Goal: Task Accomplishment & Management: Manage account settings

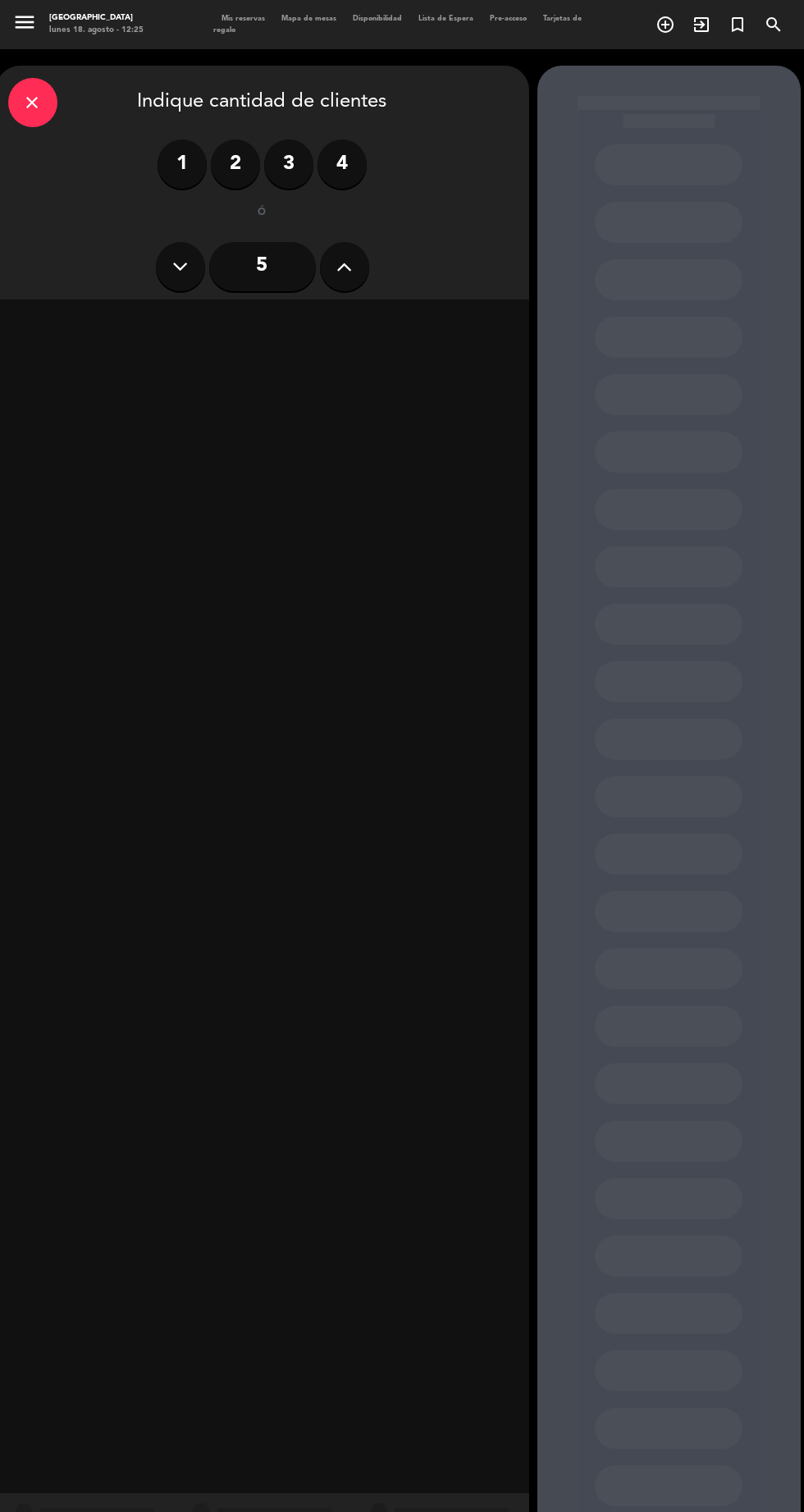
click at [52, 104] on div "close" at bounding box center [33, 103] width 49 height 49
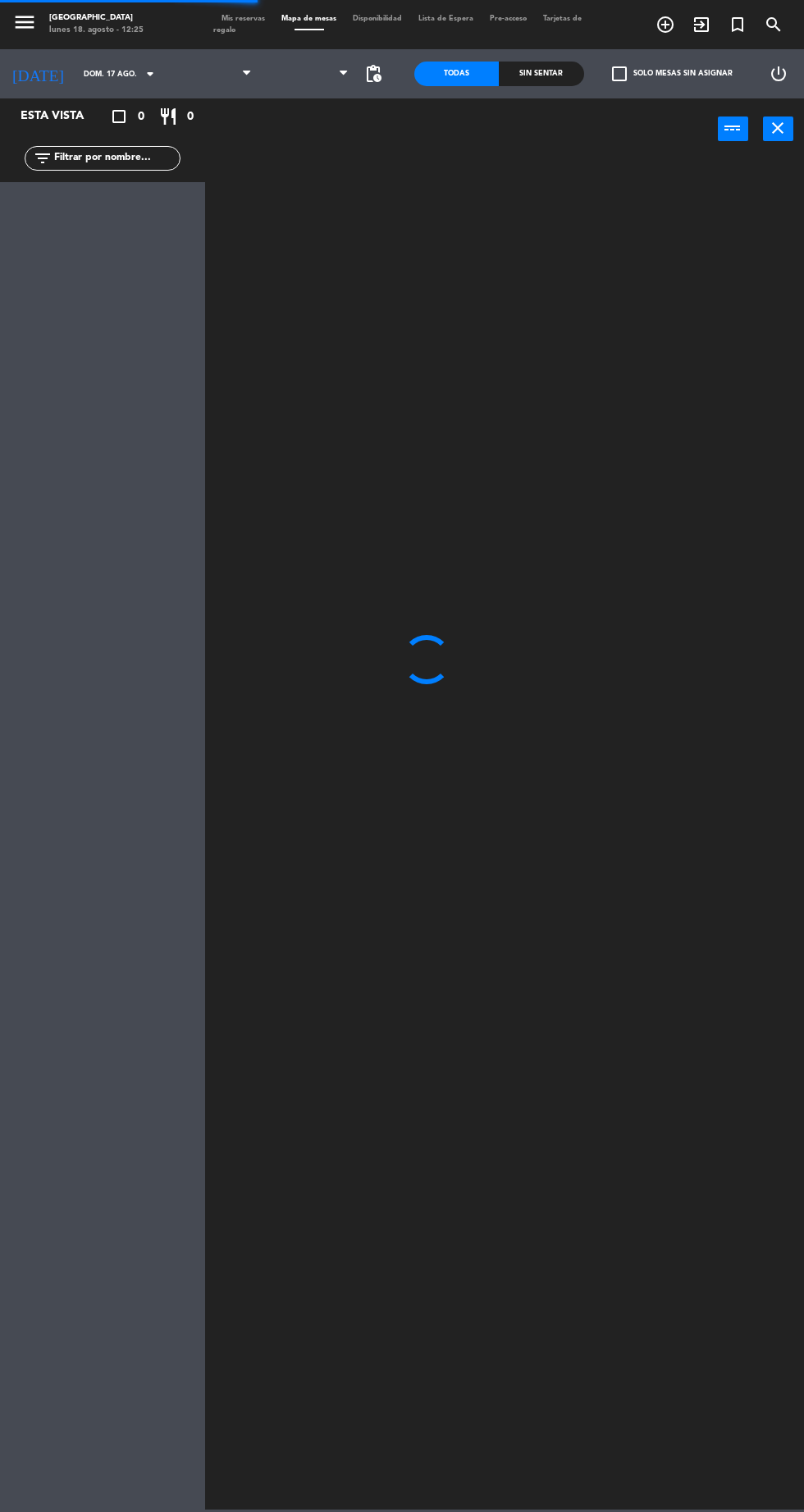
click at [92, 72] on input "dom. 17 ago." at bounding box center [127, 73] width 104 height 25
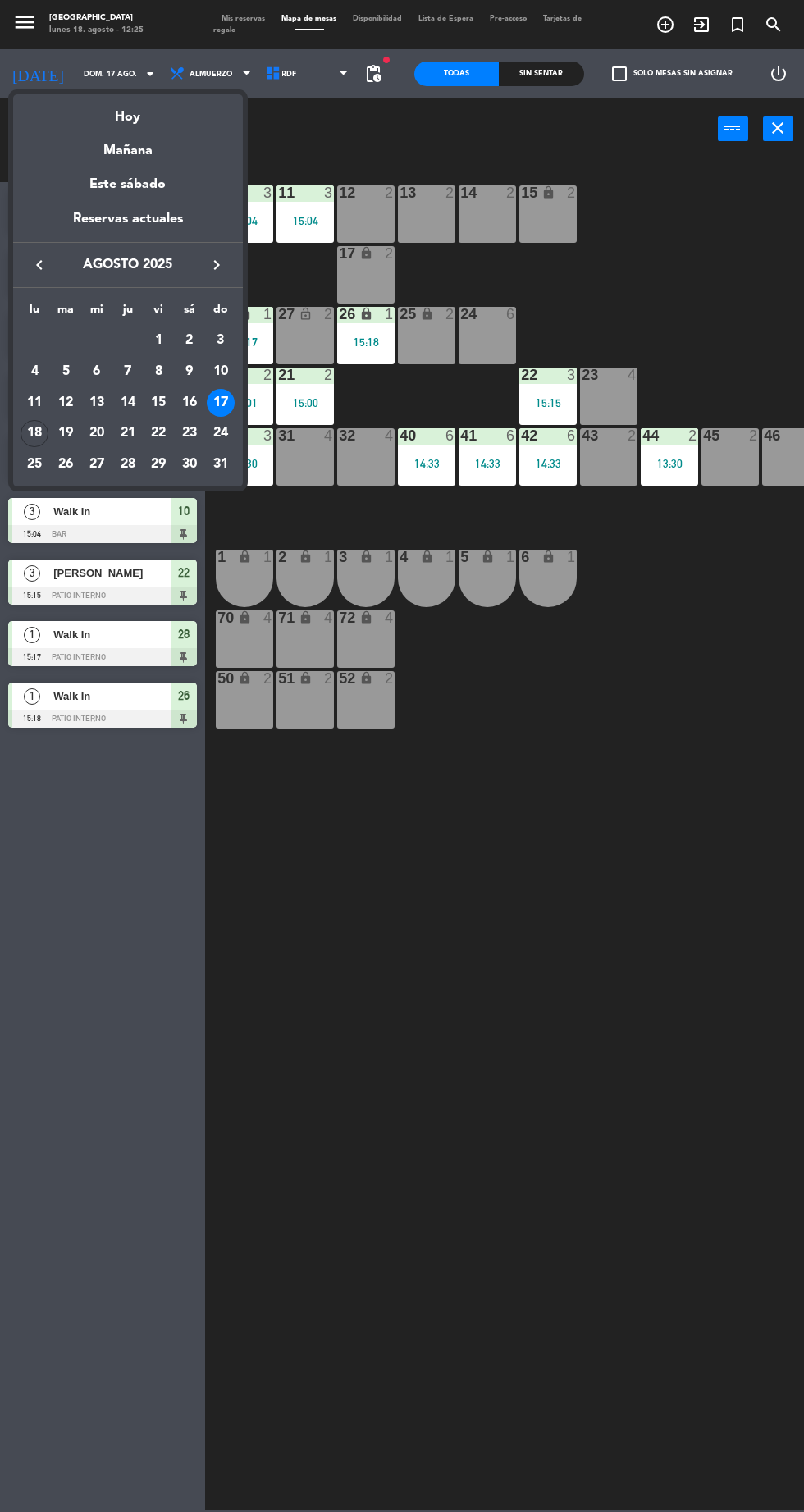
click at [66, 432] on div "19" at bounding box center [66, 434] width 28 height 28
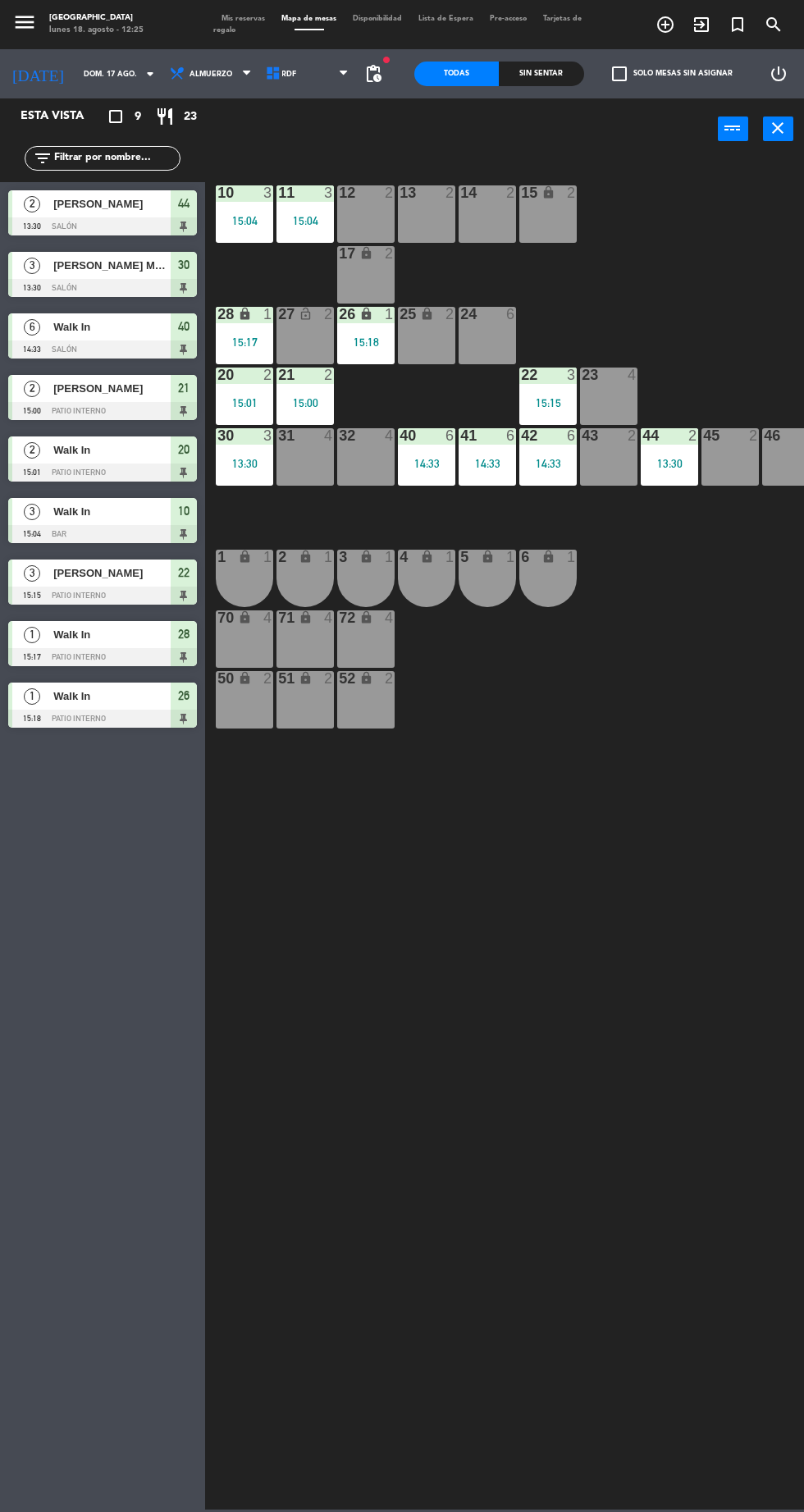
type input "[DATE] ago."
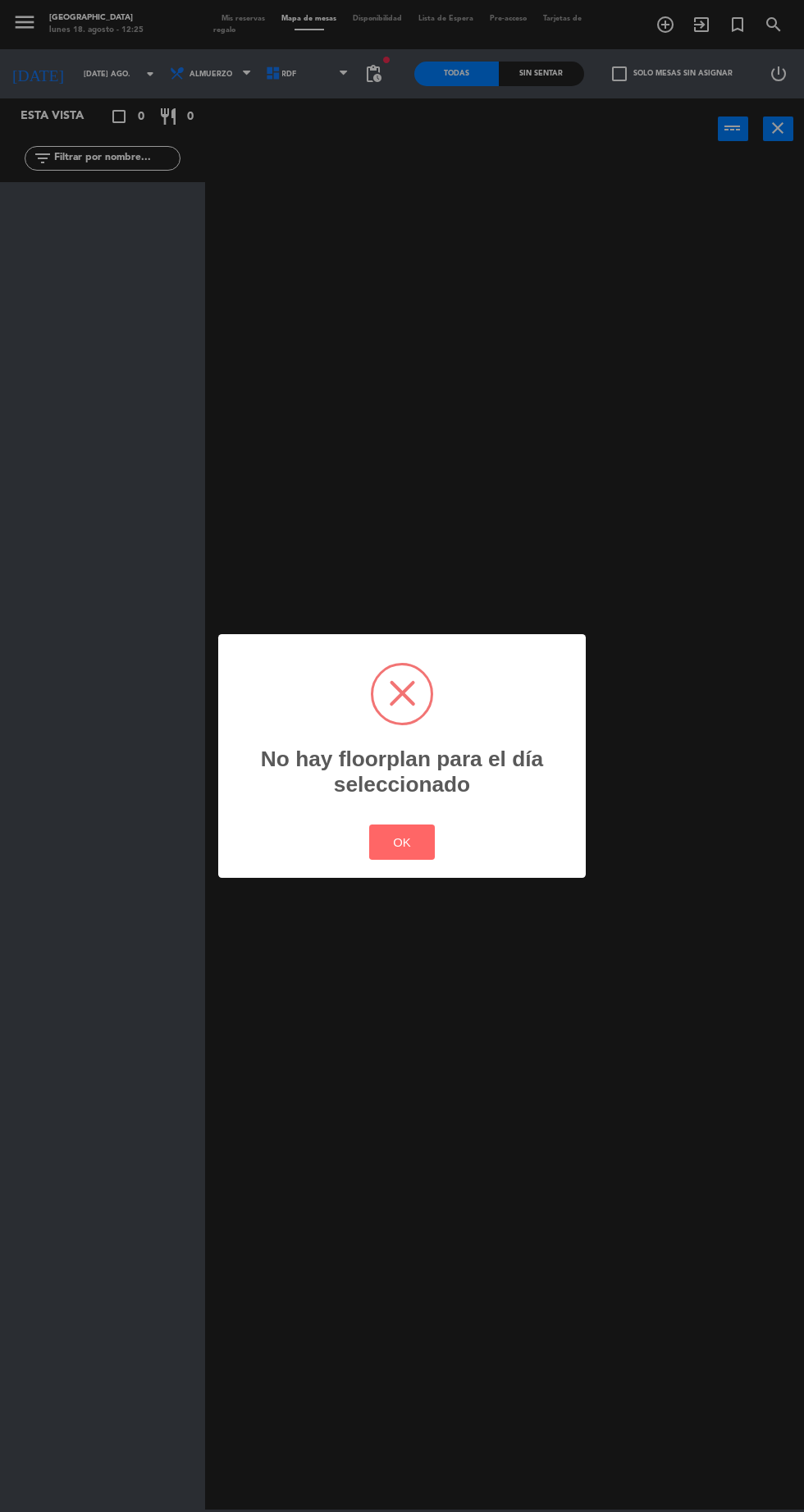
click at [426, 832] on button "OK" at bounding box center [402, 842] width 67 height 35
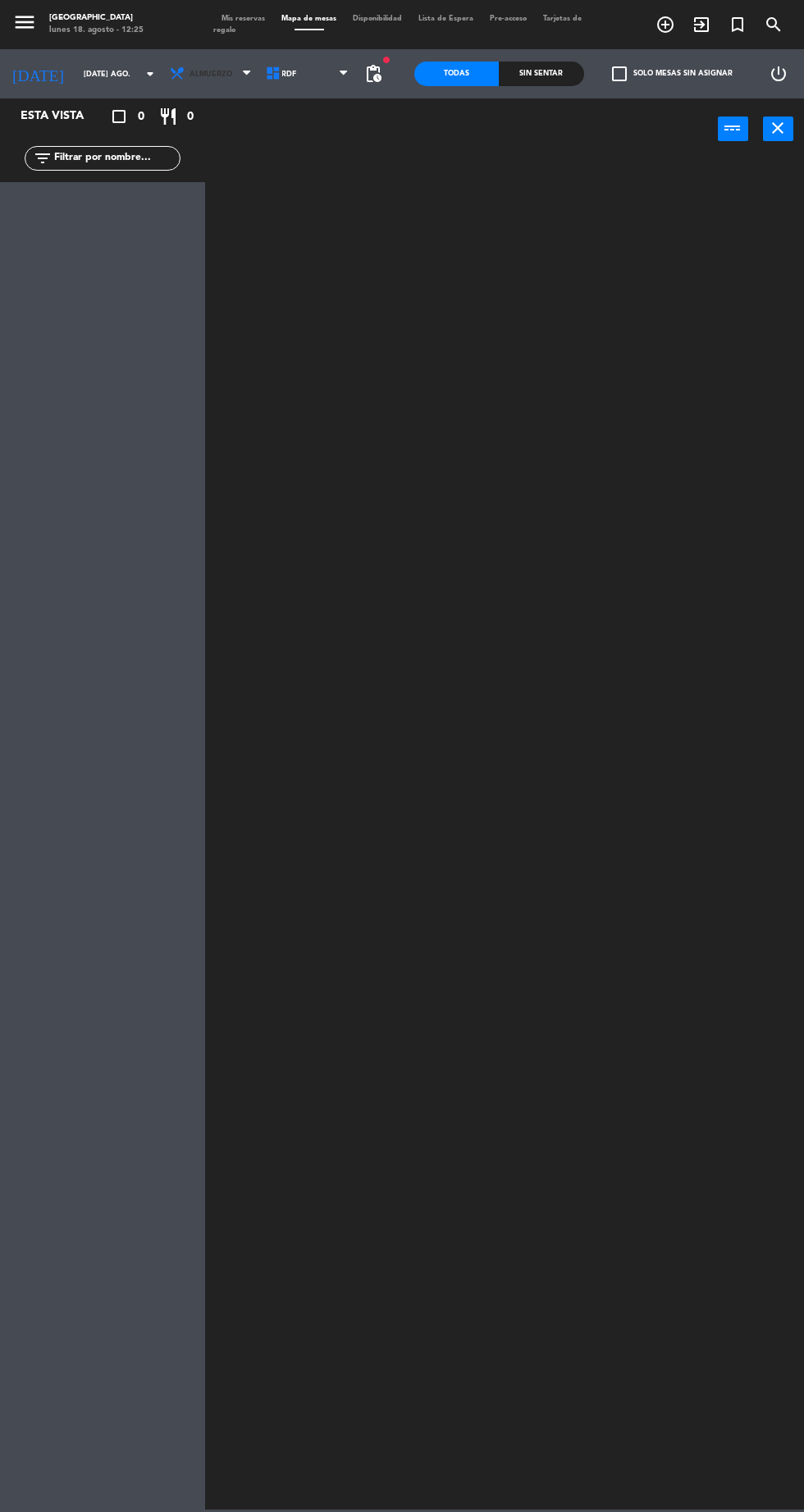
click at [204, 63] on span "Almuerzo" at bounding box center [212, 73] width 97 height 36
click at [214, 107] on ng-component "menu [GEOGRAPHIC_DATA] lunes 18. agosto - 12:25 Mis reservas Mapa de mesas Disp…" at bounding box center [402, 755] width 804 height 1510
click at [196, 69] on span "Almuerzo" at bounding box center [212, 73] width 97 height 36
click at [218, 163] on ng-component "menu [GEOGRAPHIC_DATA] lunes 18. agosto - 12:25 Mis reservas Mapa de mesas Disp…" at bounding box center [402, 755] width 804 height 1510
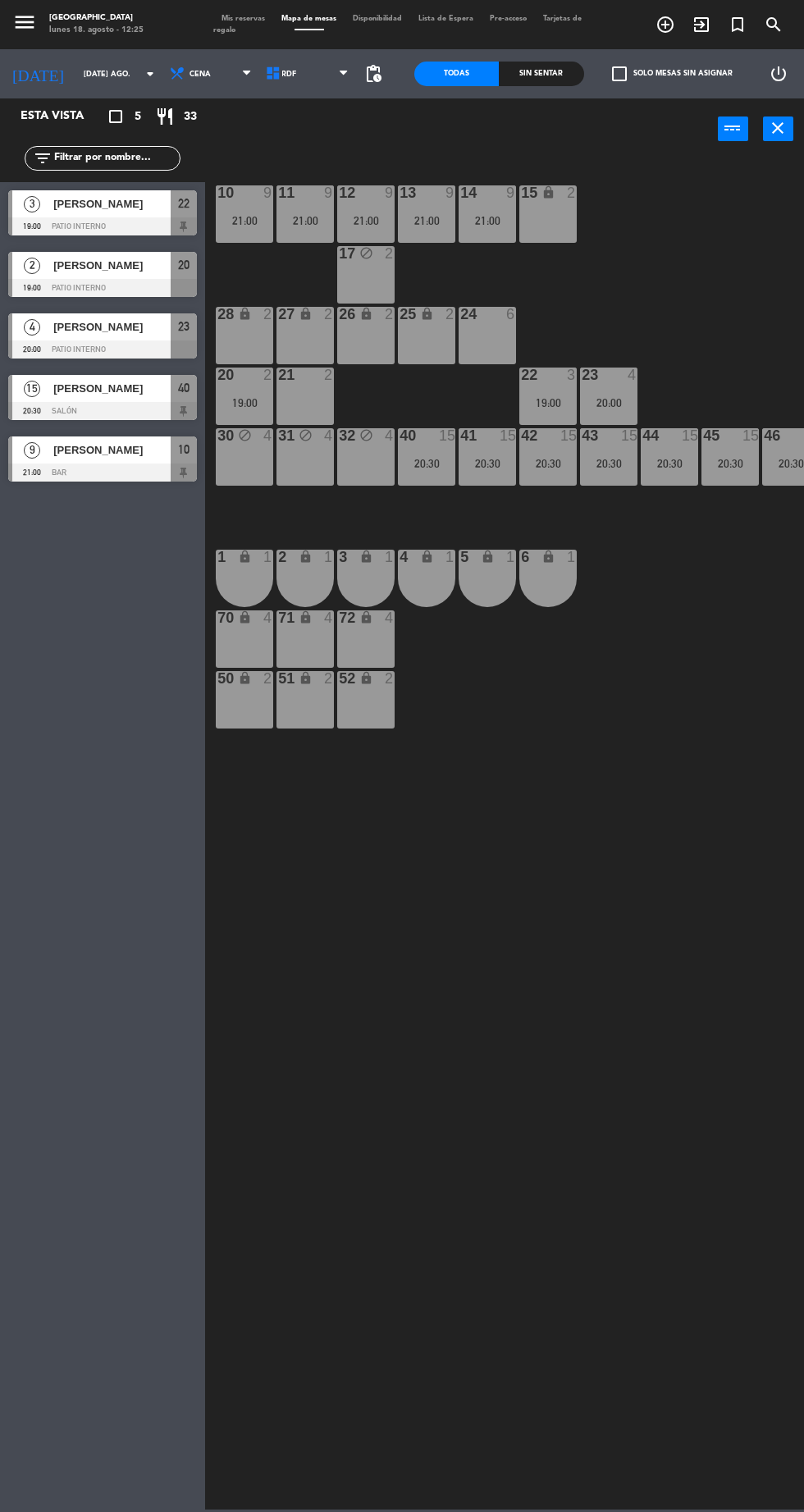
scroll to position [0, 27]
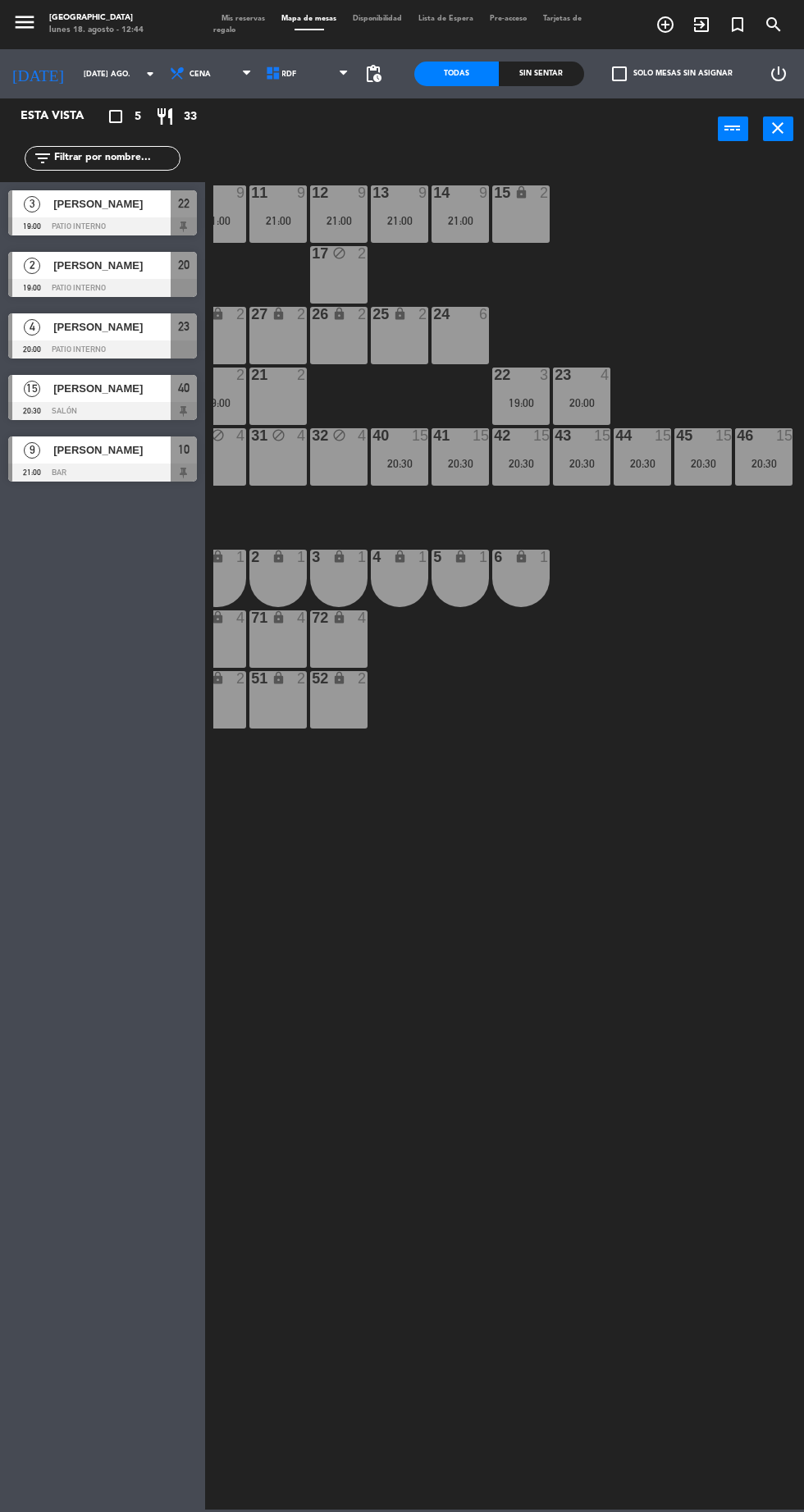
click at [262, 18] on span "Mis reservas" at bounding box center [244, 19] width 60 height 8
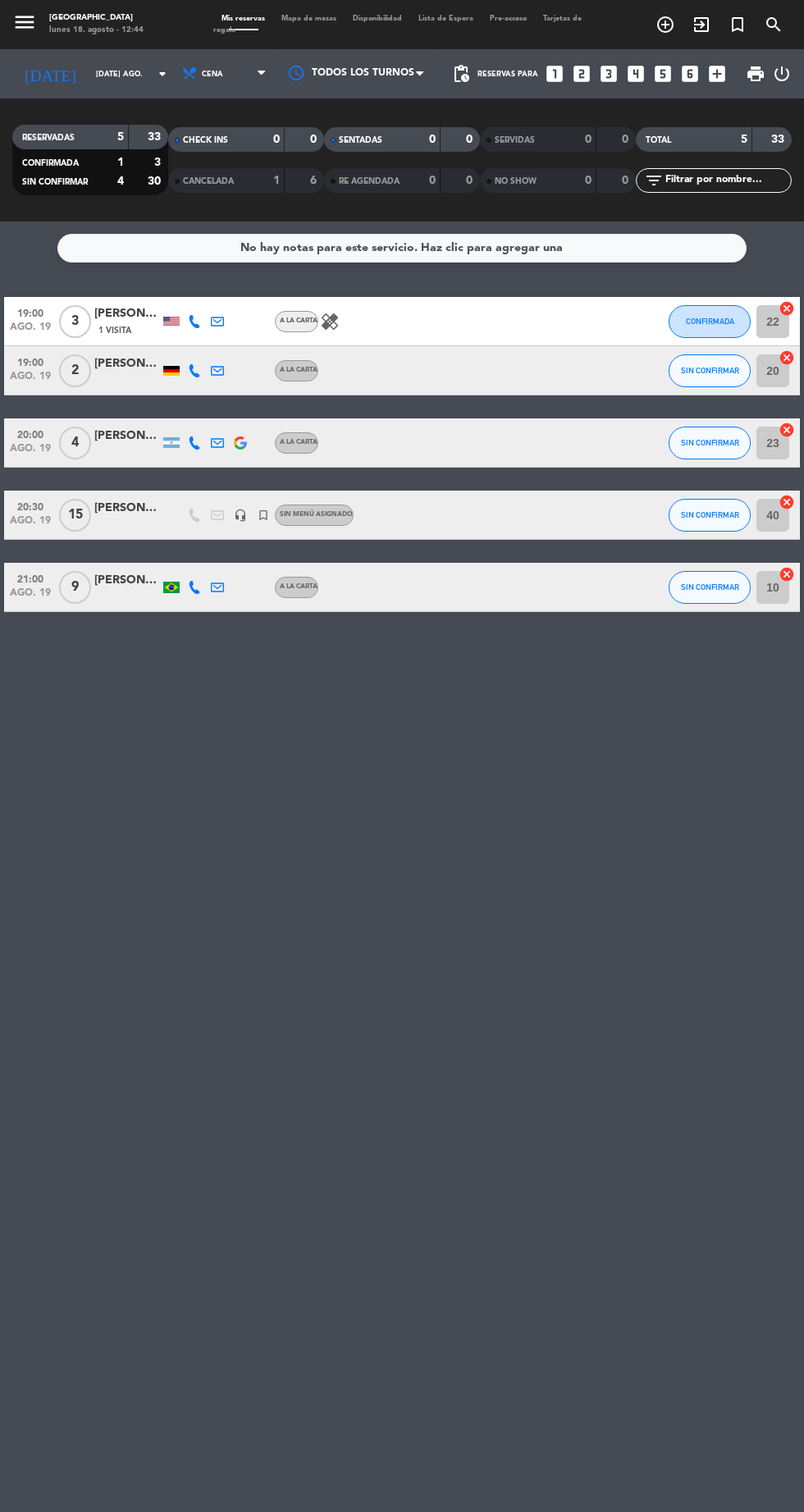
click at [107, 523] on div at bounding box center [127, 524] width 66 height 13
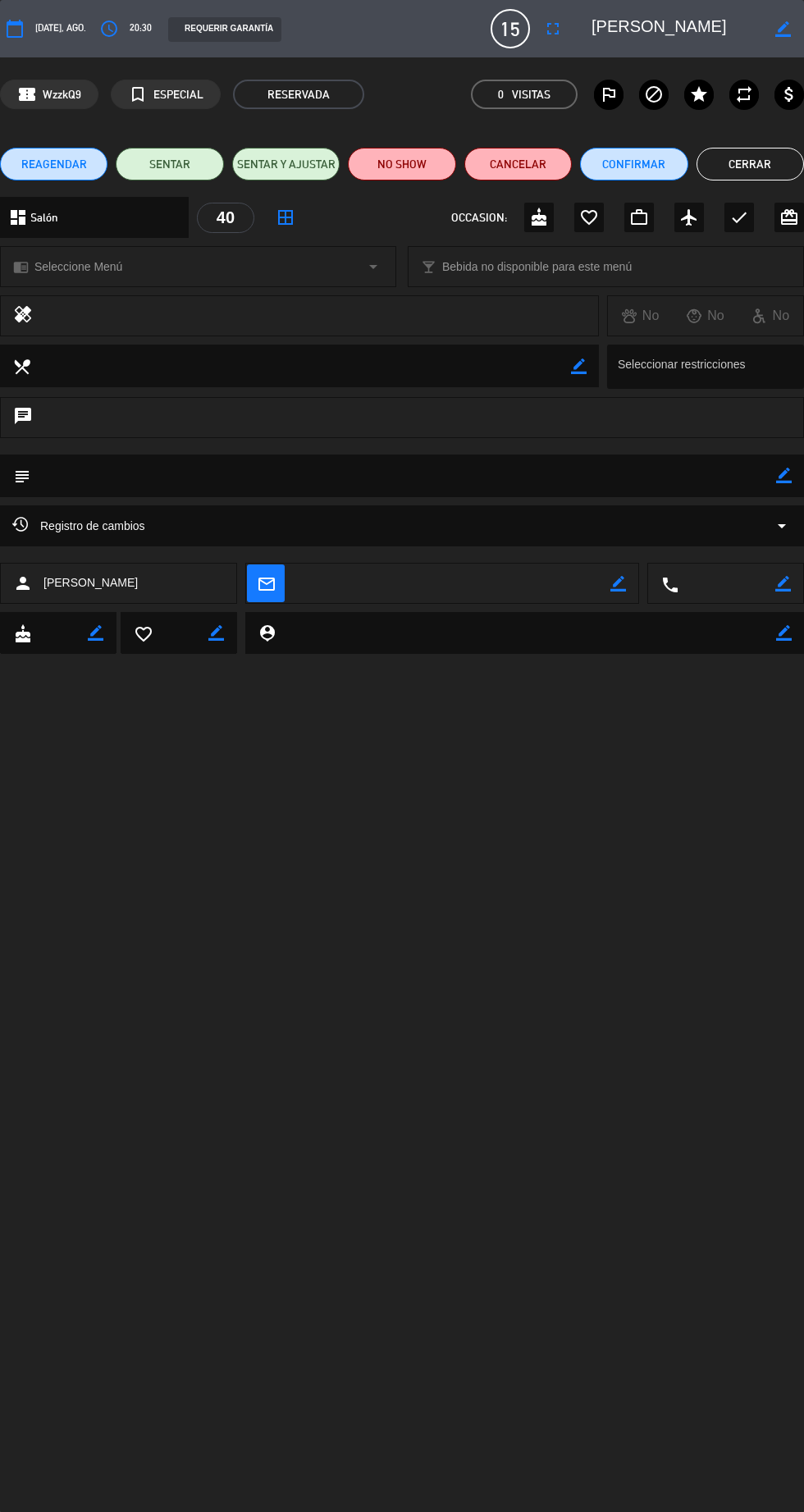
click at [563, 29] on icon "fullscreen" at bounding box center [553, 28] width 20 height 20
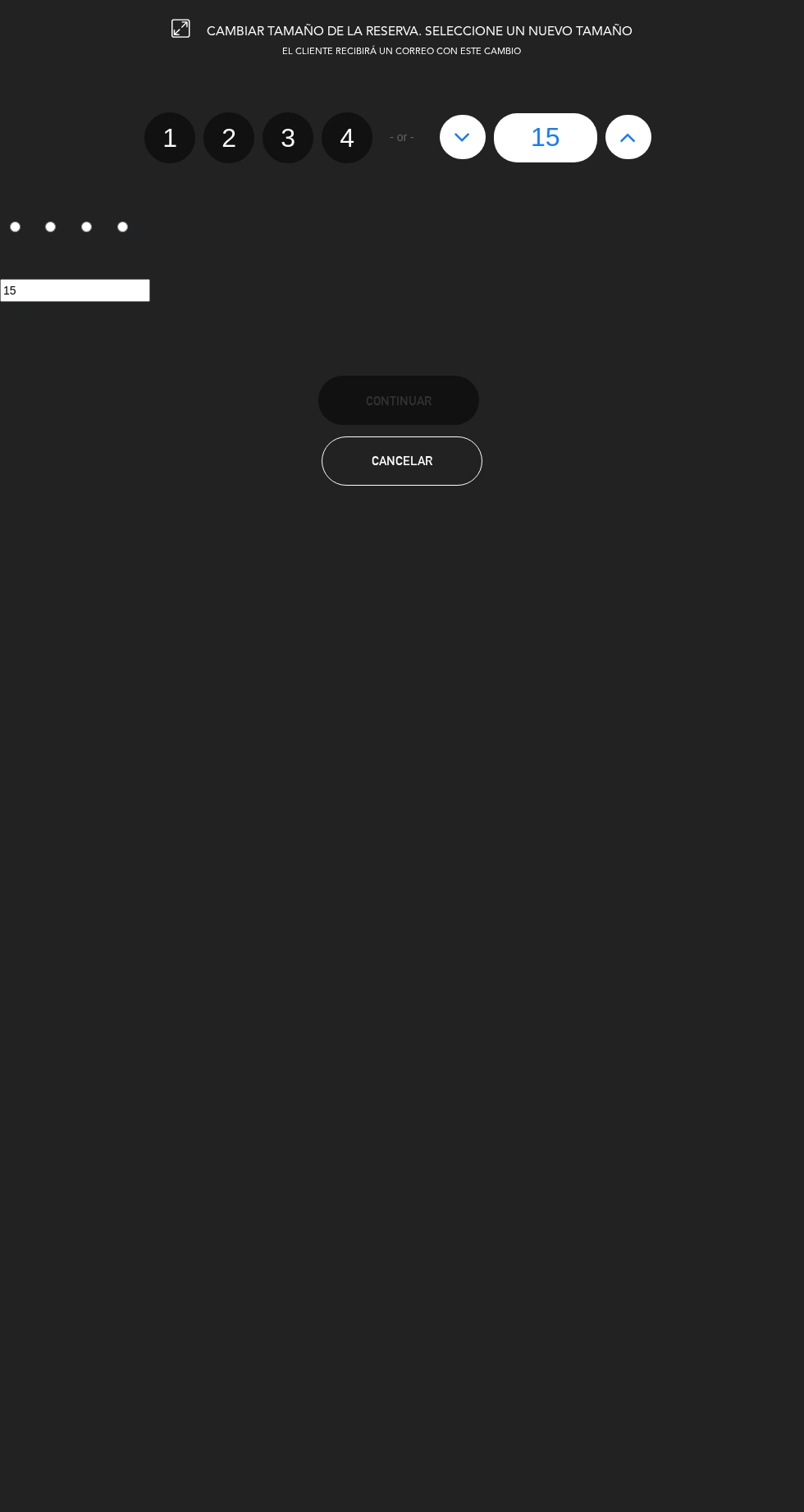
click at [624, 142] on icon at bounding box center [628, 137] width 17 height 26
type input "16"
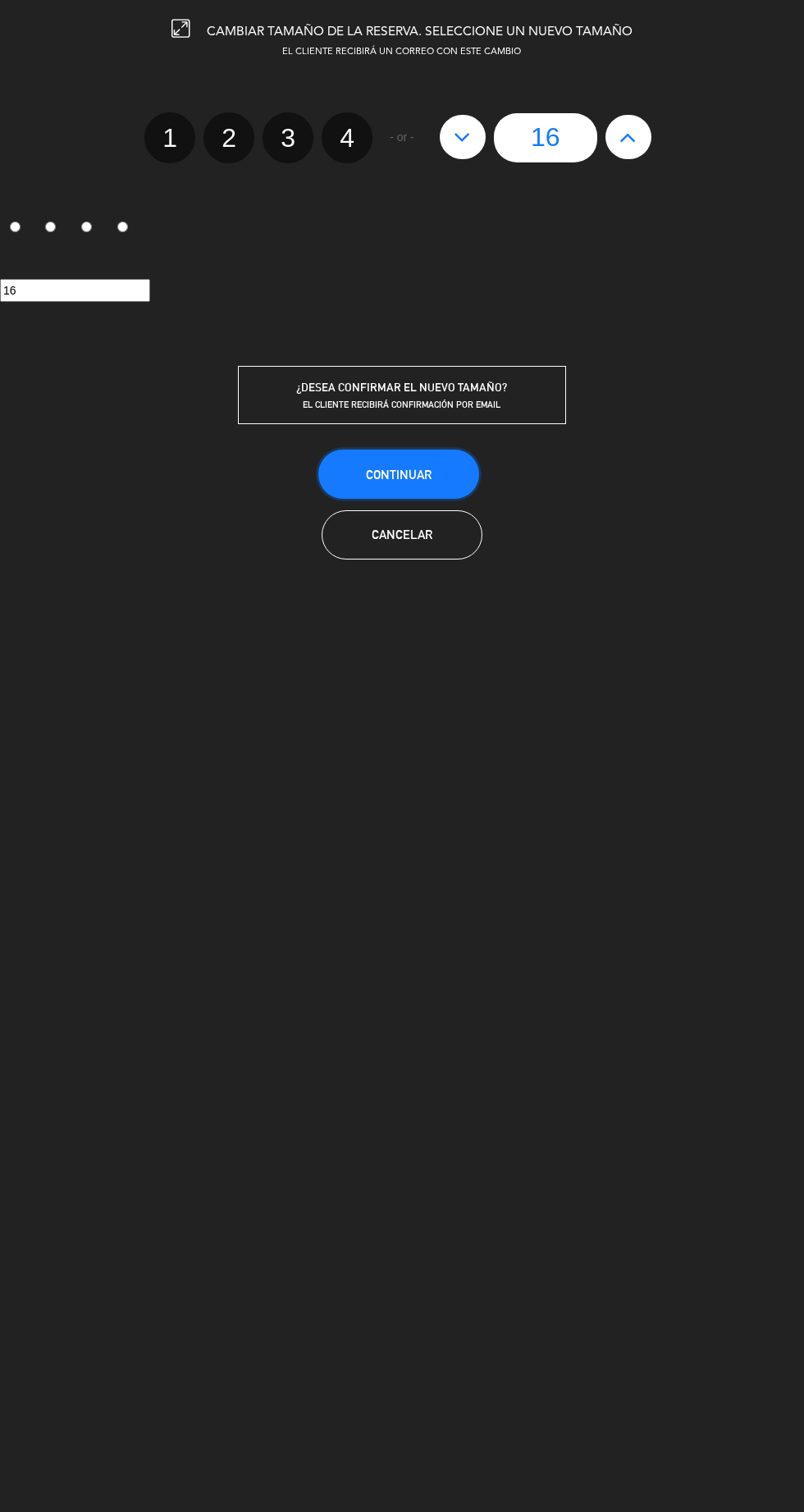
click at [461, 459] on button "Continuar" at bounding box center [398, 475] width 161 height 49
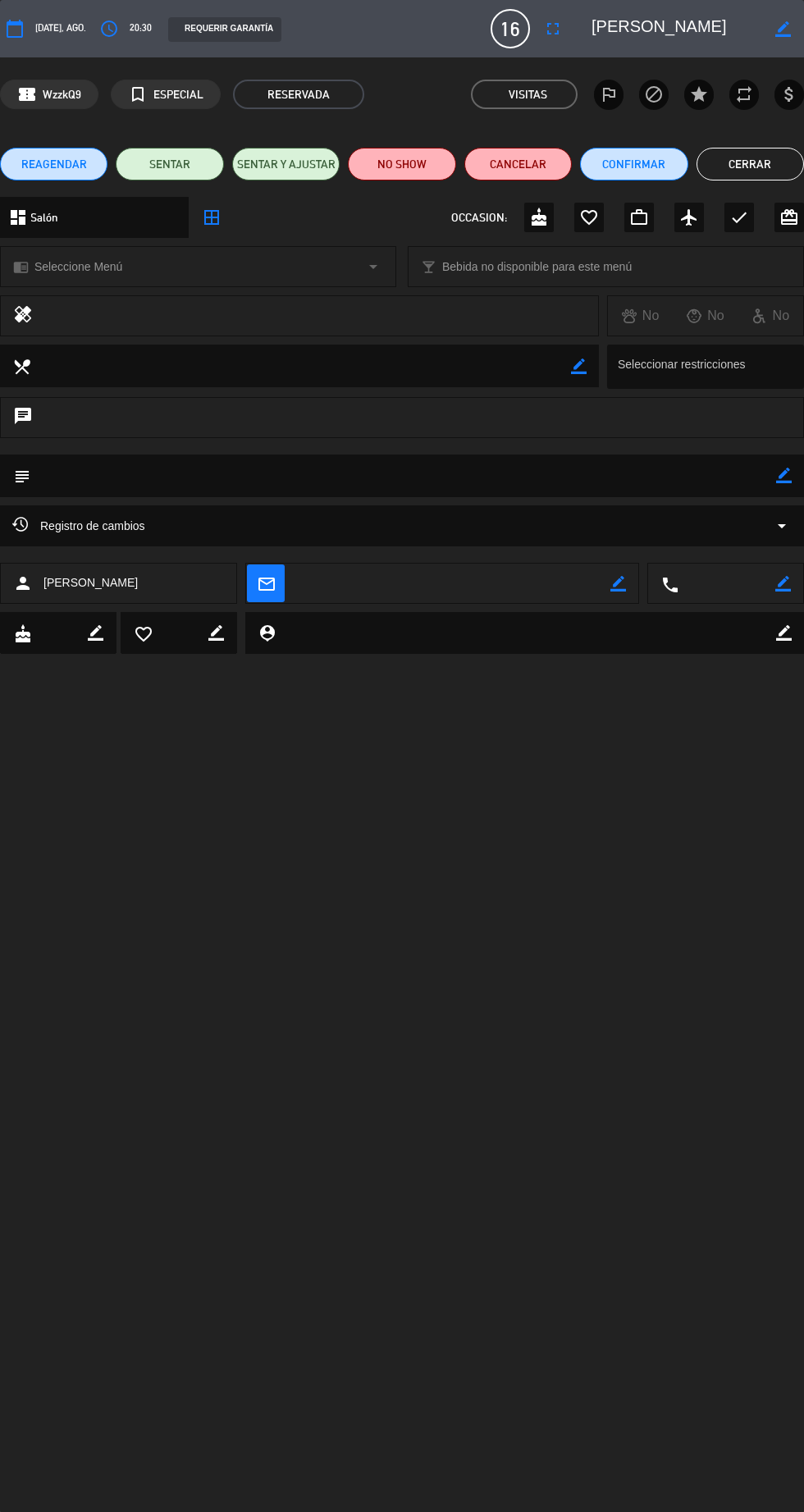
click at [758, 148] on button "Cerrar" at bounding box center [750, 164] width 107 height 33
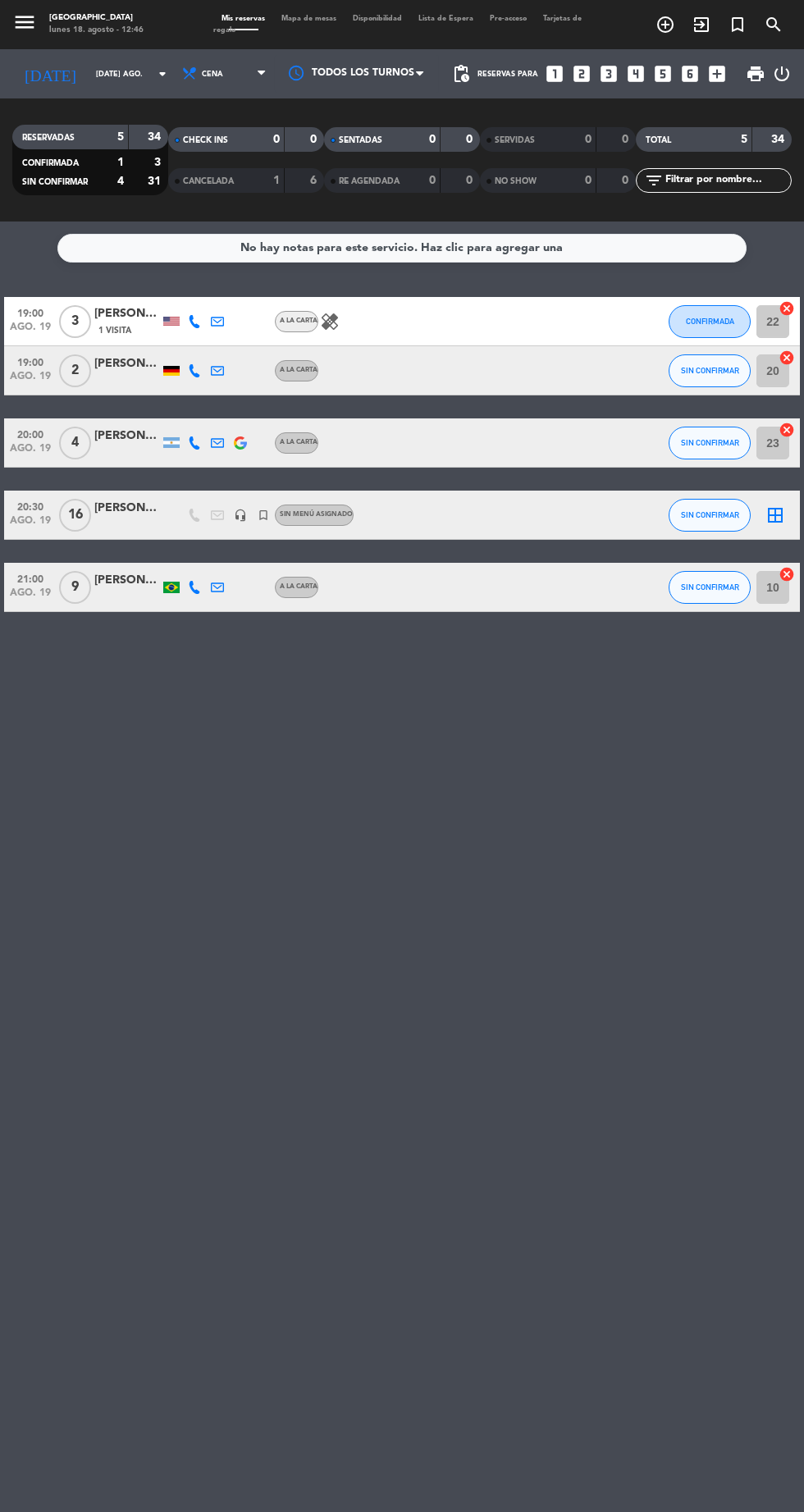
click at [328, 15] on span "Mapa de mesas" at bounding box center [309, 19] width 72 height 8
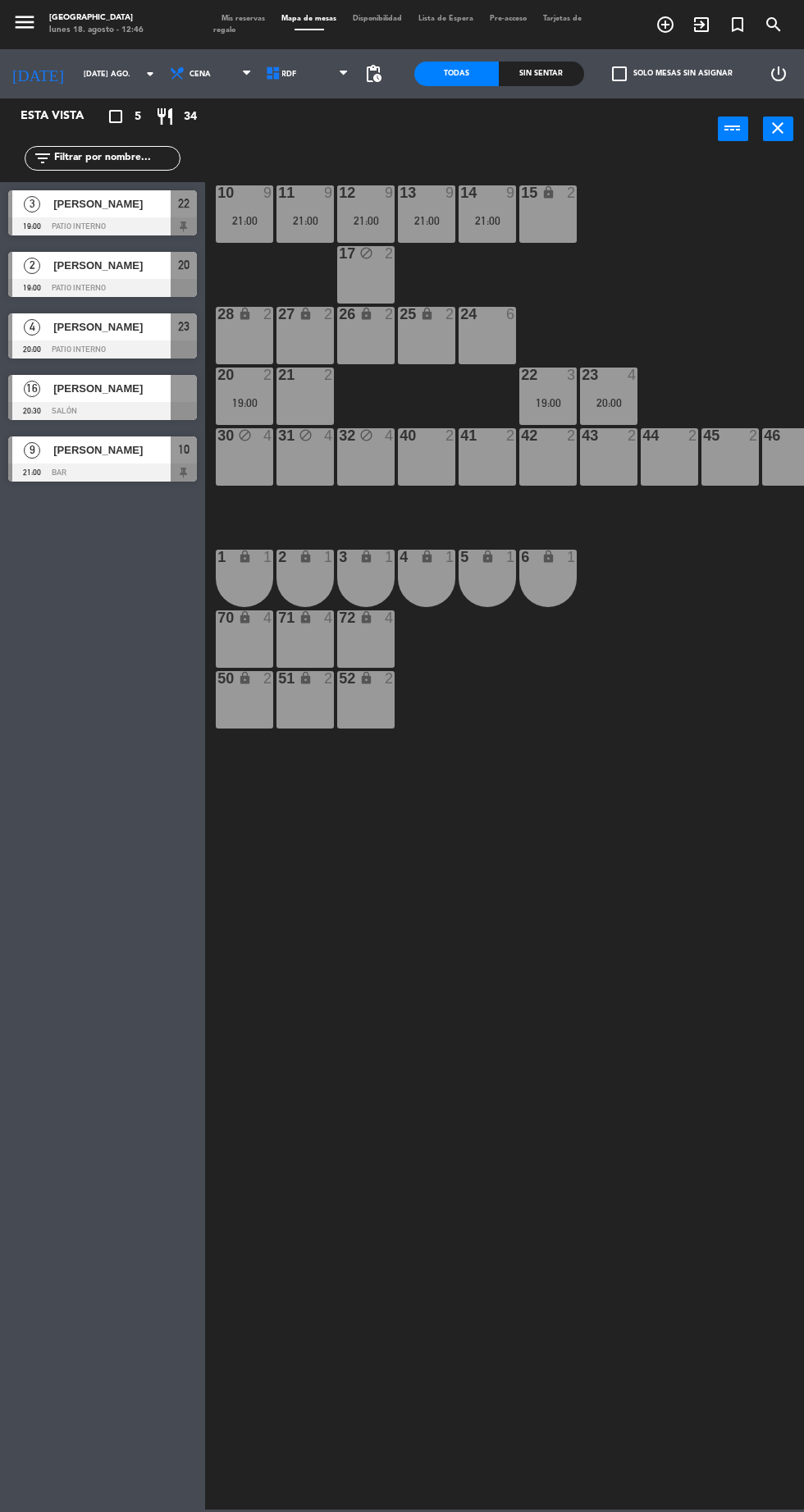
click at [44, 411] on div at bounding box center [103, 410] width 188 height 18
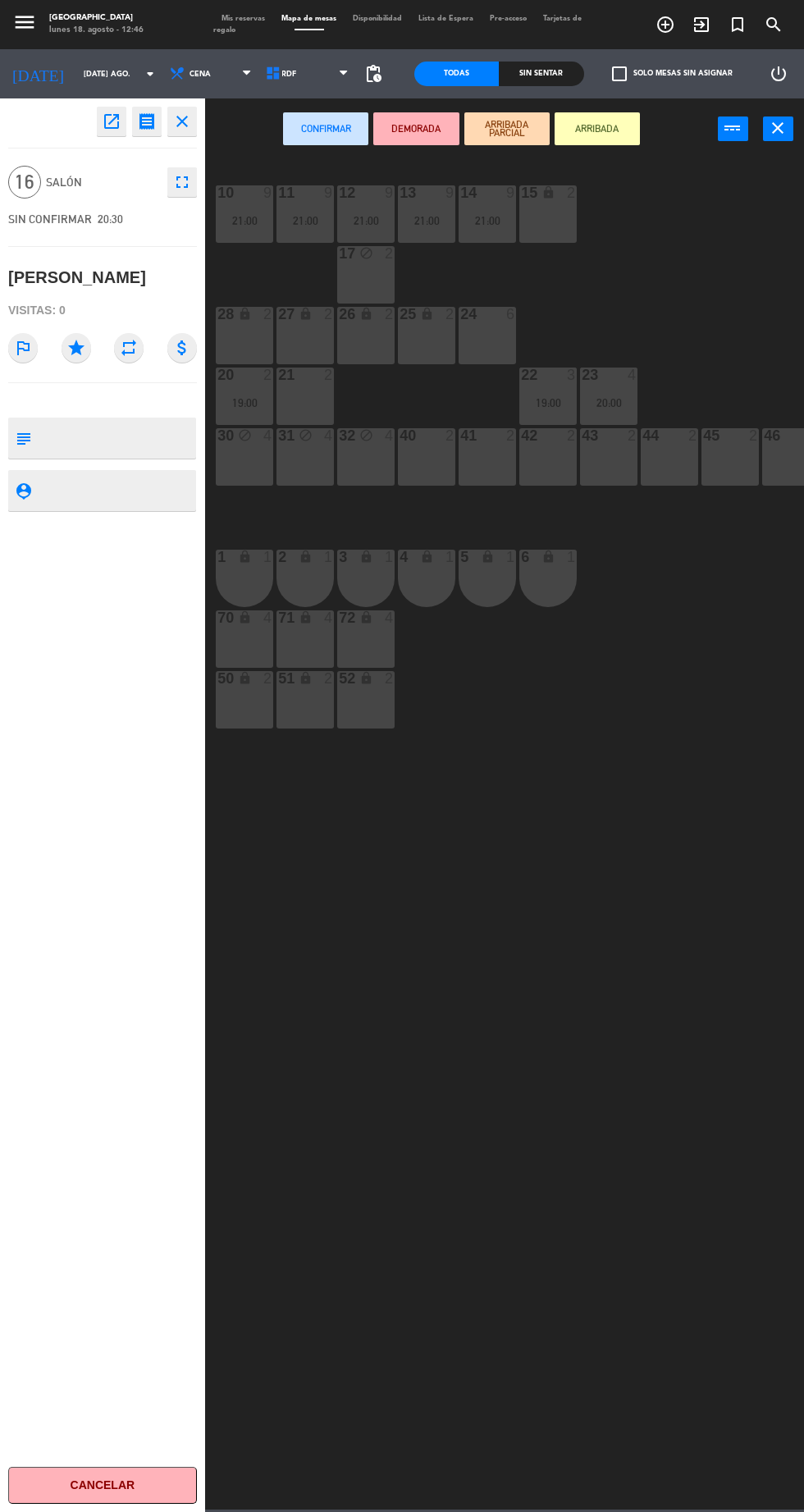
click at [442, 451] on div "40 2" at bounding box center [426, 457] width 57 height 57
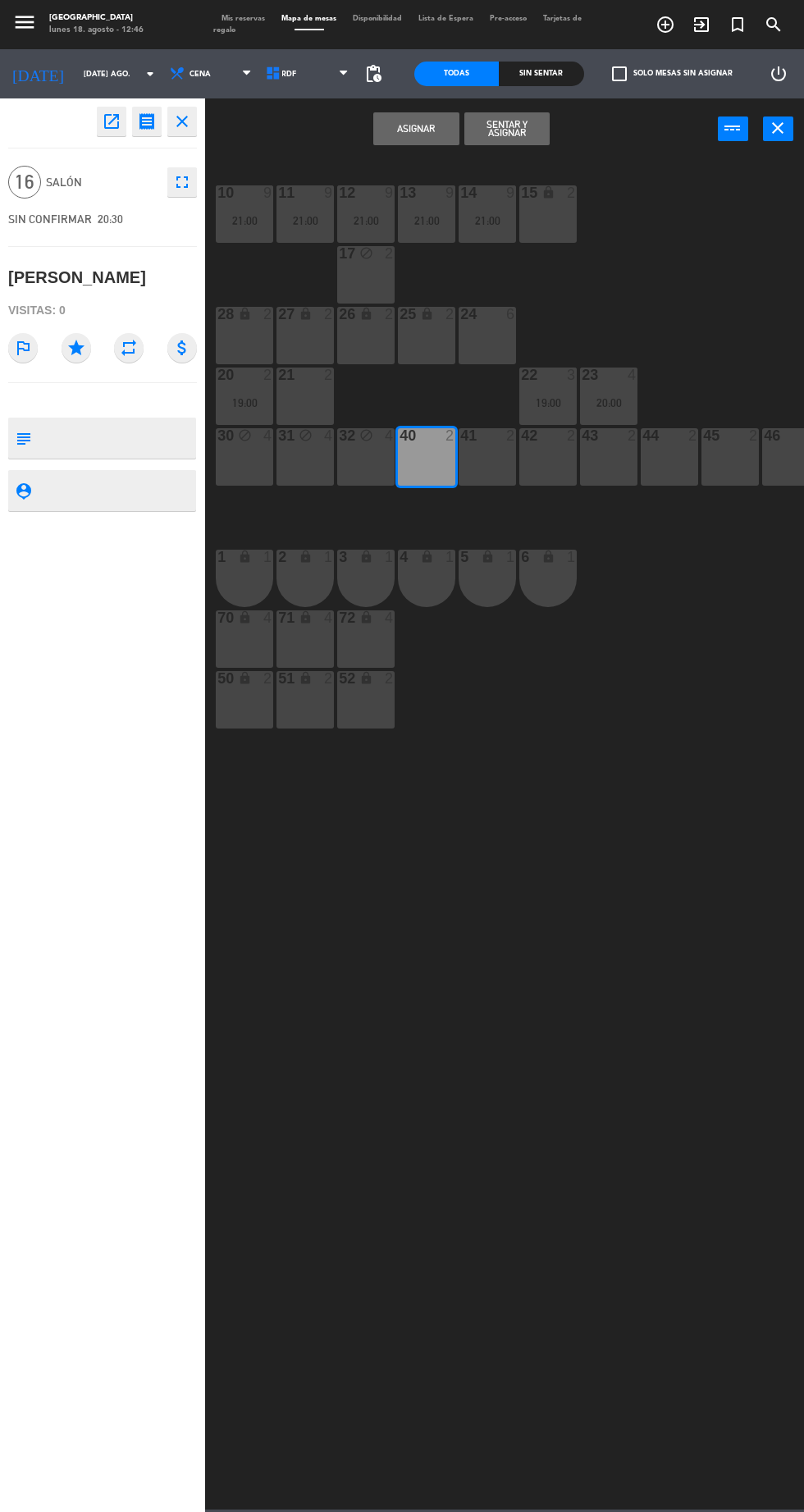
click at [507, 469] on div "41 2" at bounding box center [487, 457] width 57 height 57
click at [565, 463] on div "42 2" at bounding box center [548, 457] width 57 height 57
click at [630, 460] on div "43 2" at bounding box center [608, 457] width 57 height 57
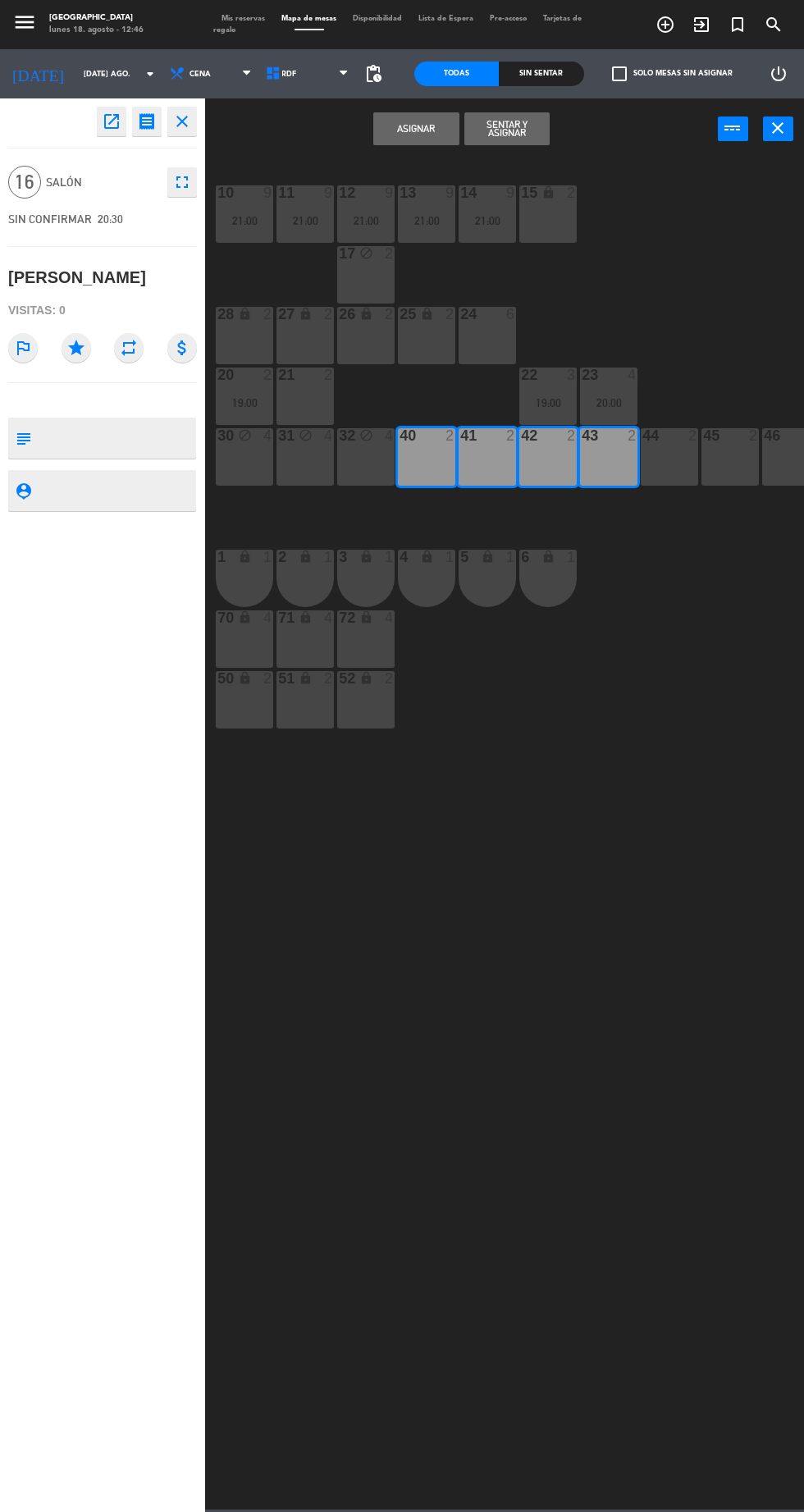
click at [690, 465] on div "44 2" at bounding box center [669, 457] width 57 height 57
click at [741, 464] on div "45 2" at bounding box center [730, 457] width 57 height 57
click at [791, 448] on div "46 2" at bounding box center [791, 457] width 57 height 57
click at [420, 128] on button "Asignar" at bounding box center [416, 128] width 86 height 33
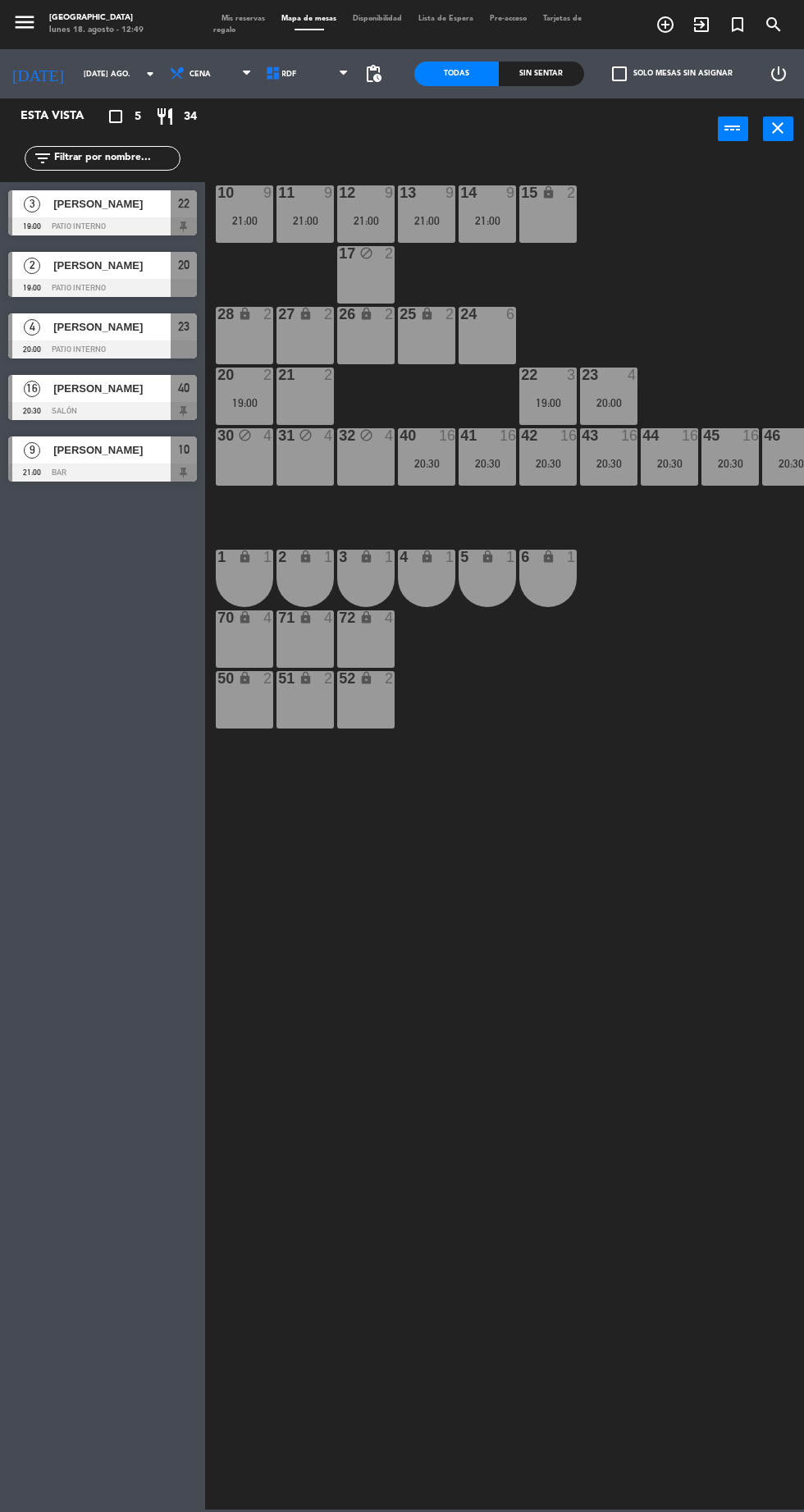
click at [102, 68] on input "[DATE] ago." at bounding box center [127, 73] width 104 height 25
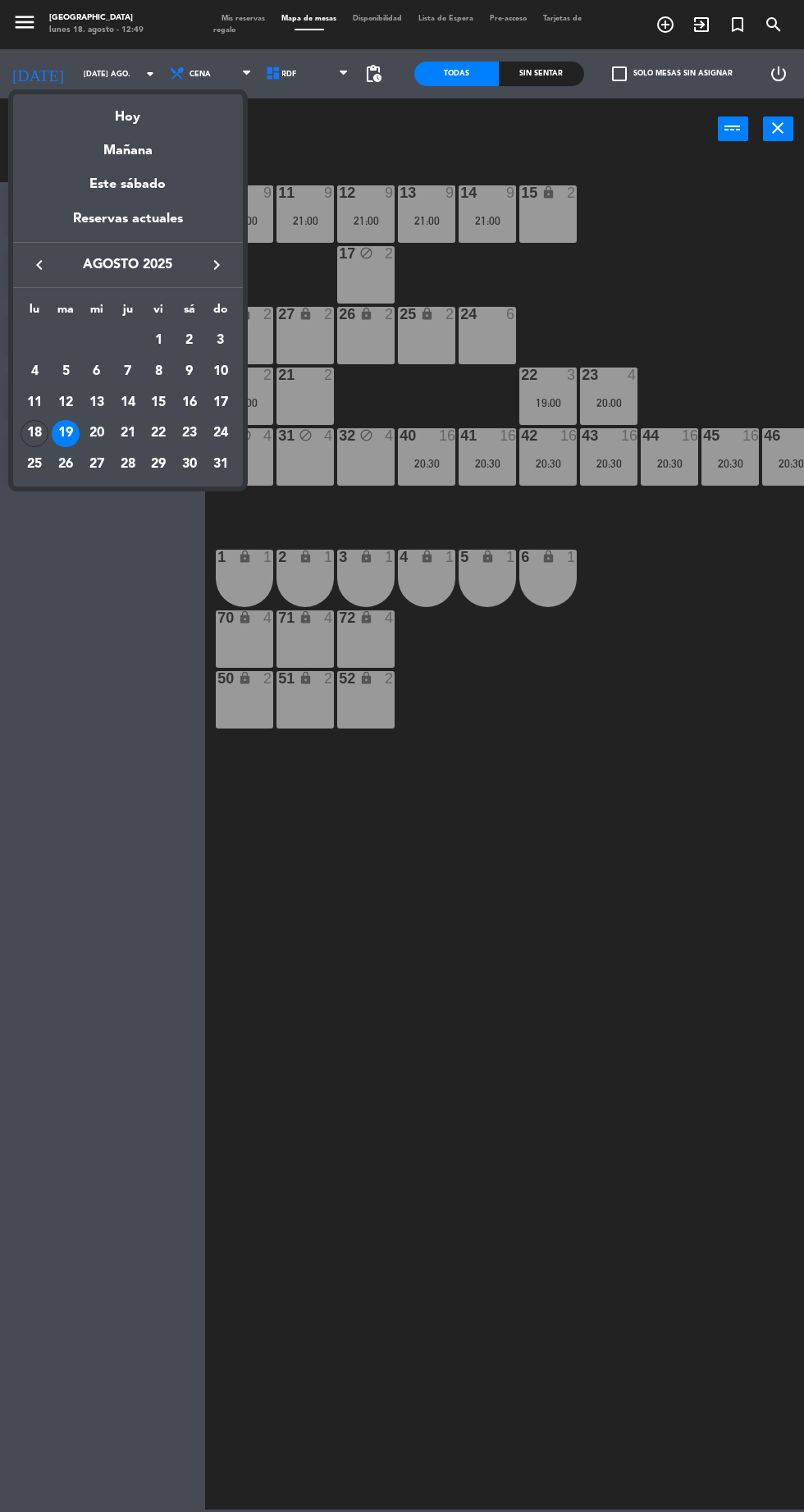
click at [637, 1041] on div at bounding box center [402, 756] width 804 height 1512
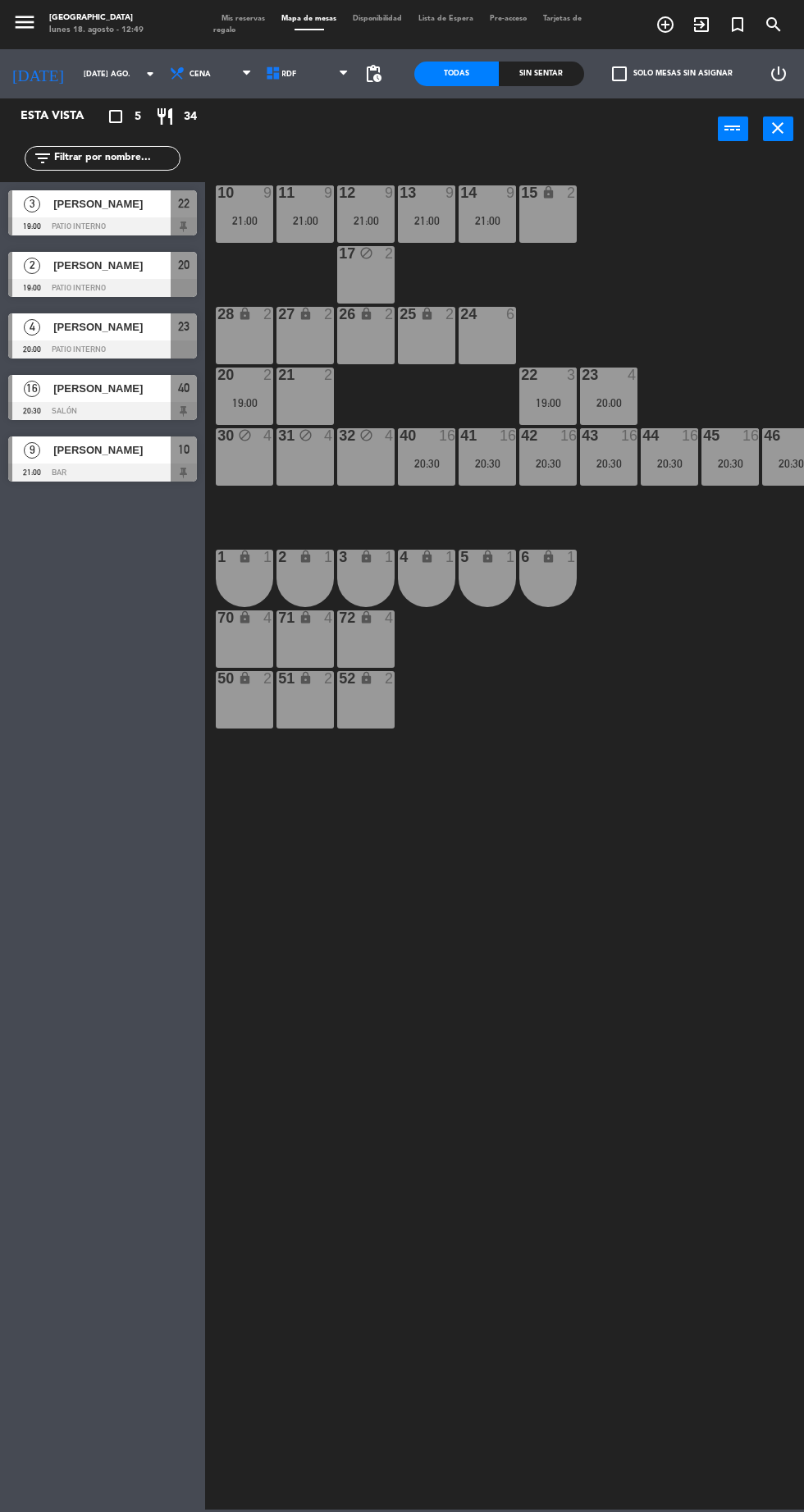
click at [104, 73] on input "[DATE] ago." at bounding box center [127, 73] width 104 height 25
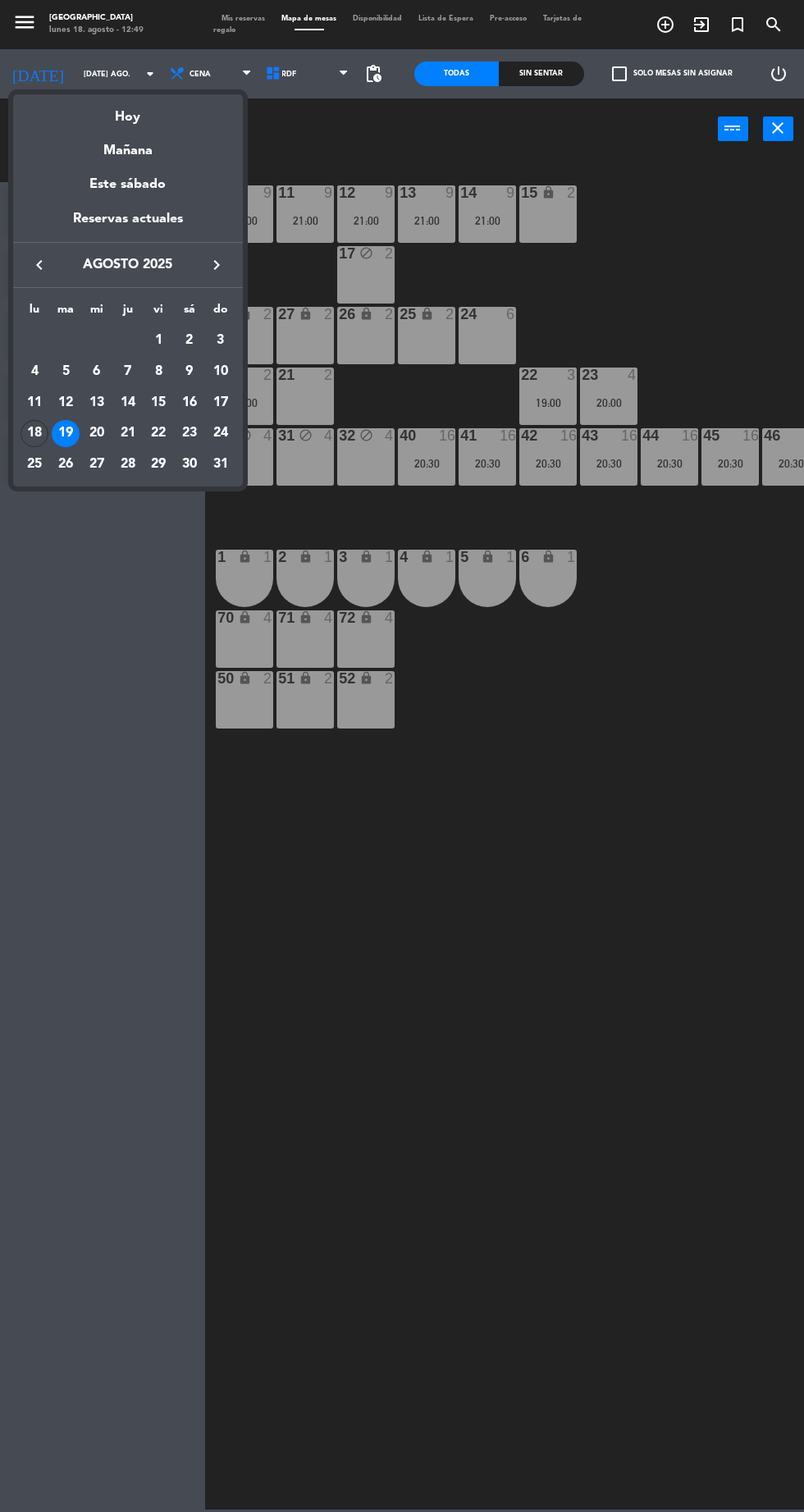
click at [97, 404] on div "13" at bounding box center [97, 403] width 28 height 28
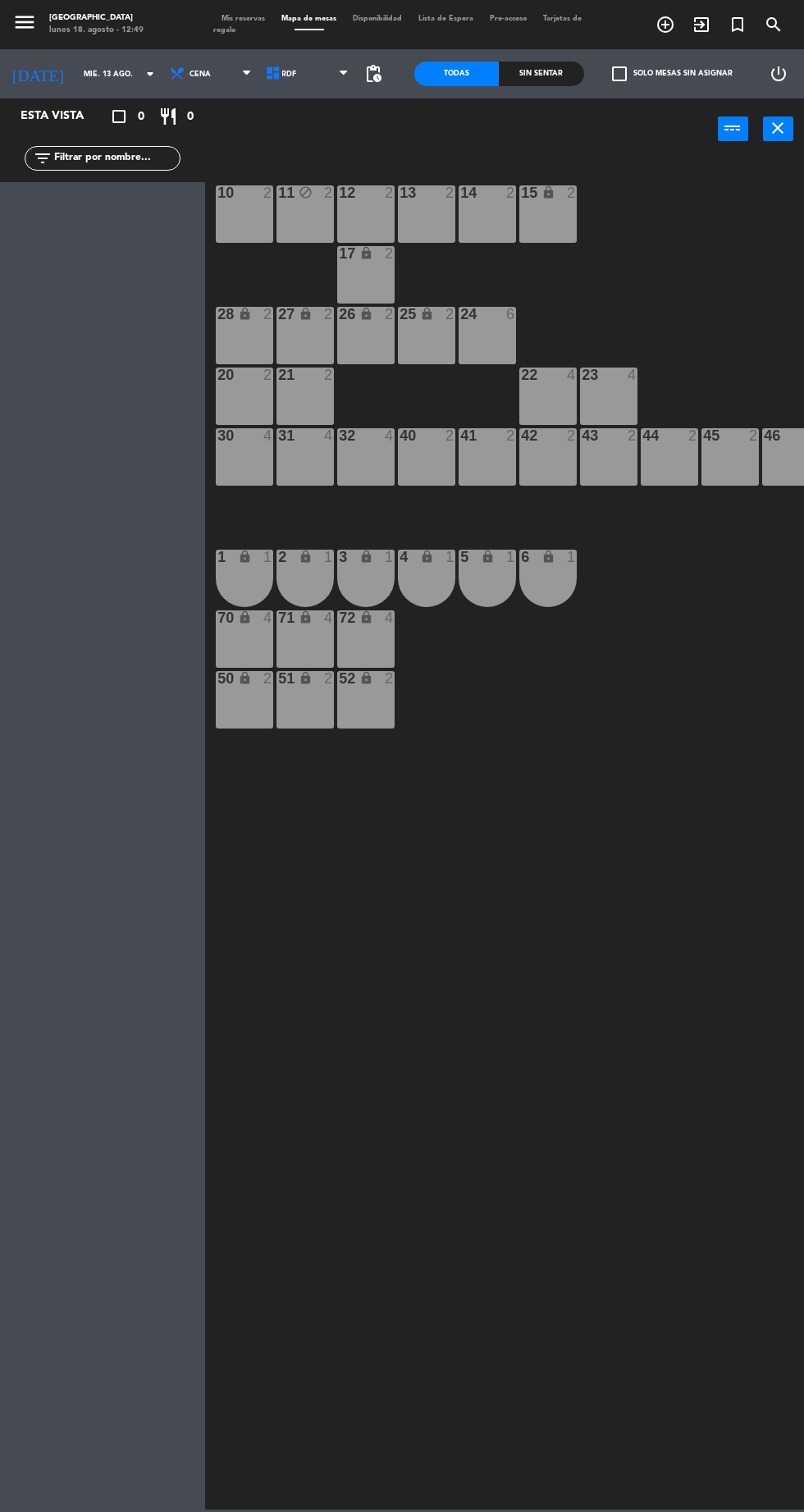
click at [328, 214] on div "11 block 2" at bounding box center [305, 214] width 57 height 57
click at [514, 128] on button "Liberar Mesa" at bounding box center [507, 128] width 86 height 33
click at [85, 73] on input "mié. 13 ago." at bounding box center [127, 73] width 104 height 25
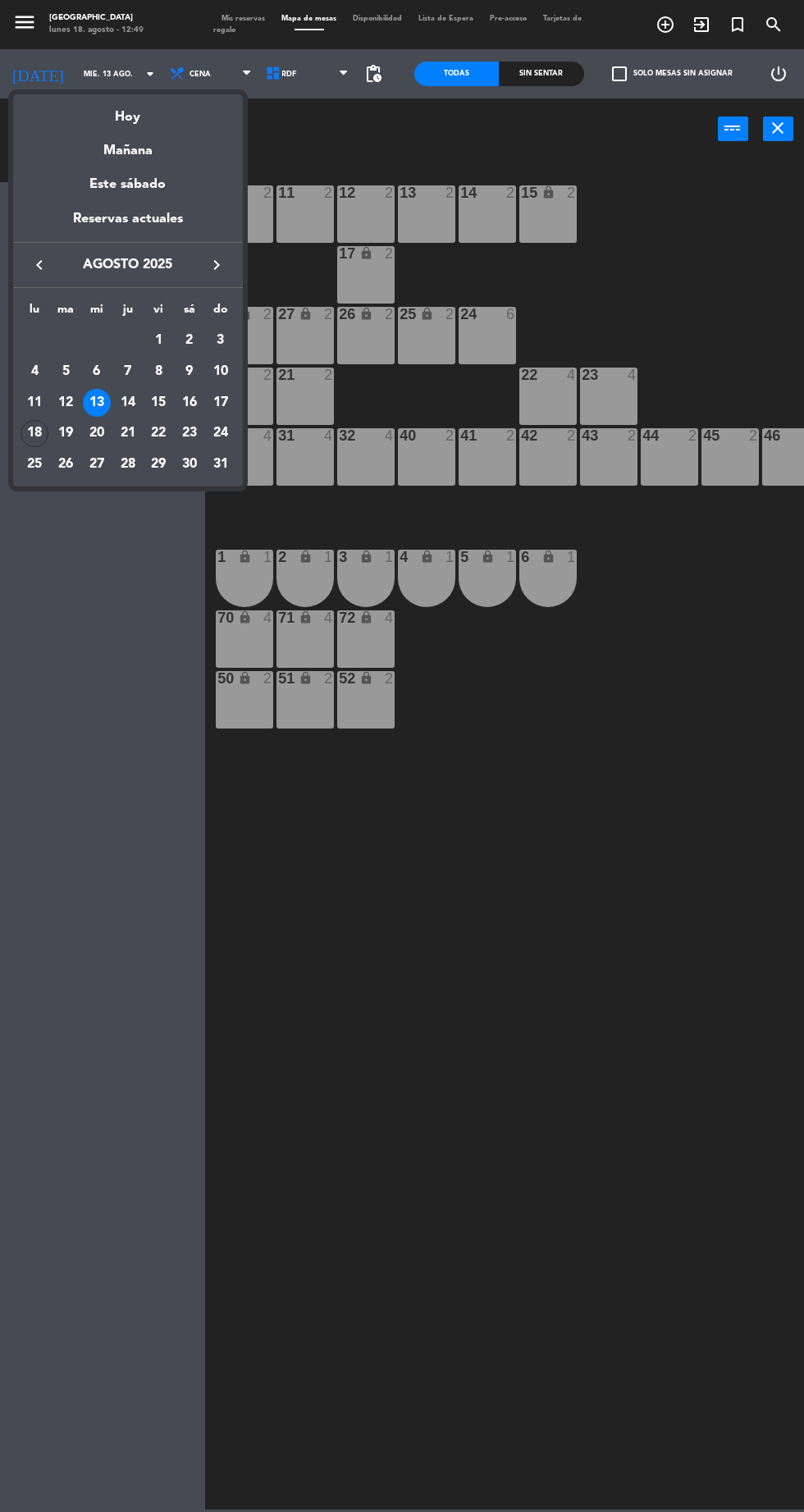
click at [104, 431] on div "20" at bounding box center [97, 434] width 28 height 28
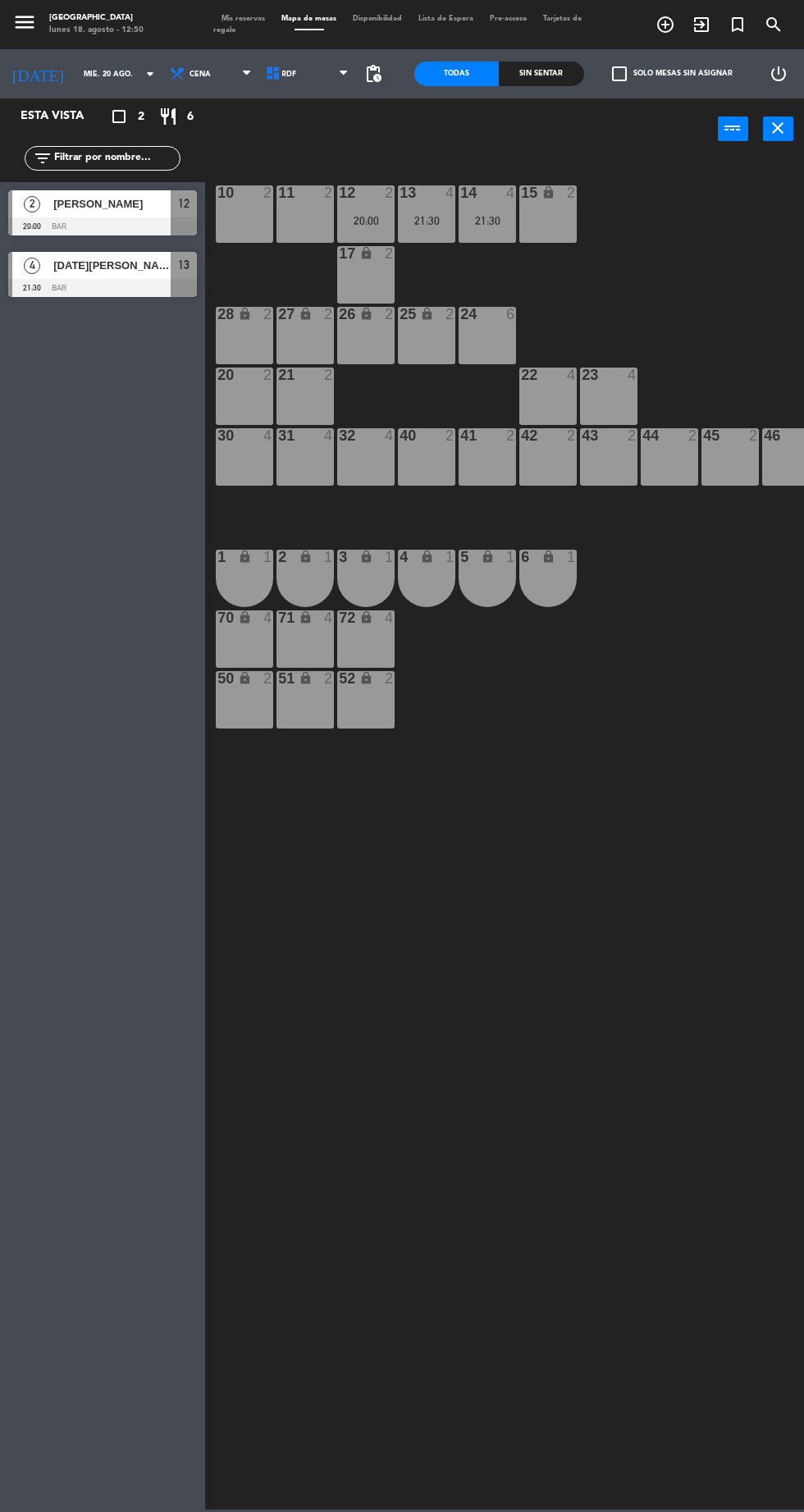
click at [140, 80] on icon "arrow_drop_down" at bounding box center [150, 73] width 20 height 20
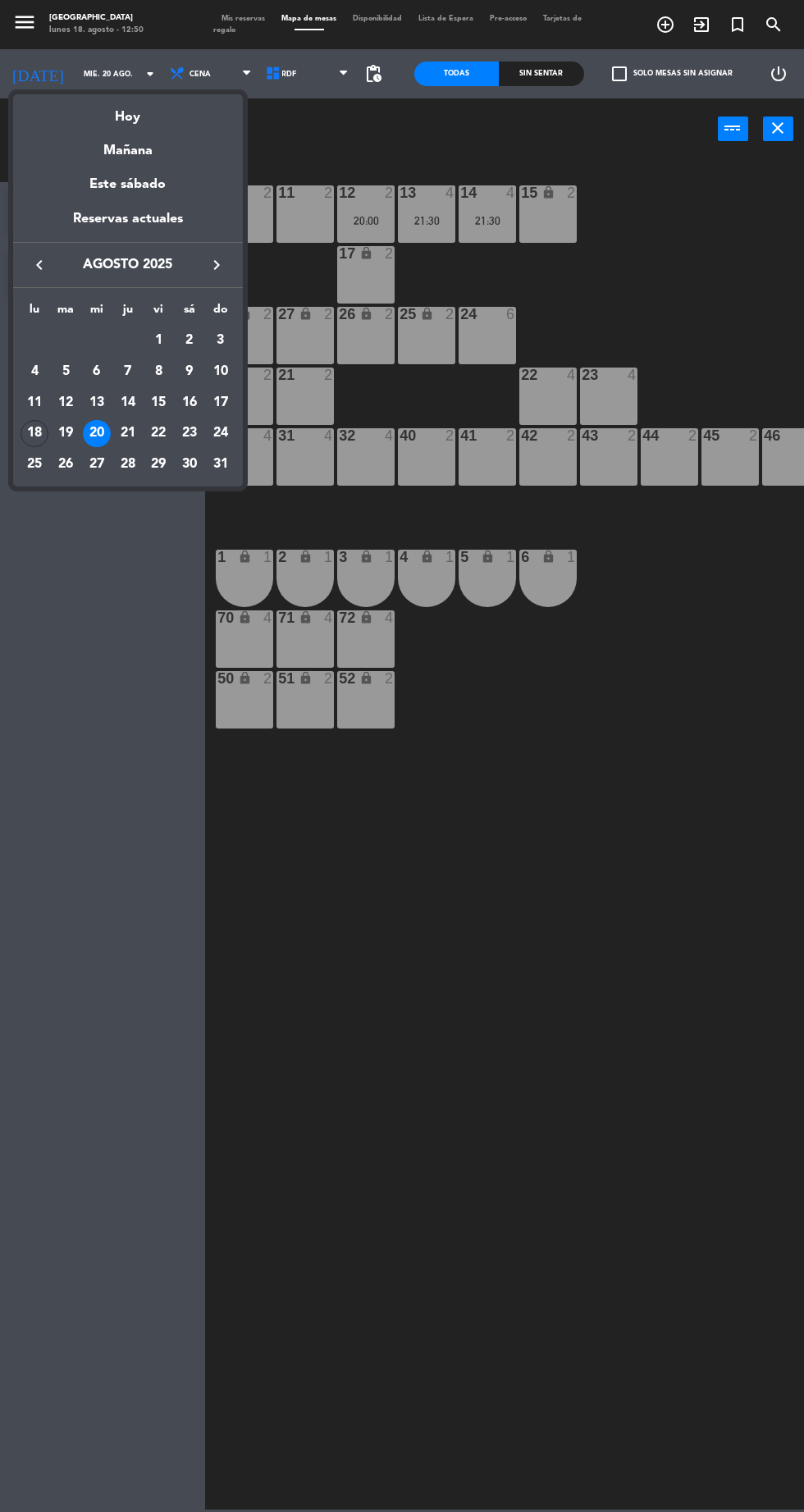
click at [130, 433] on div "21" at bounding box center [128, 434] width 28 height 28
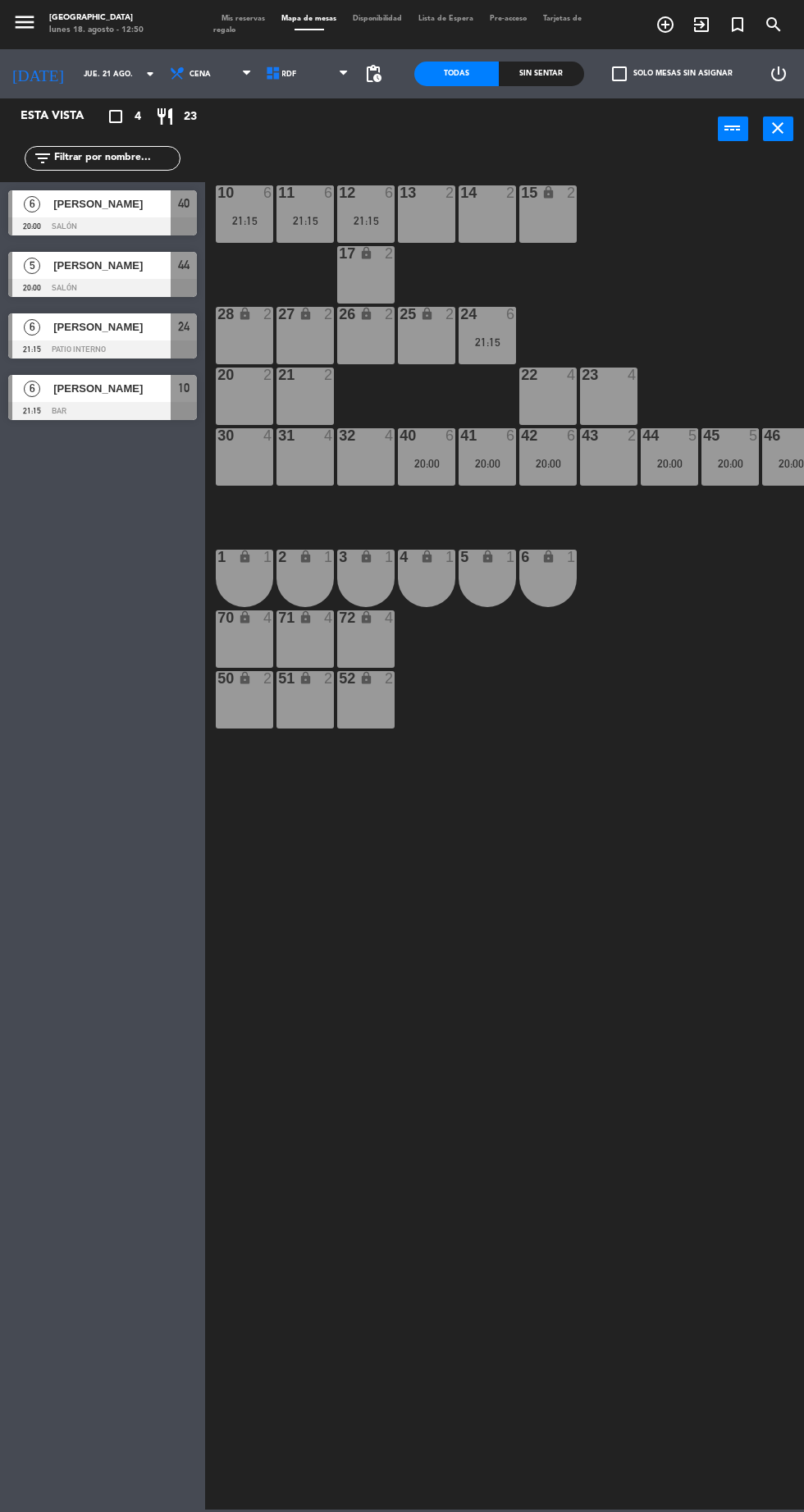
click at [118, 73] on input "jue. 21 ago." at bounding box center [127, 73] width 104 height 25
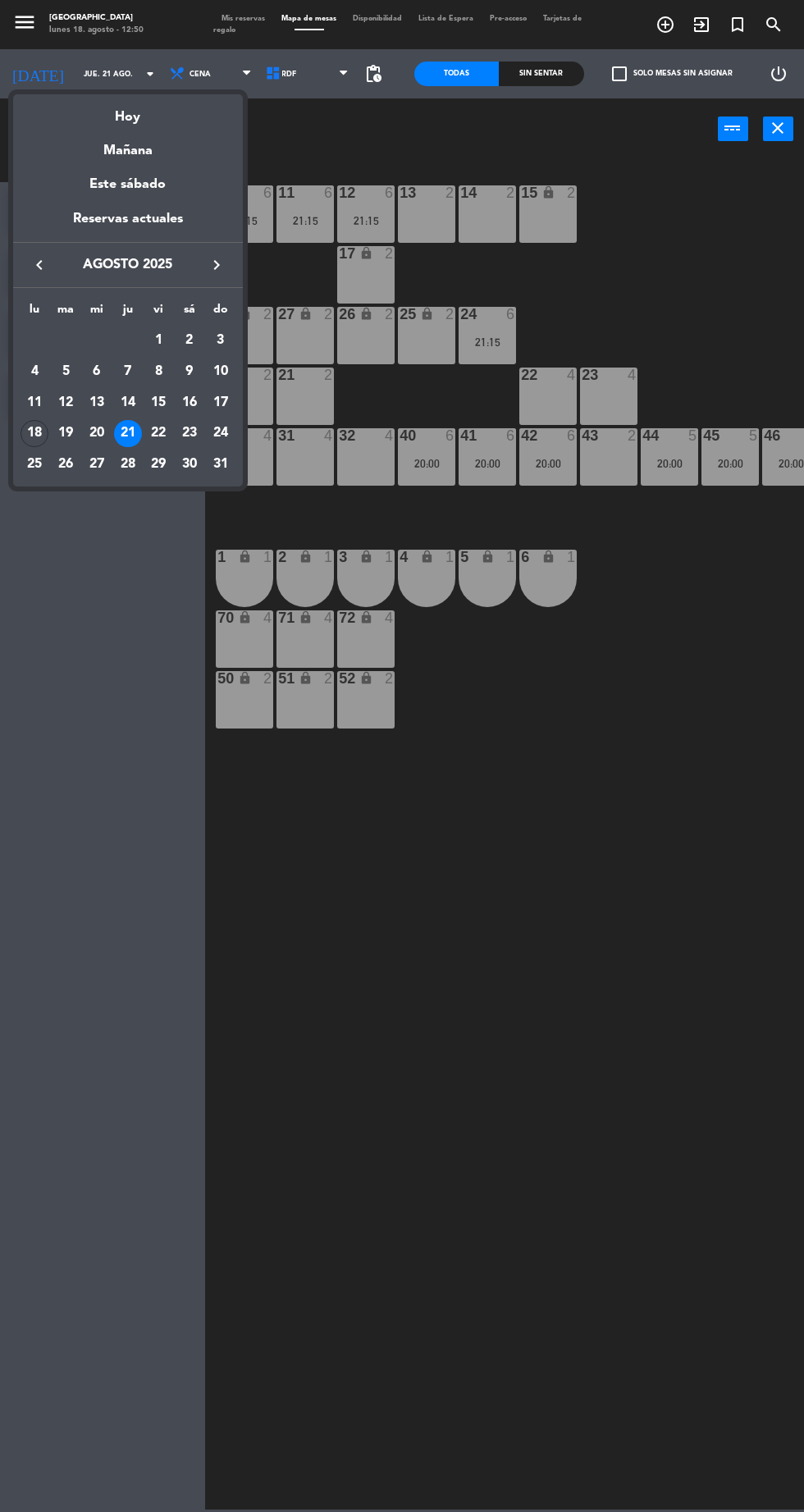
click at [158, 433] on div "22" at bounding box center [158, 434] width 28 height 28
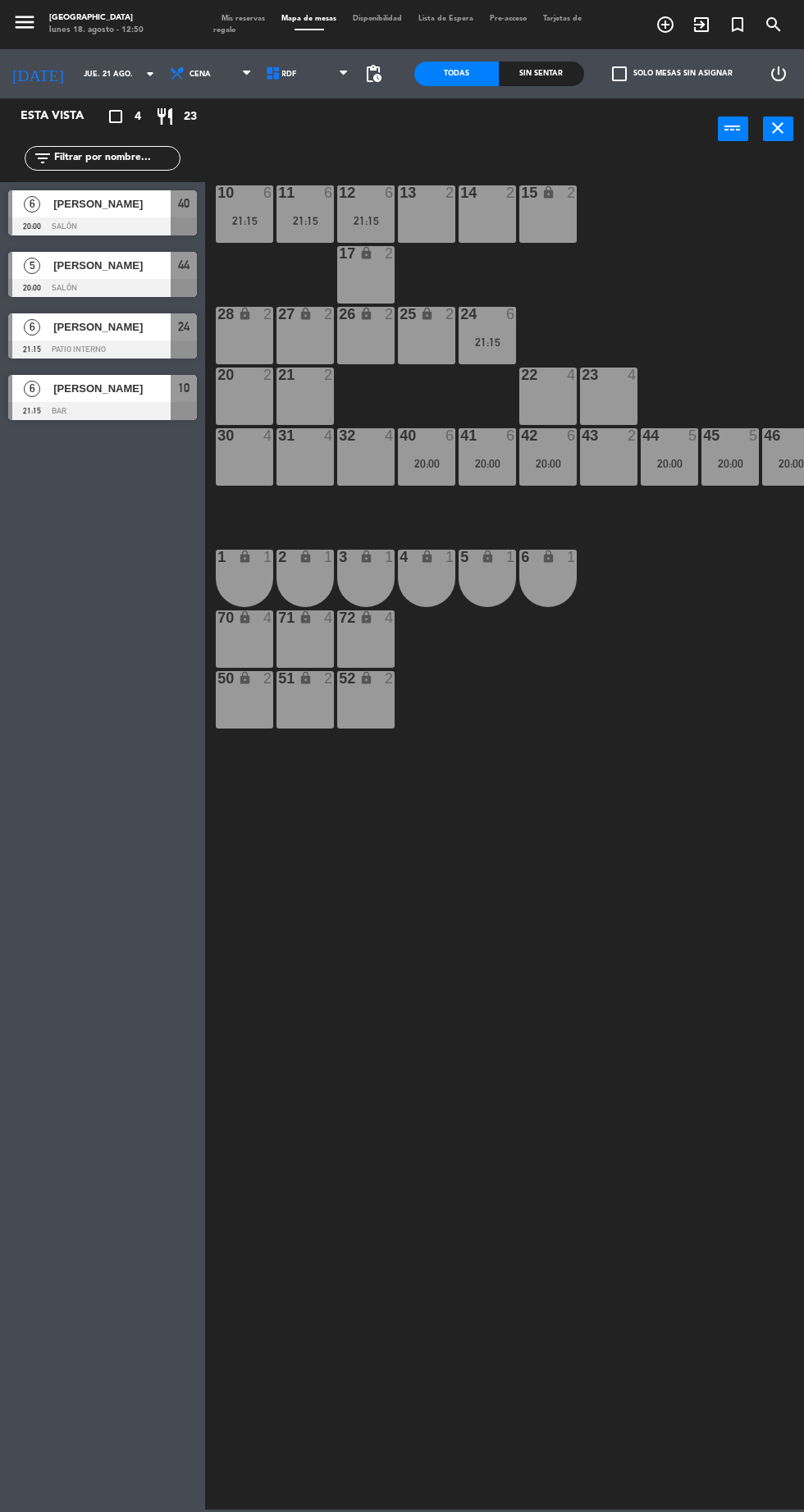
type input "vie. 22 ago."
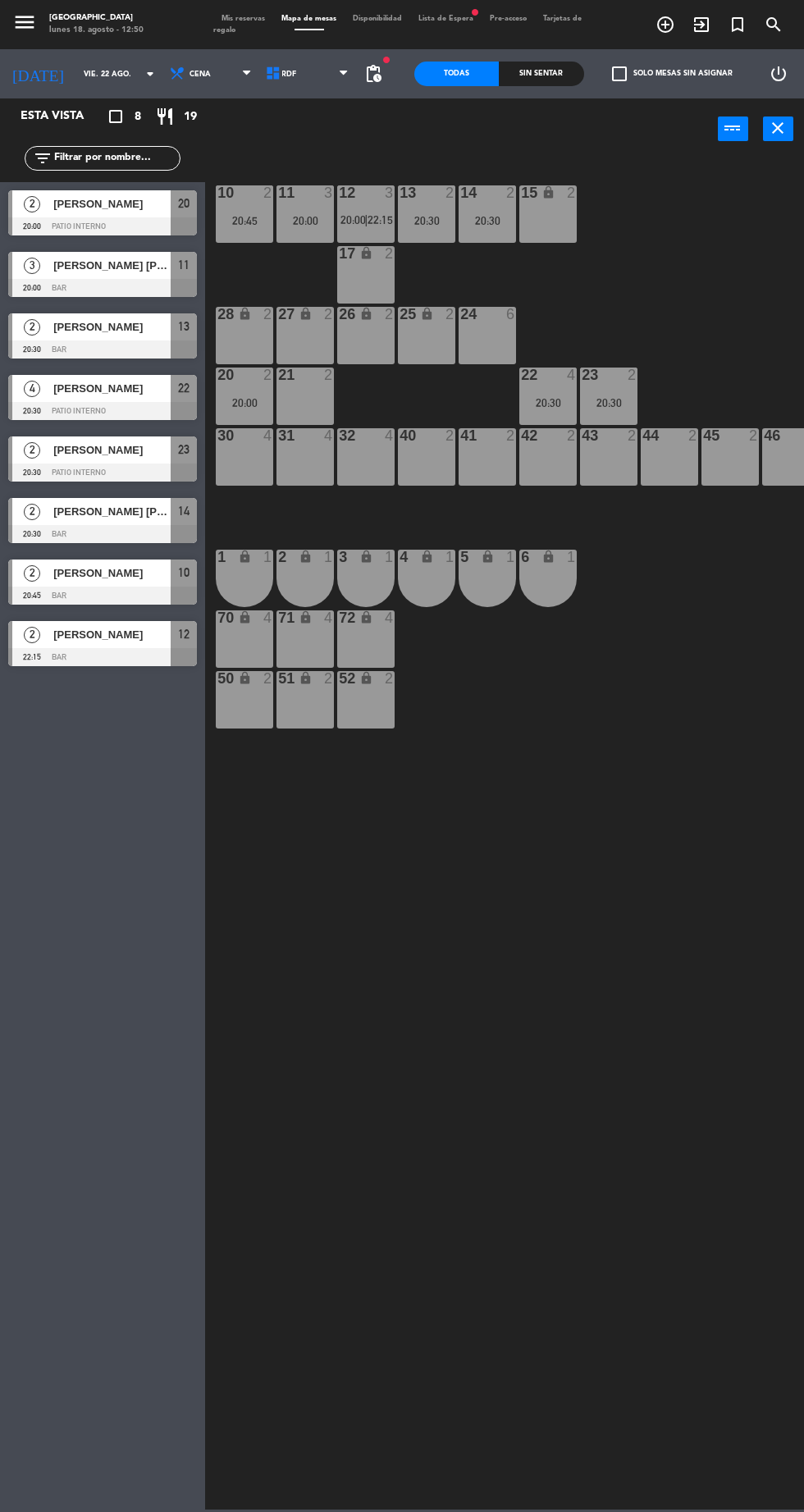
click at [378, 73] on span "pending_actions" at bounding box center [373, 73] width 20 height 20
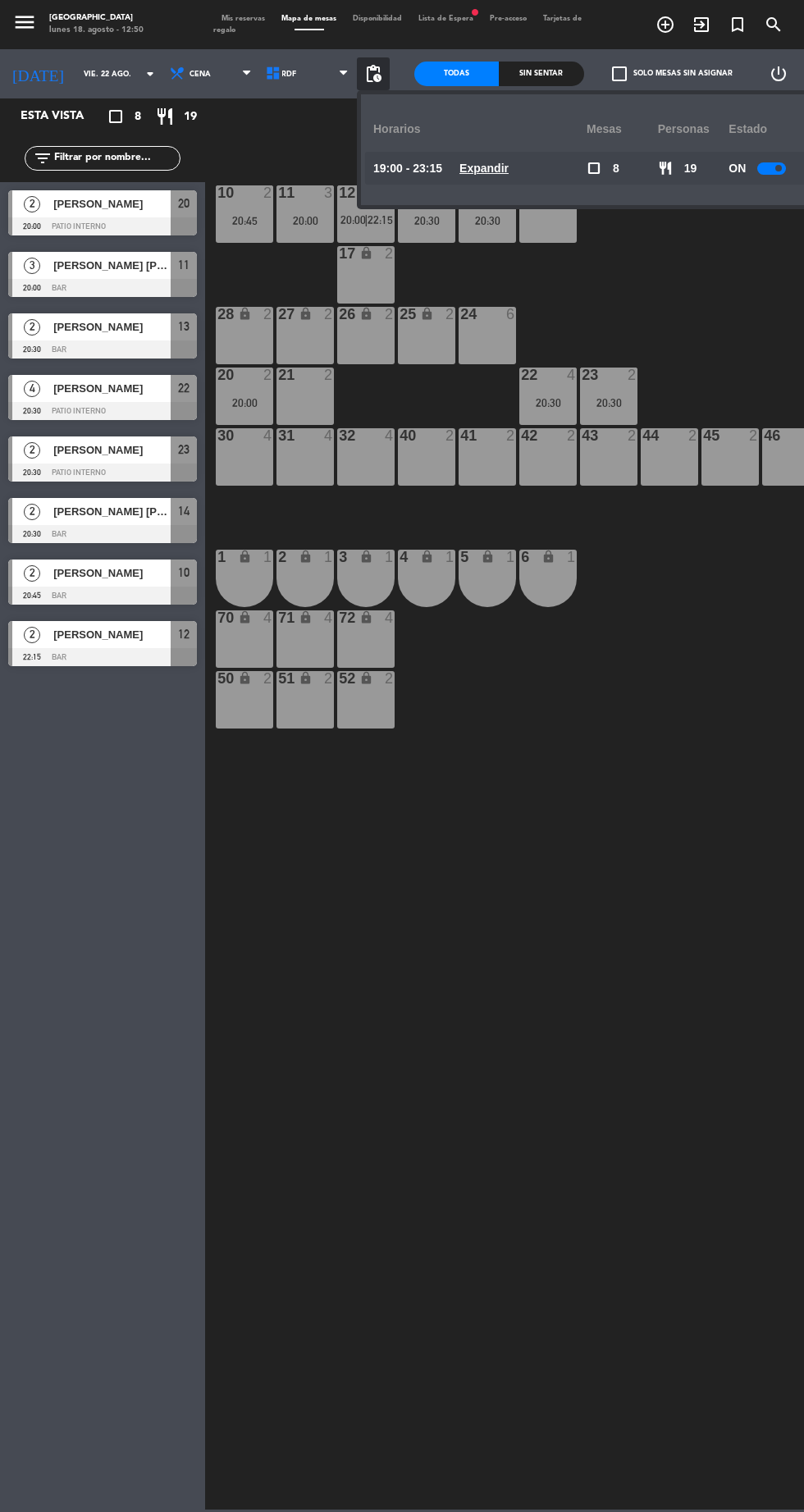
click at [662, 735] on div "10 2 20:45 11 3 20:00 12 3 20:00 | 22:15 13 2 20:30 14 2 20:30 15 lock 2 17 loc…" at bounding box center [509, 832] width 591 height 1353
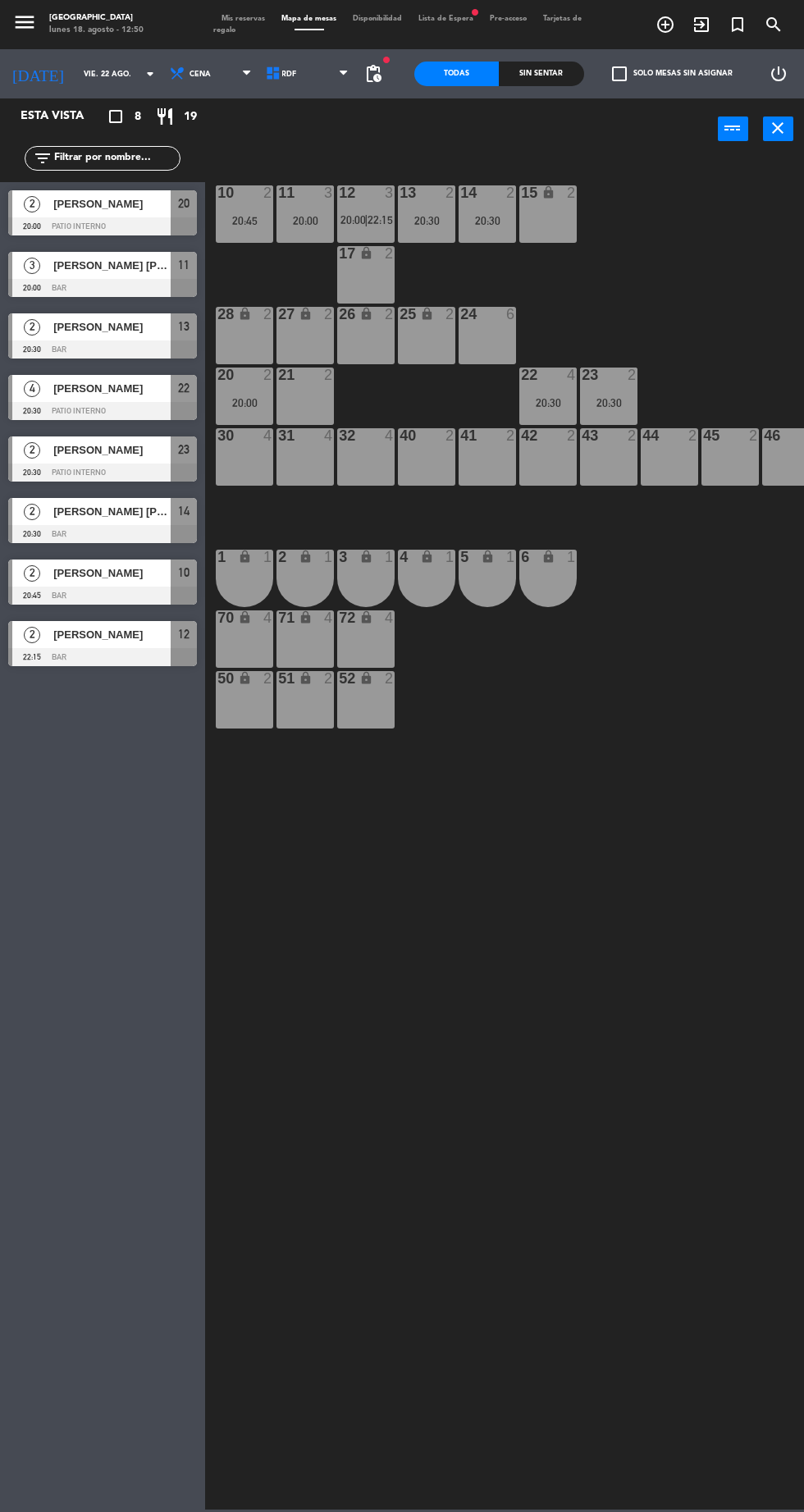
click at [451, 22] on span "Lista de Espera fiber_manual_record" at bounding box center [446, 19] width 72 height 8
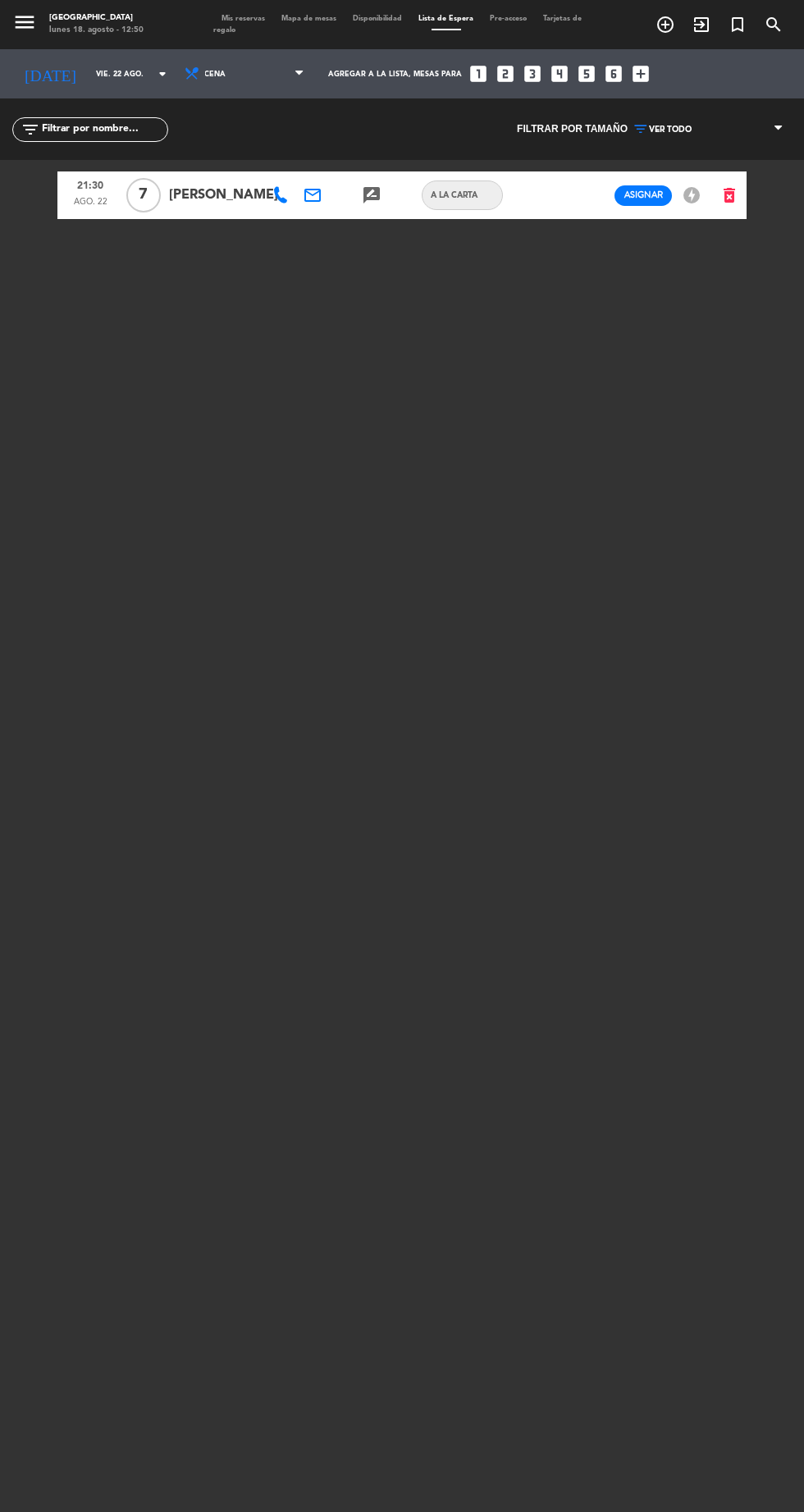
click at [249, 18] on span "Mis reservas" at bounding box center [244, 19] width 60 height 8
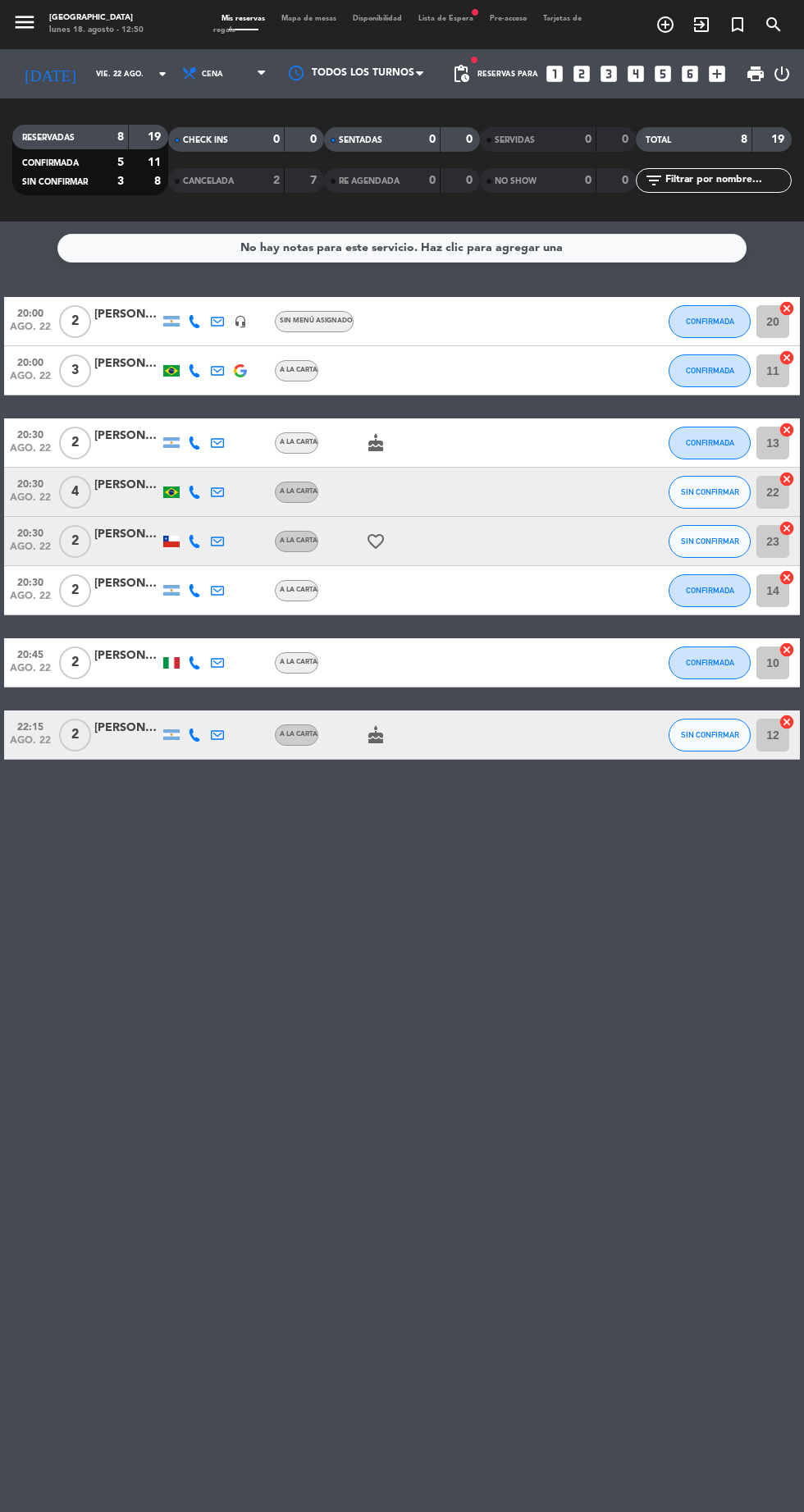
click at [318, 20] on span "Mapa de mesas" at bounding box center [309, 19] width 72 height 8
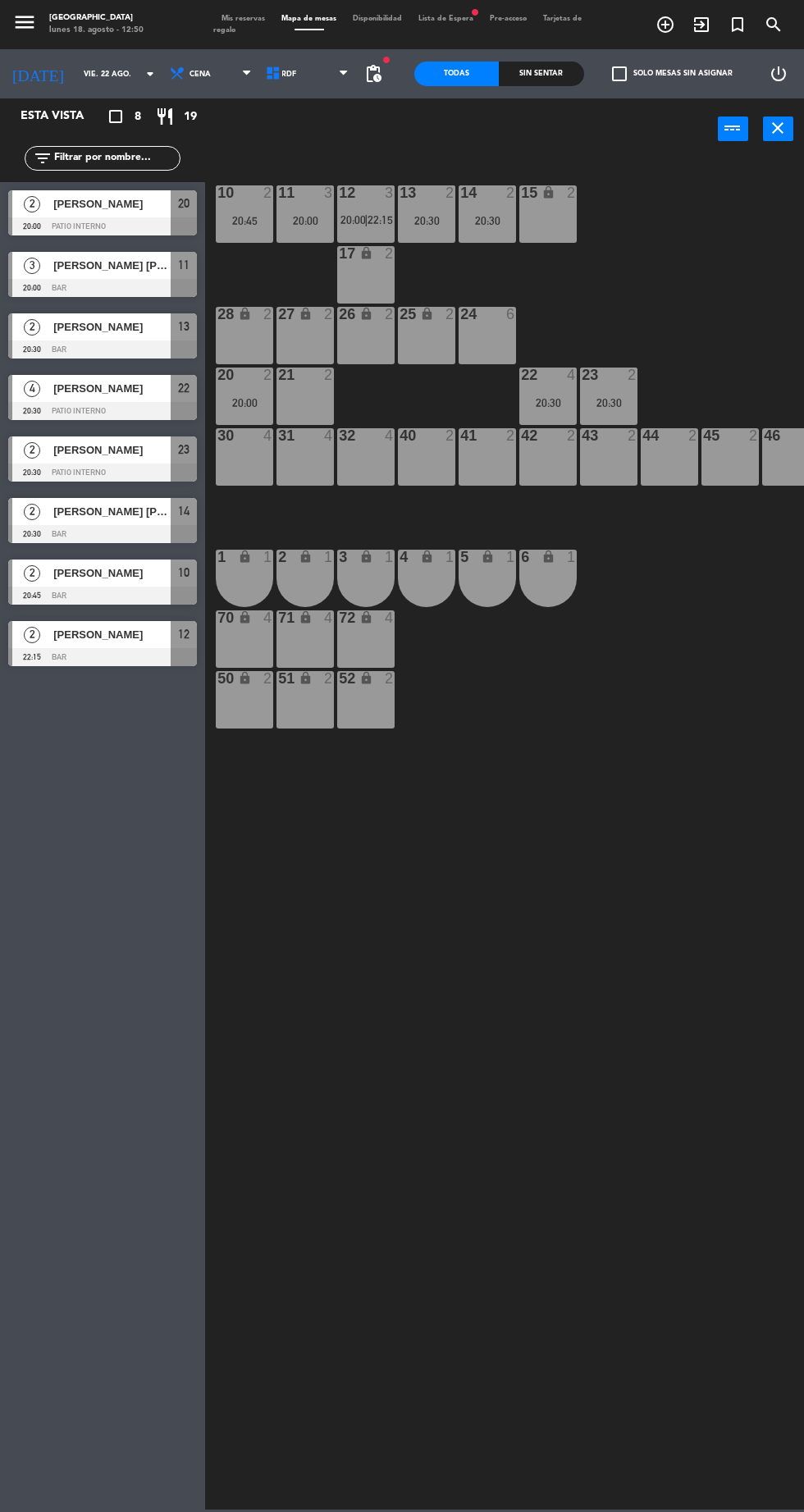
click at [444, 18] on span "Lista de Espera fiber_manual_record" at bounding box center [446, 19] width 72 height 8
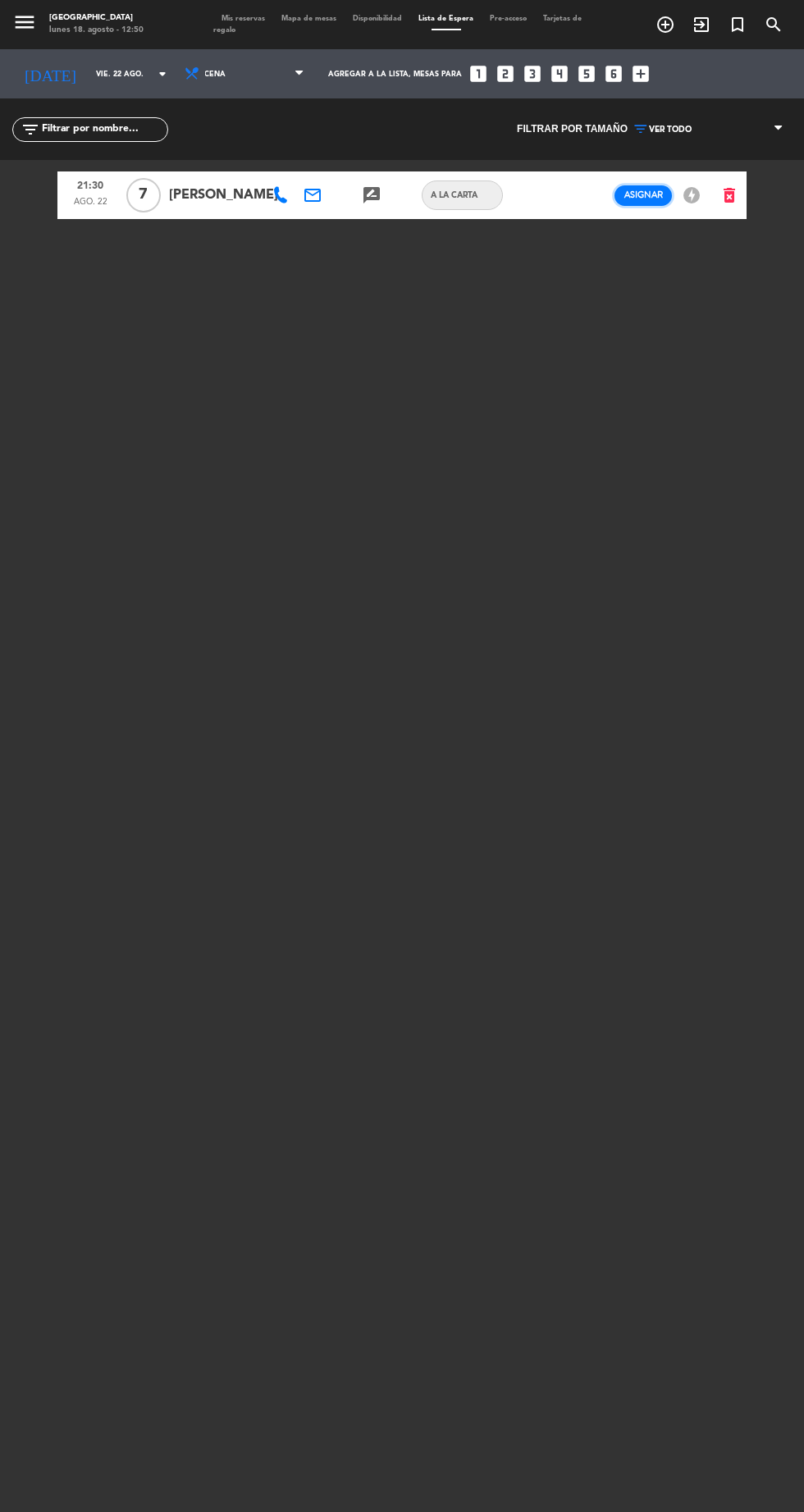
click at [647, 200] on span "Asignar" at bounding box center [643, 194] width 39 height 12
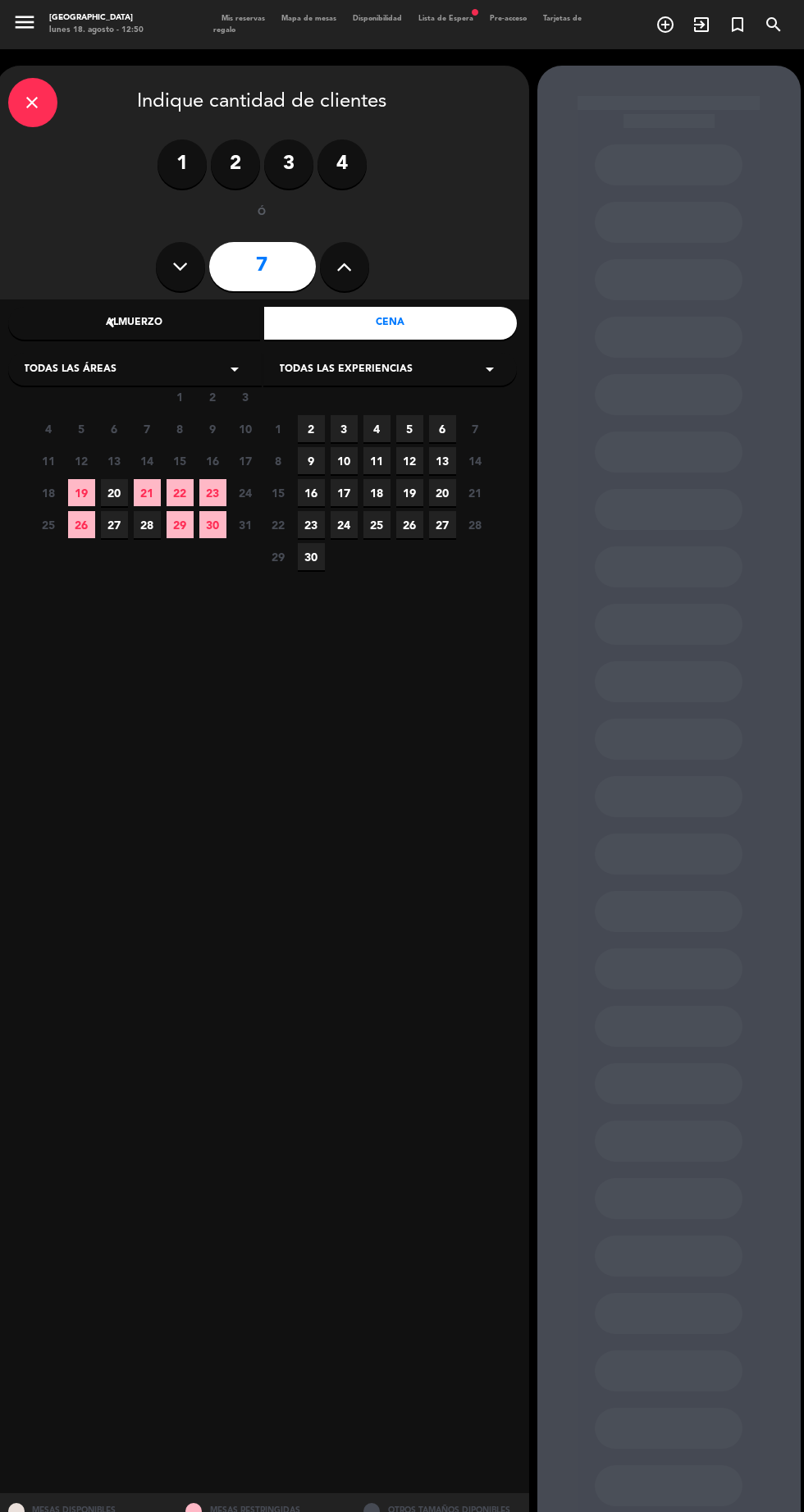
click at [40, 112] on icon "close" at bounding box center [32, 102] width 20 height 20
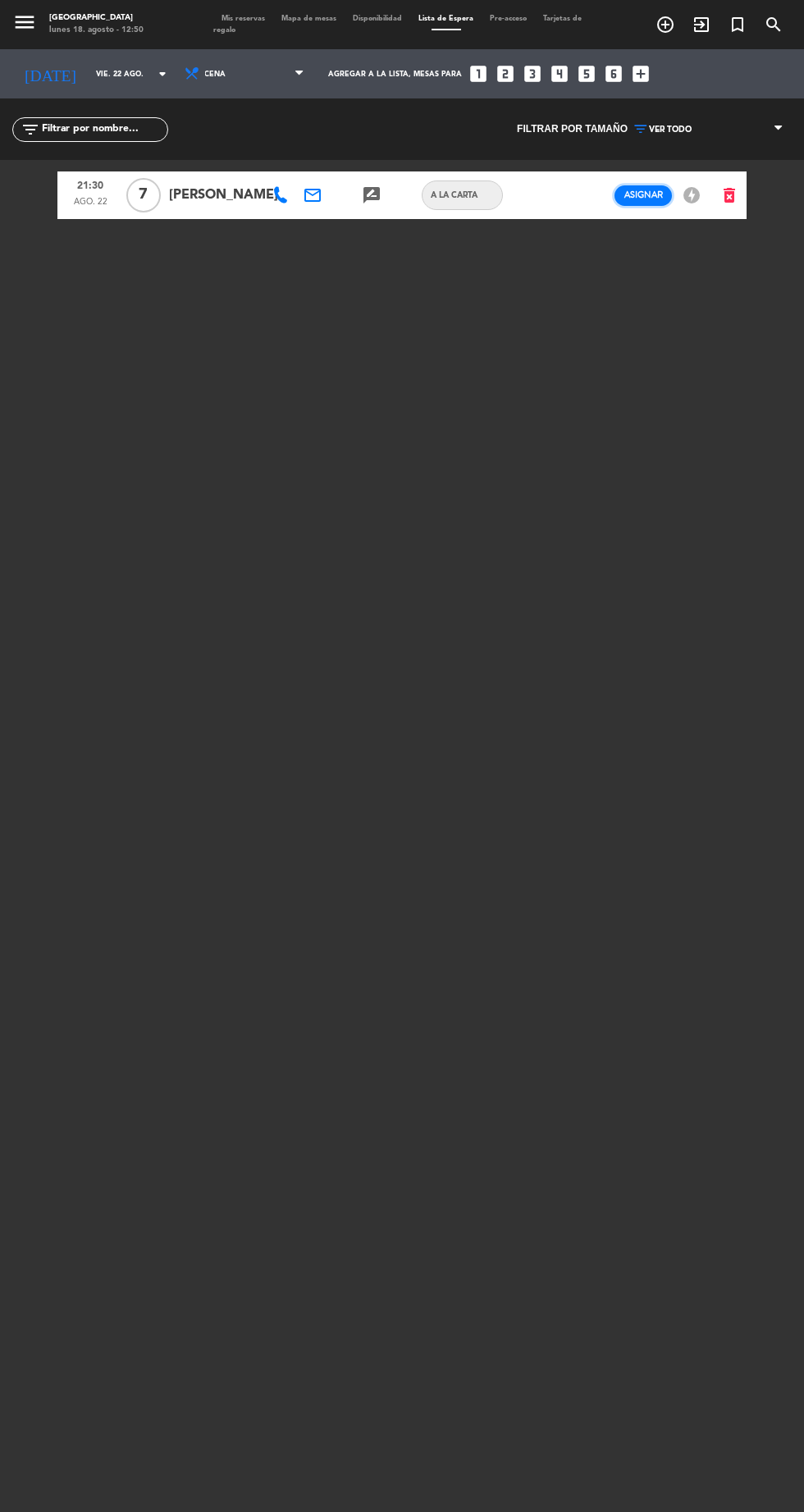
click at [635, 197] on span "Asignar" at bounding box center [643, 194] width 39 height 12
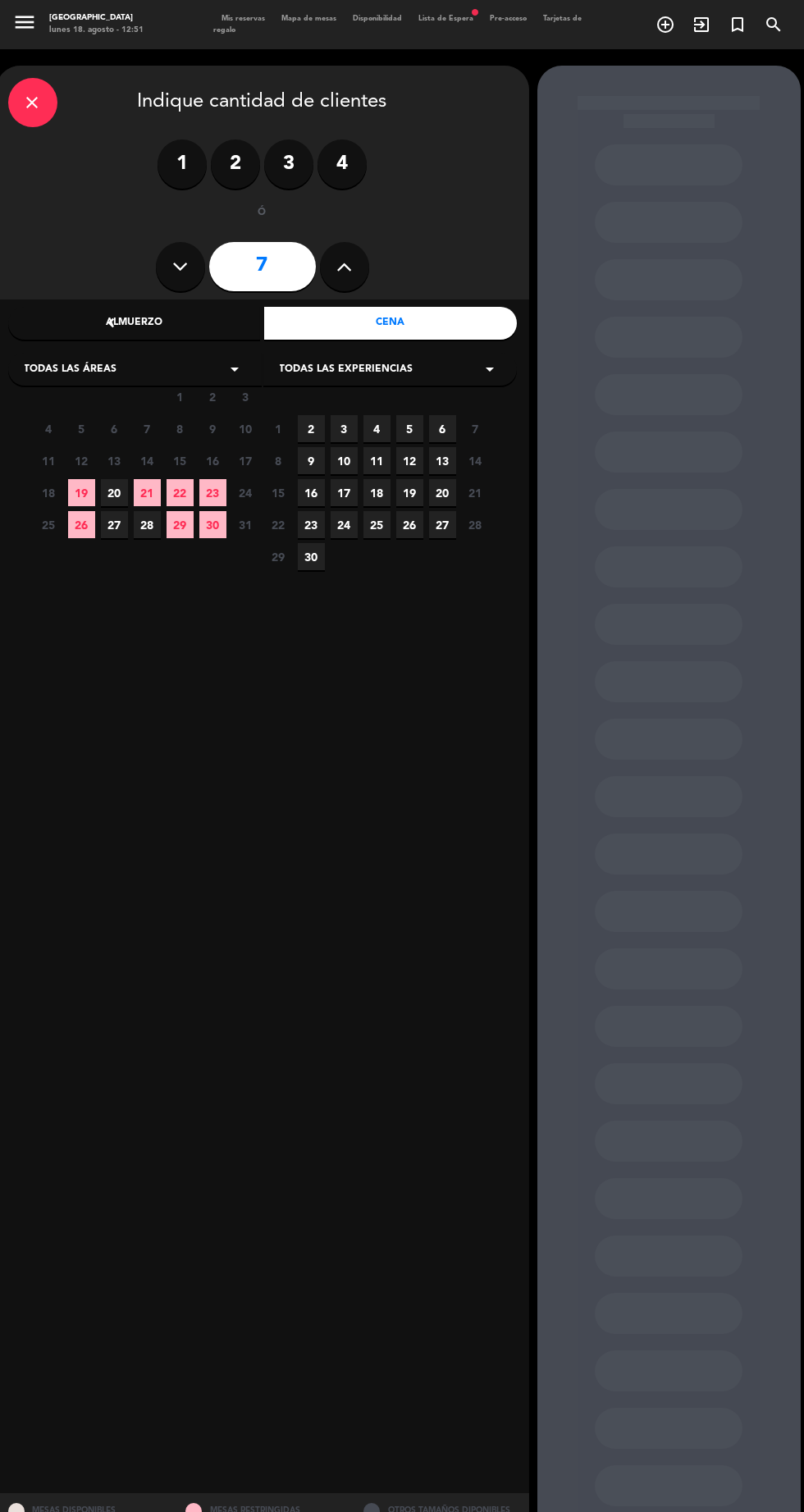
click at [182, 496] on span "22" at bounding box center [180, 492] width 27 height 27
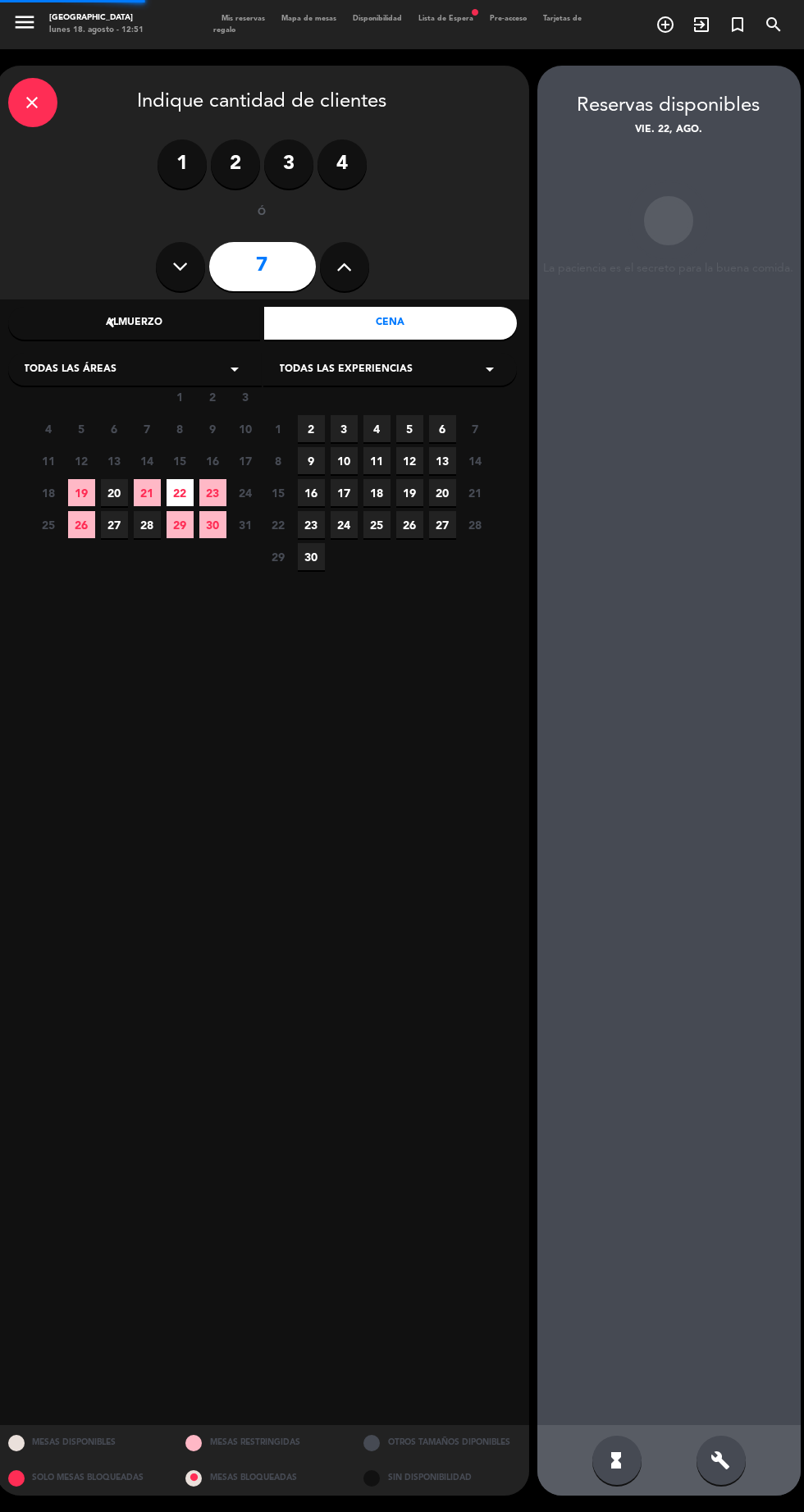
scroll to position [66, 0]
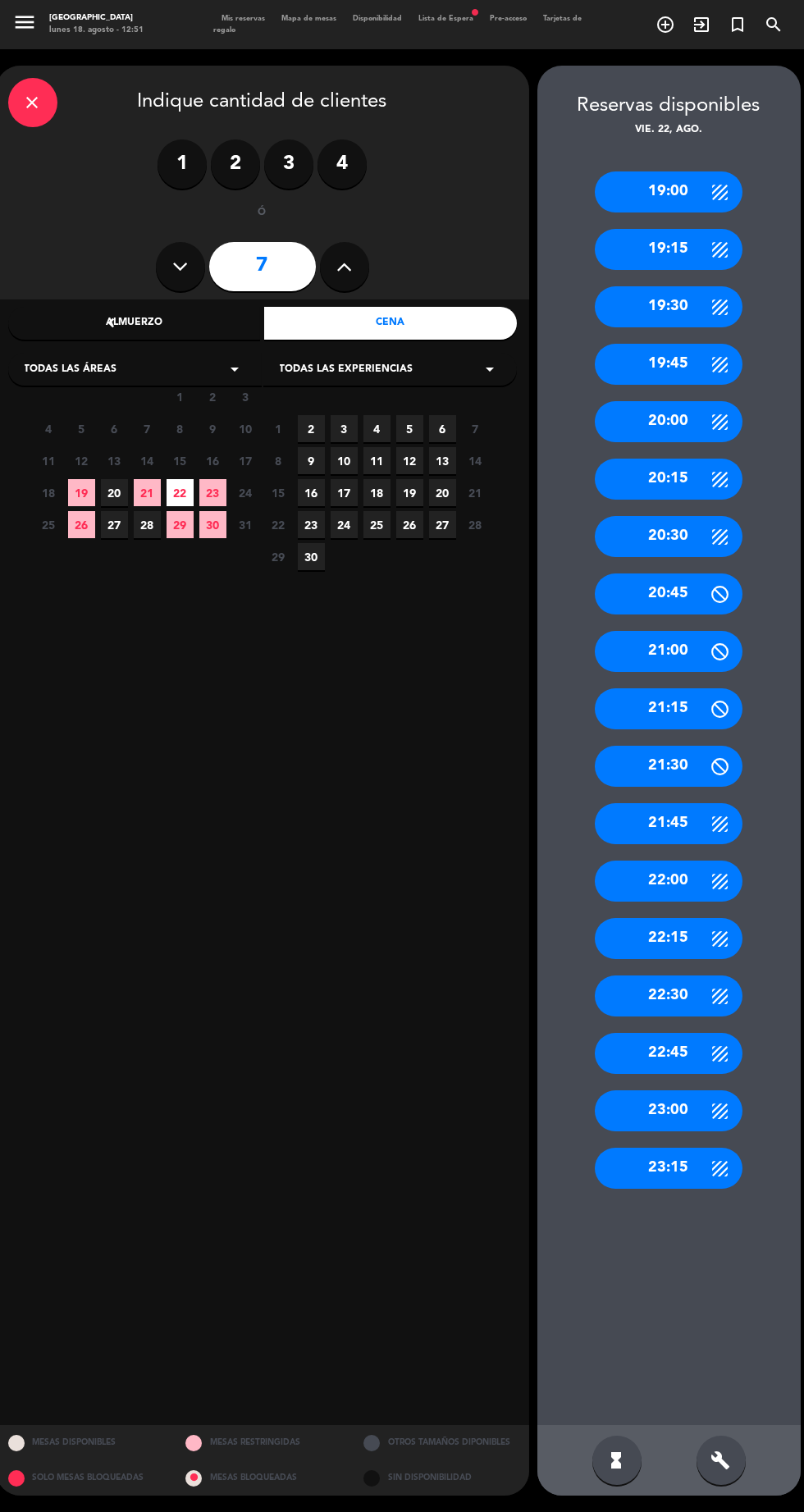
click at [668, 746] on div "21:30" at bounding box center [668, 766] width 148 height 41
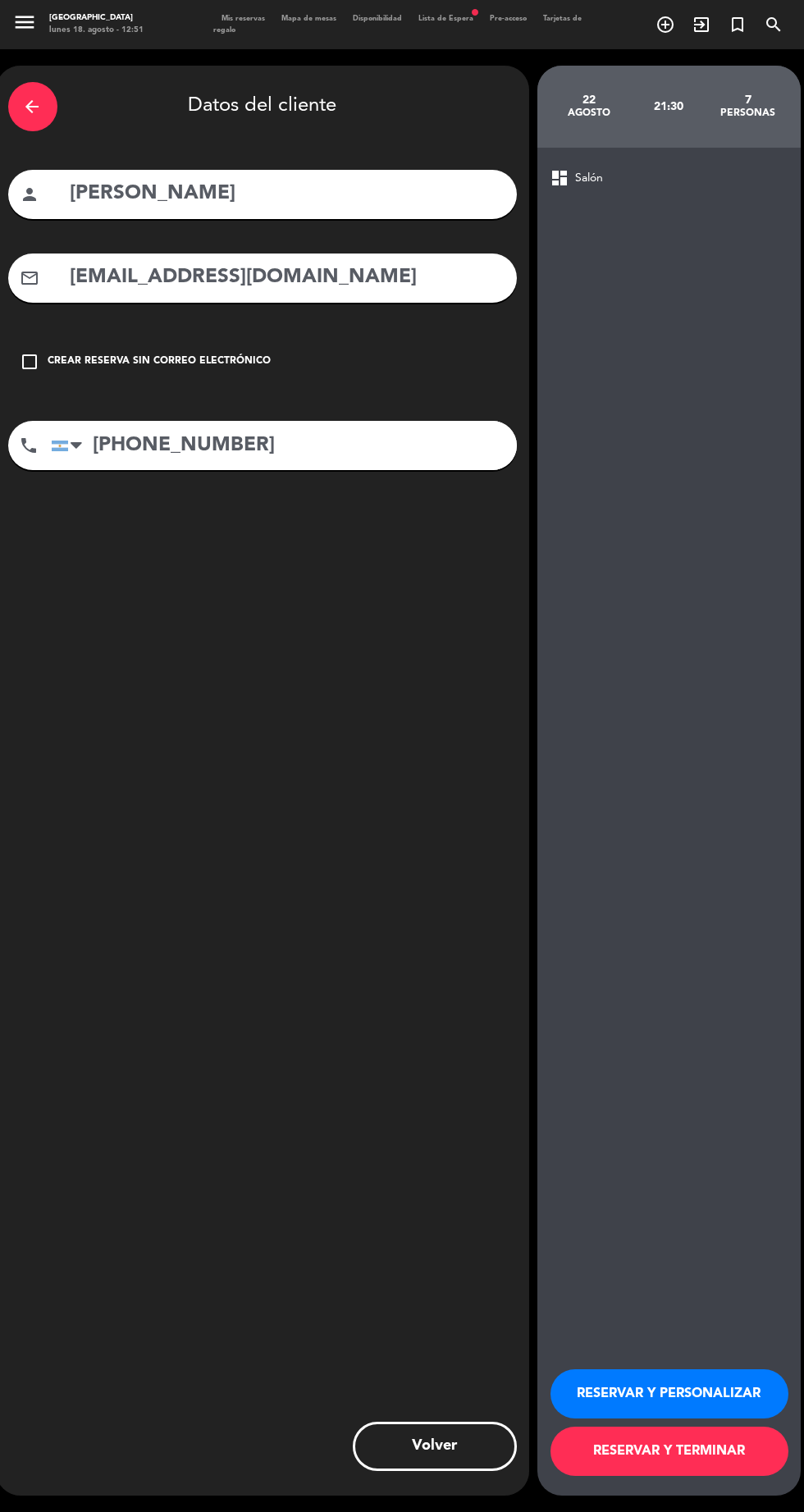
click at [755, 1476] on button "RESERVAR Y TERMINAR" at bounding box center [669, 1452] width 238 height 49
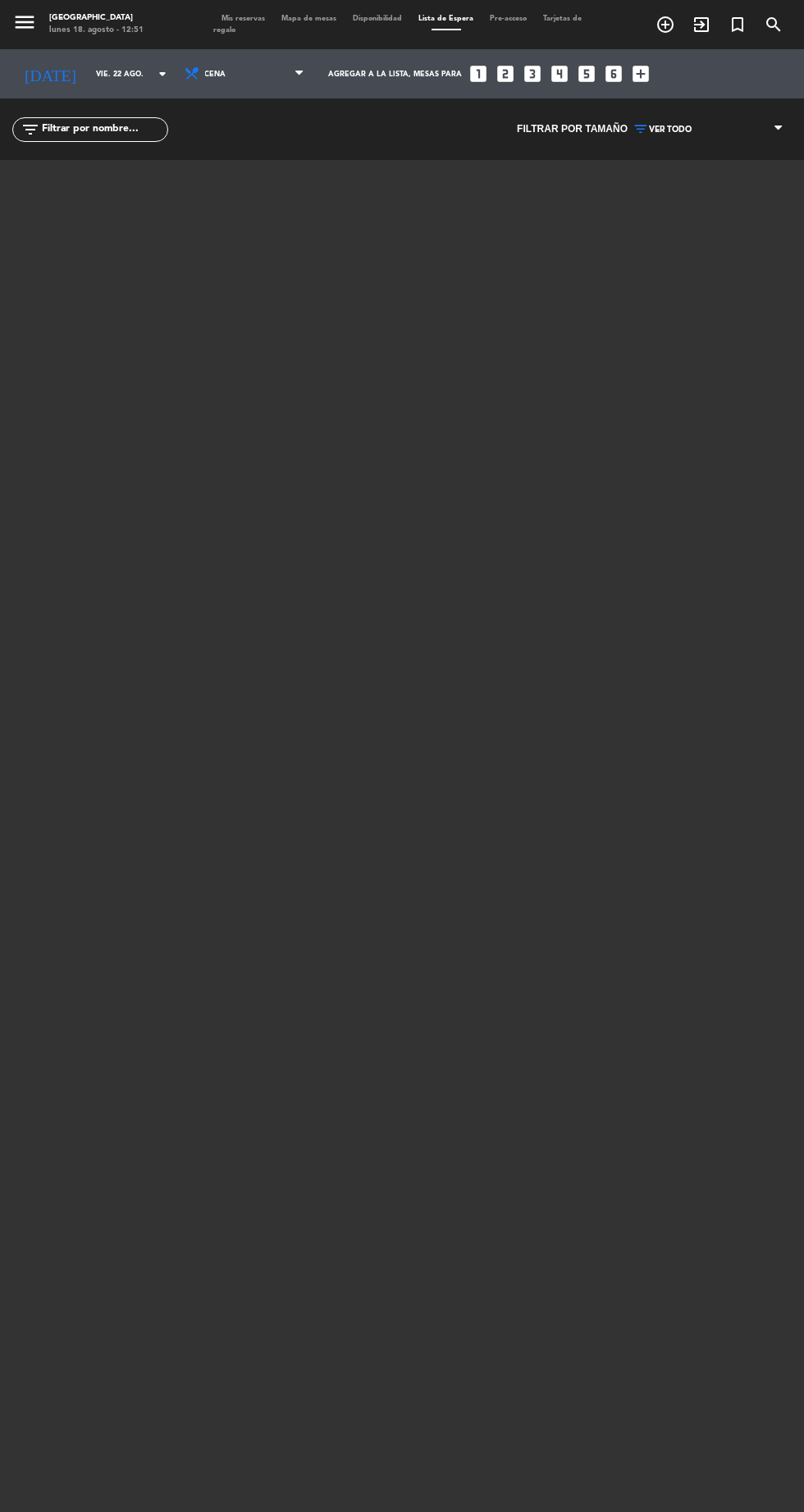
click at [245, 18] on span "Mis reservas" at bounding box center [244, 19] width 60 height 8
click at [242, 18] on span "Mis reservas" at bounding box center [244, 19] width 60 height 8
click at [312, 18] on span "Mapa de mesas" at bounding box center [309, 19] width 72 height 8
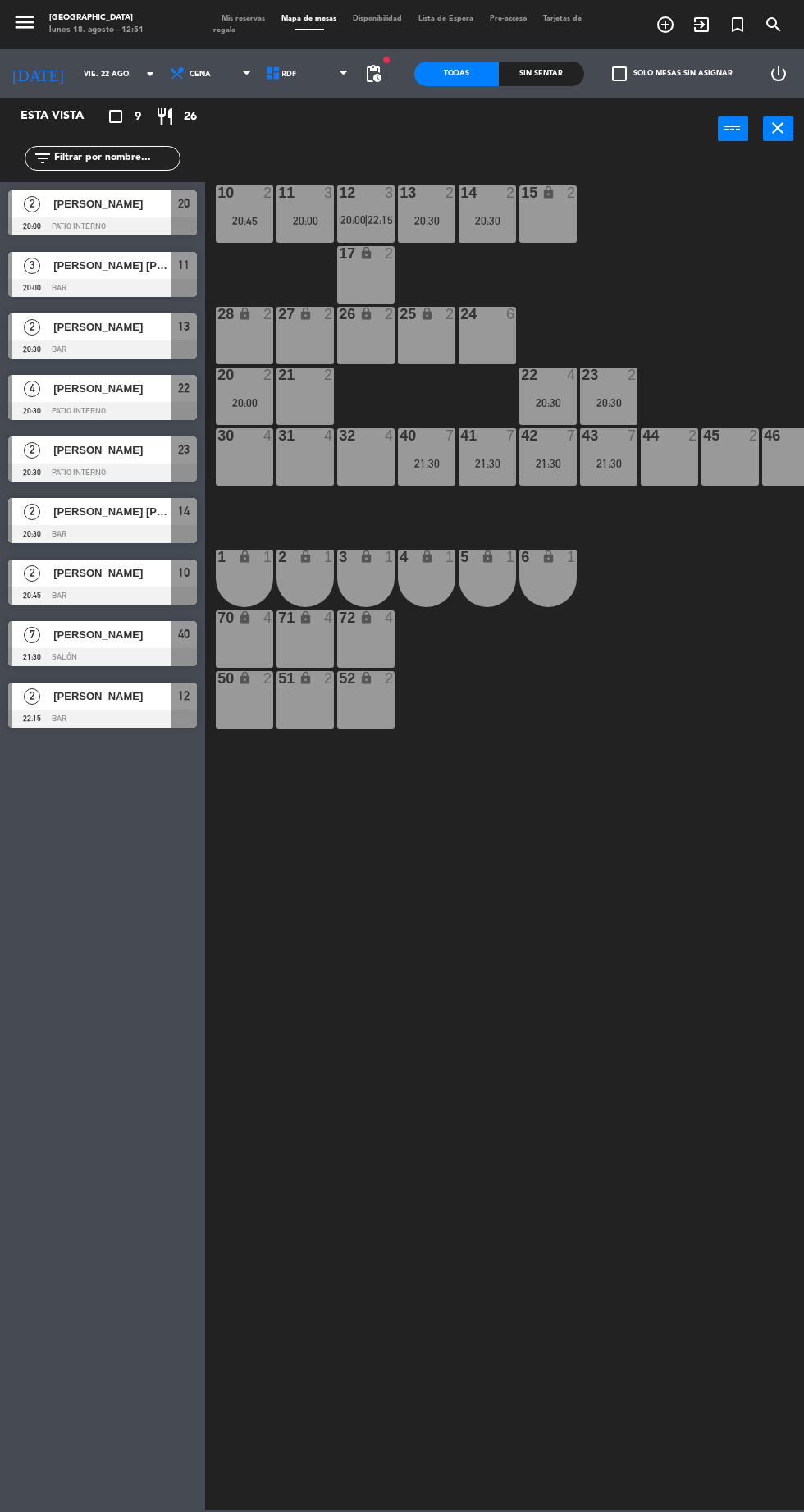
click at [426, 465] on div "21:30" at bounding box center [426, 463] width 57 height 11
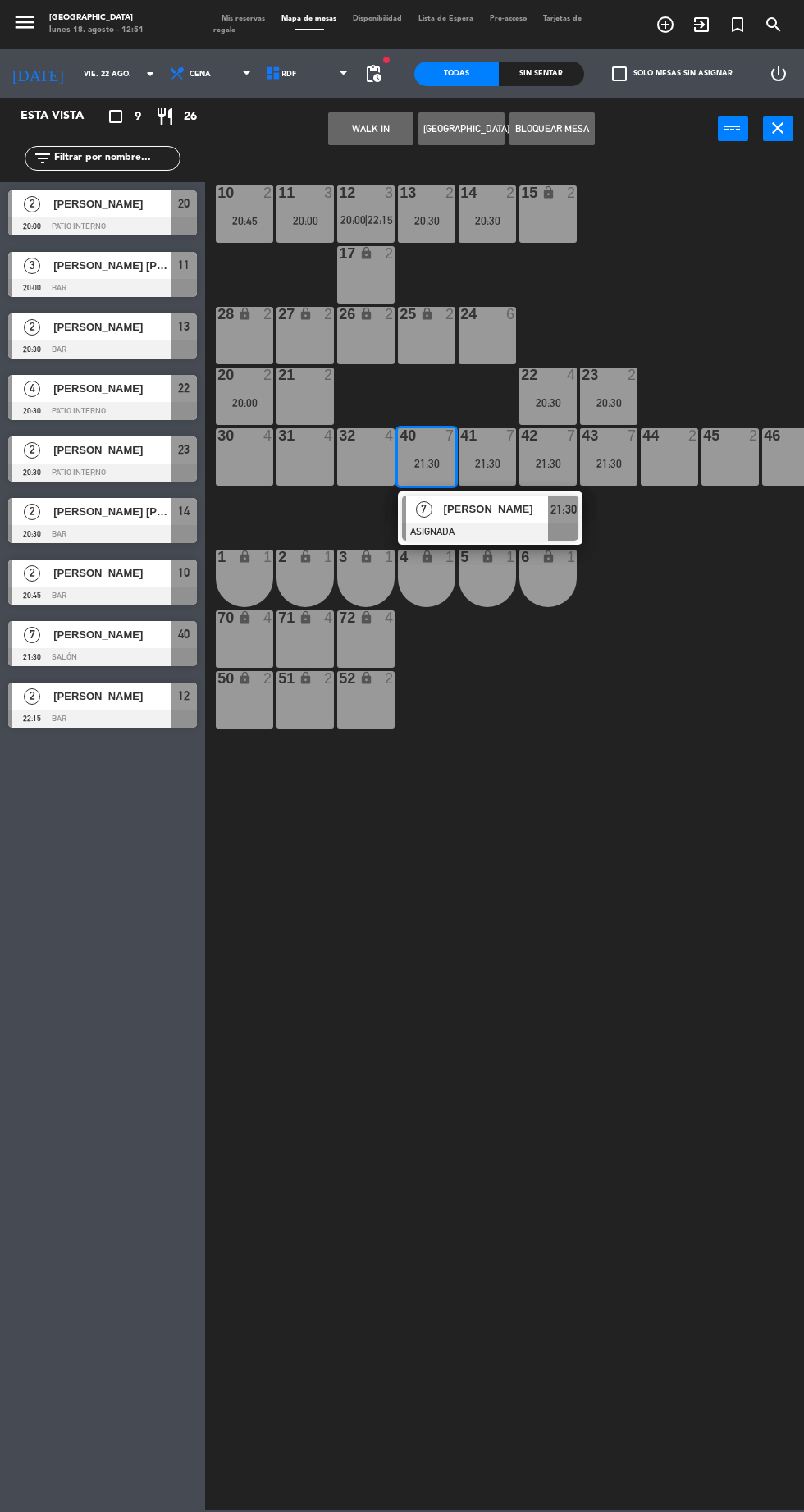
click at [443, 335] on div "25 lock 2" at bounding box center [426, 335] width 57 height 57
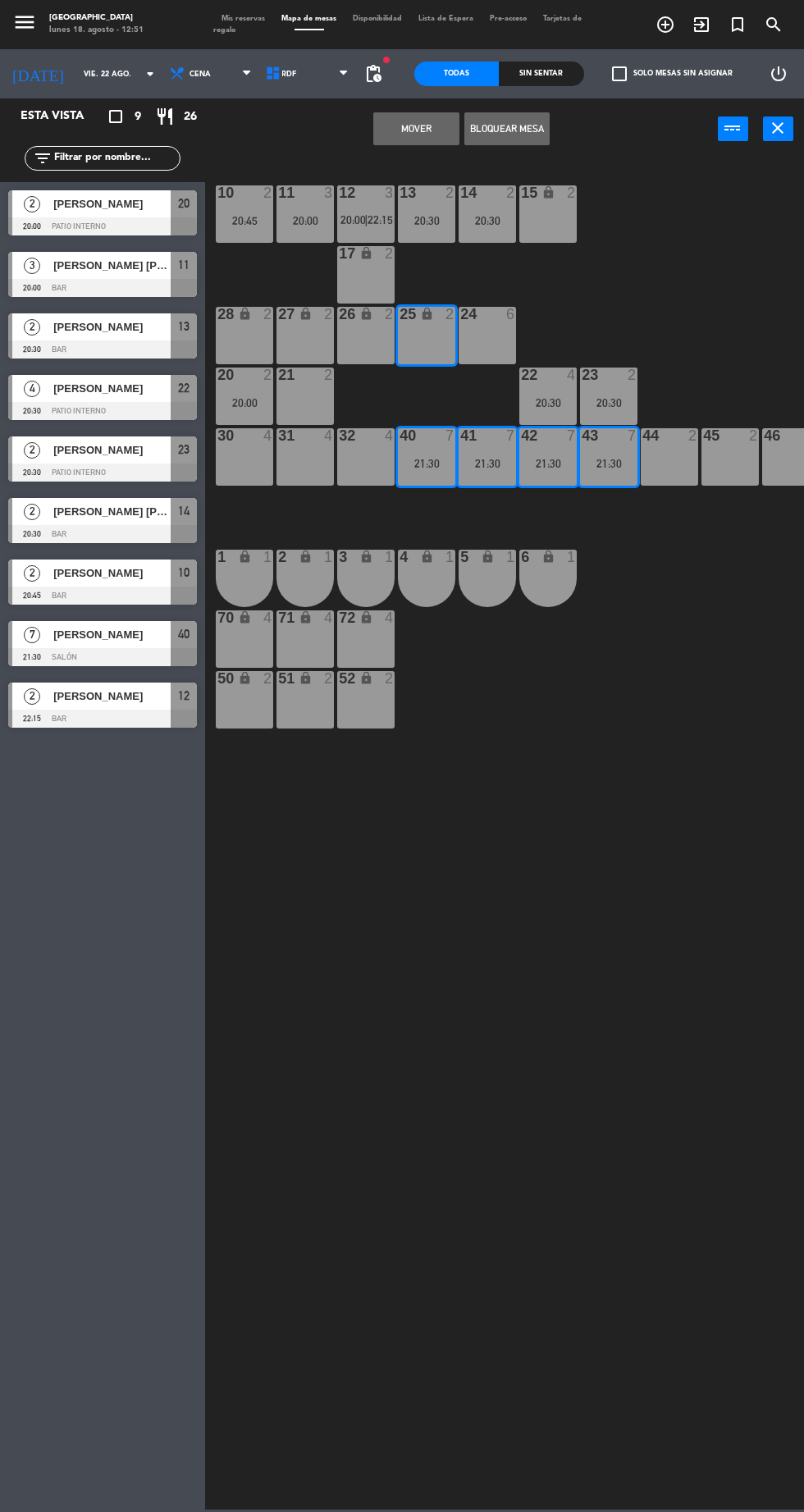
click at [435, 135] on button "Mover" at bounding box center [416, 128] width 86 height 33
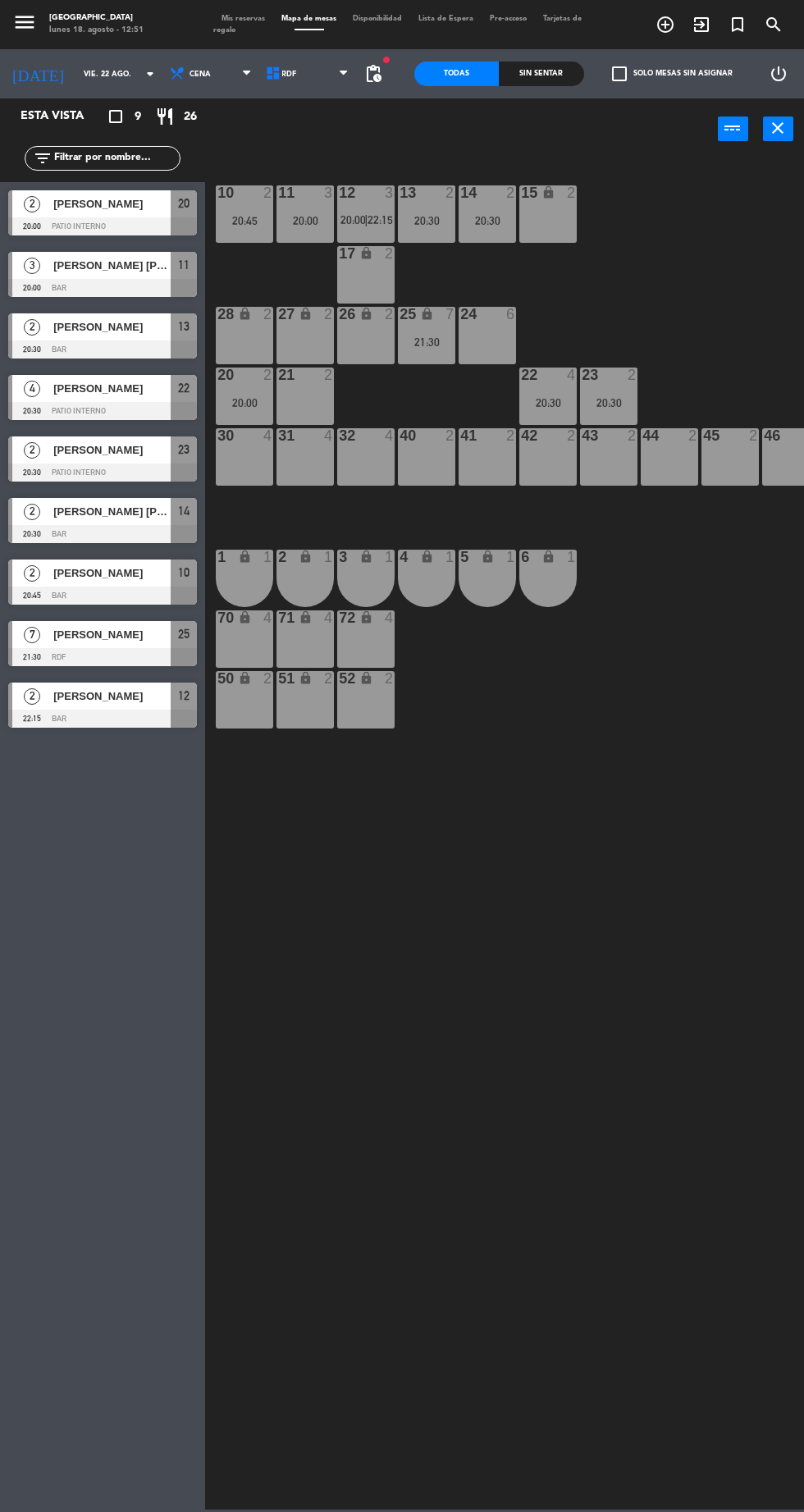
click at [435, 343] on div "21:30" at bounding box center [426, 342] width 57 height 11
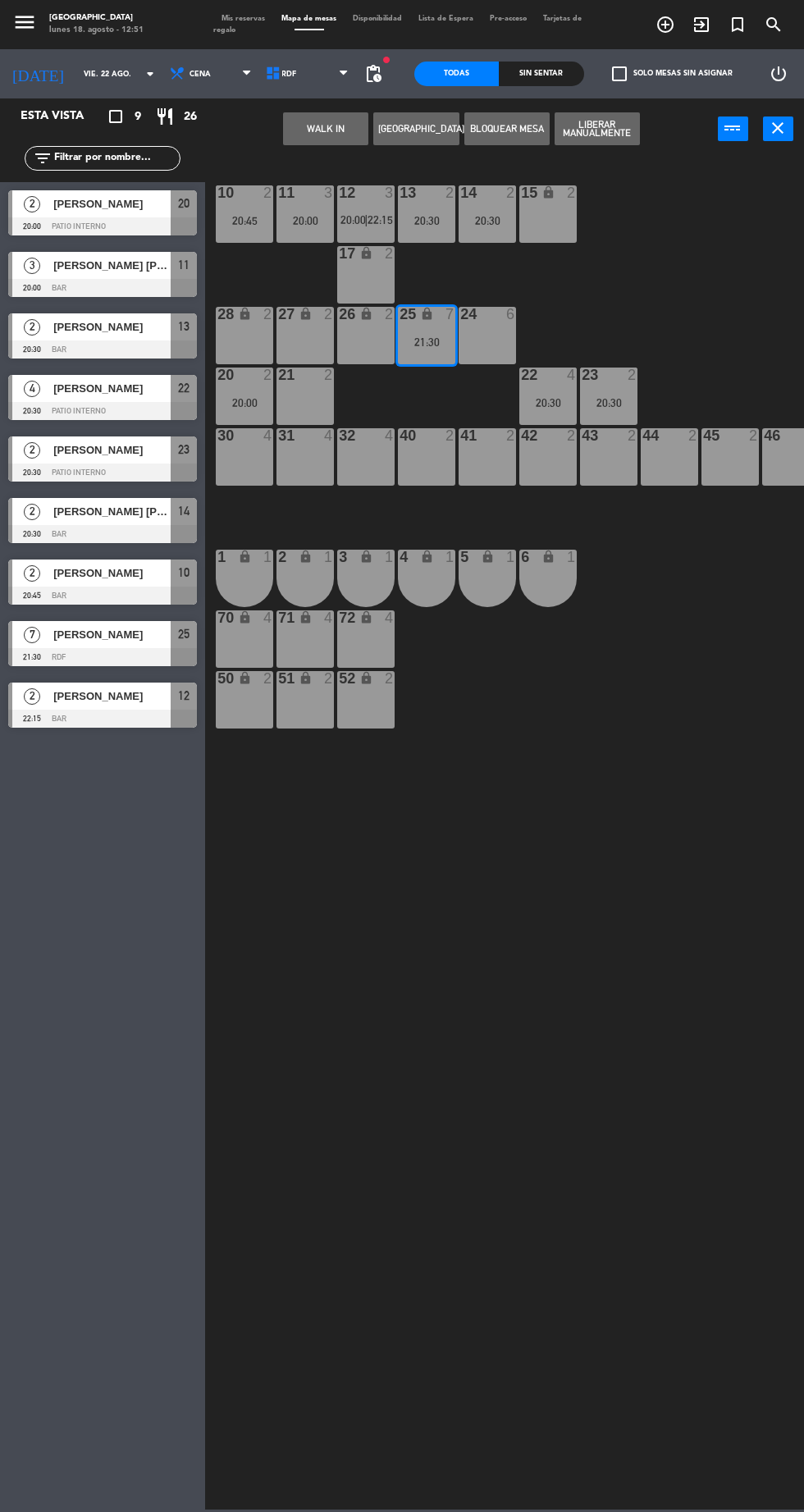
click at [484, 408] on div "10 2 20:45 11 3 20:00 12 3 20:00 | 22:15 13 2 20:30 14 2 20:30 15 lock 2 17 loc…" at bounding box center [509, 832] width 591 height 1353
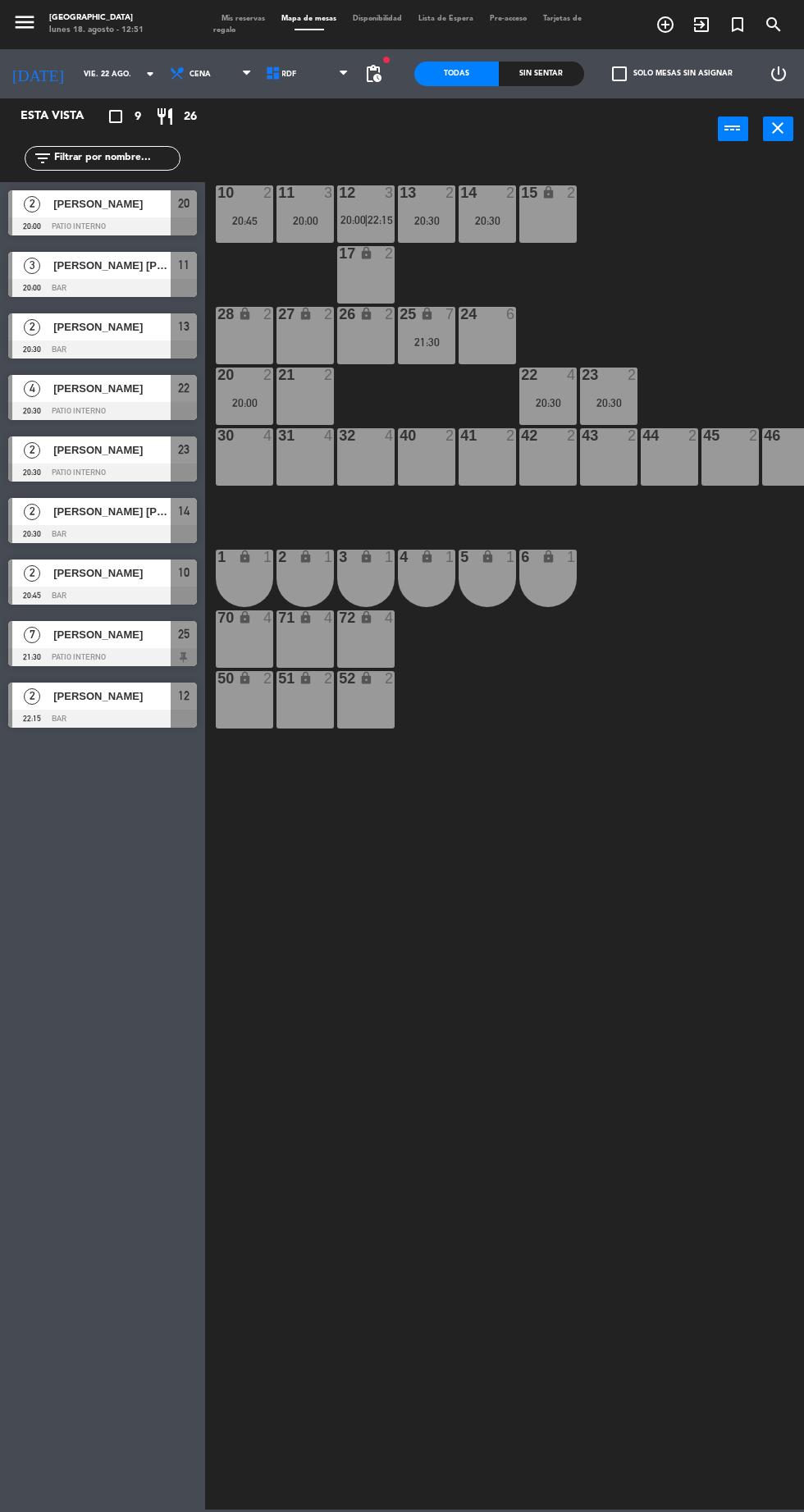
click at [426, 479] on div "40 2" at bounding box center [426, 457] width 57 height 57
click at [704, 261] on div "10 2 20:45 11 3 20:00 12 3 20:00 | 22:15 13 2 20:30 14 2 20:30 15 lock 2 17 loc…" at bounding box center [509, 832] width 591 height 1353
click at [412, 331] on div "25 lock 7 21:30" at bounding box center [426, 335] width 57 height 57
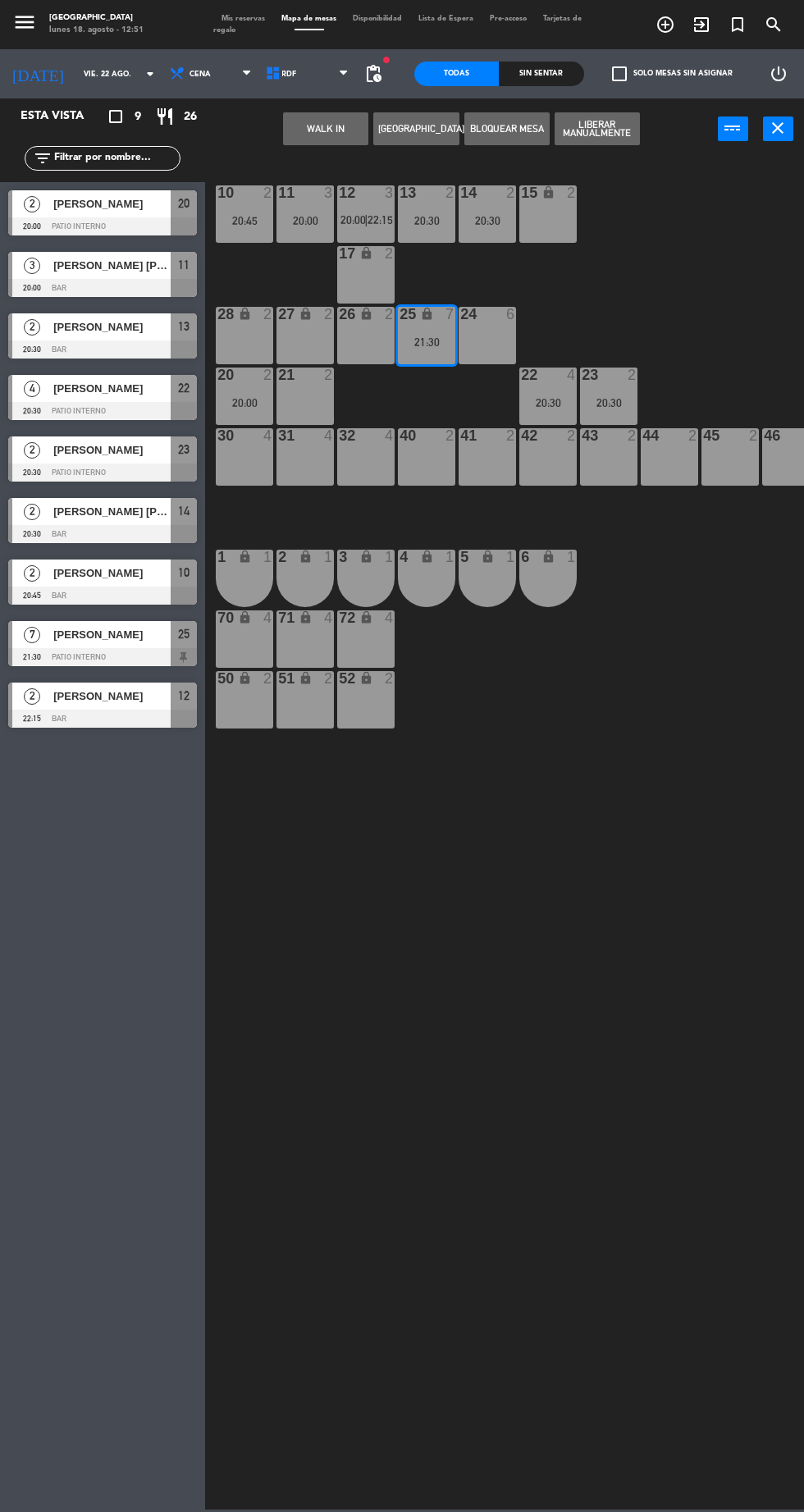
click at [493, 401] on div "10 2 20:45 11 3 20:00 12 3 20:00 | 22:15 13 2 20:30 14 2 20:30 15 lock 2 17 loc…" at bounding box center [509, 832] width 591 height 1353
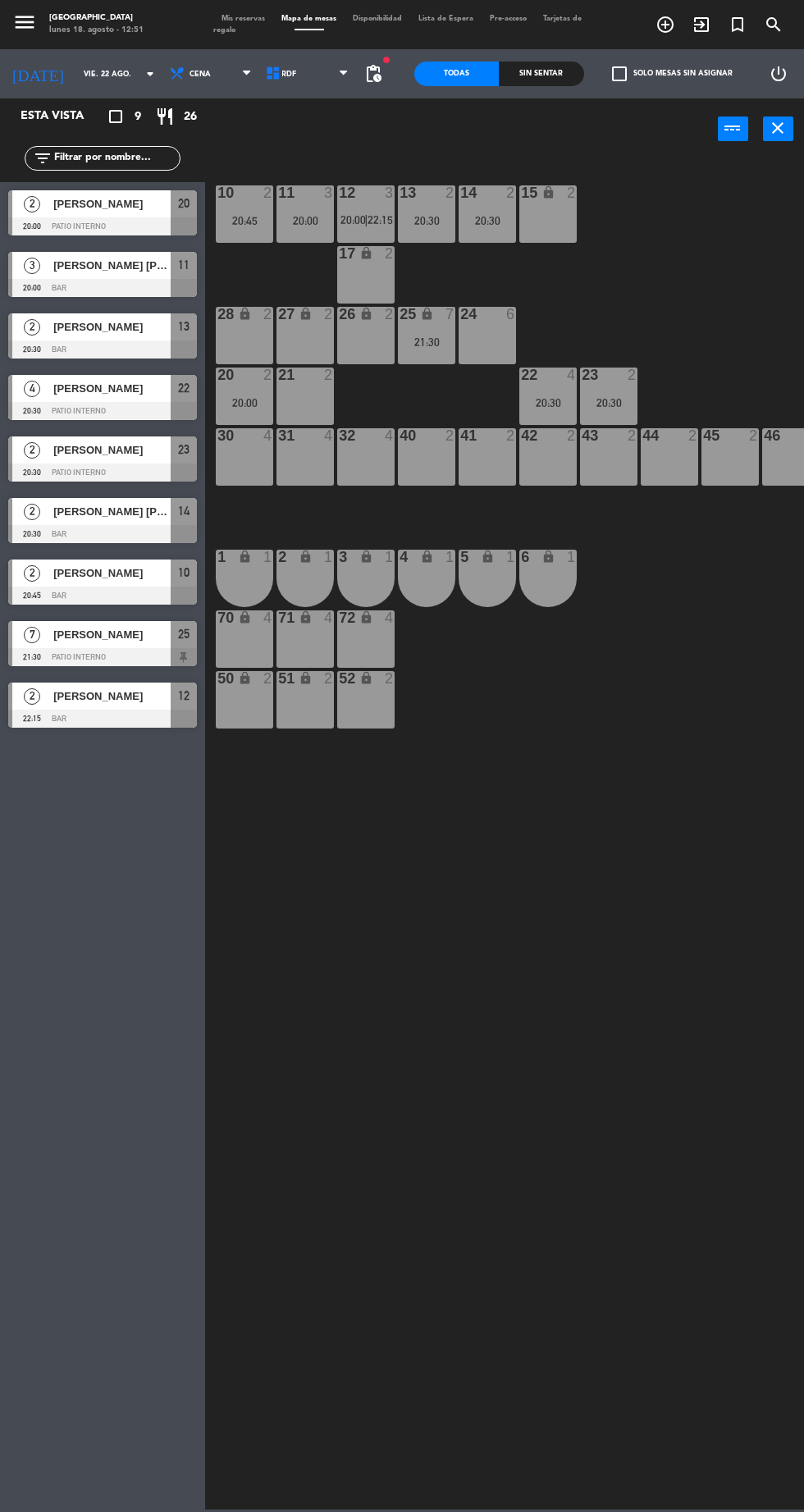
click at [702, 265] on div "10 2 20:45 11 3 20:00 12 3 20:00 | 22:15 13 2 20:30 14 2 20:30 15 lock 2 17 loc…" at bounding box center [509, 832] width 591 height 1353
click at [426, 342] on div "21:30" at bounding box center [426, 342] width 57 height 11
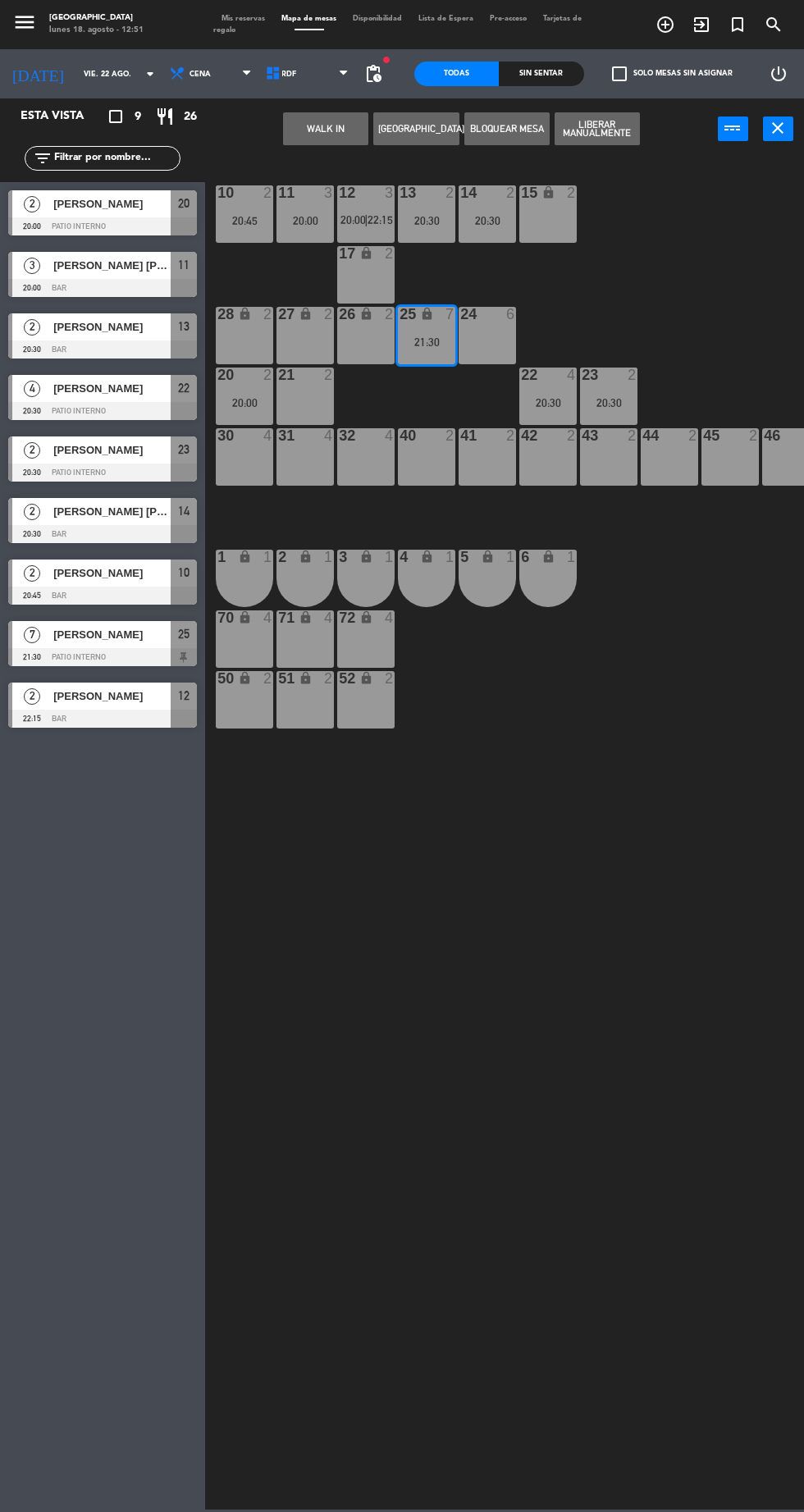
click at [515, 387] on div "10 2 20:45 11 3 20:00 12 3 20:00 | 22:15 13 2 20:30 14 2 20:30 15 lock 2 17 loc…" at bounding box center [509, 832] width 591 height 1353
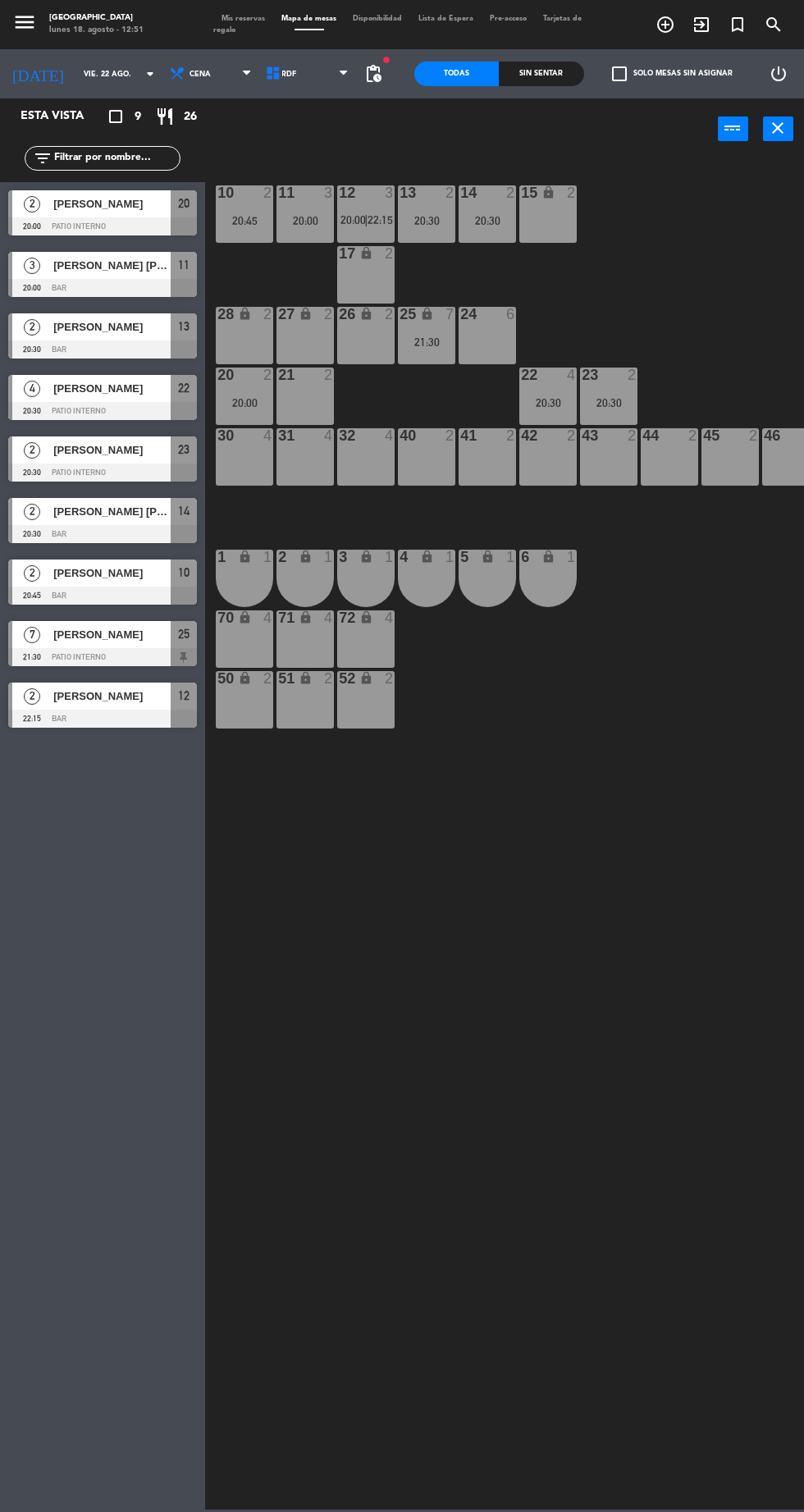
click at [617, 265] on div "10 2 20:45 11 3 20:00 12 3 20:00 | 22:15 13 2 20:30 14 2 20:30 15 lock 2 17 loc…" at bounding box center [509, 832] width 591 height 1353
click at [432, 338] on div "21:30" at bounding box center [426, 342] width 57 height 11
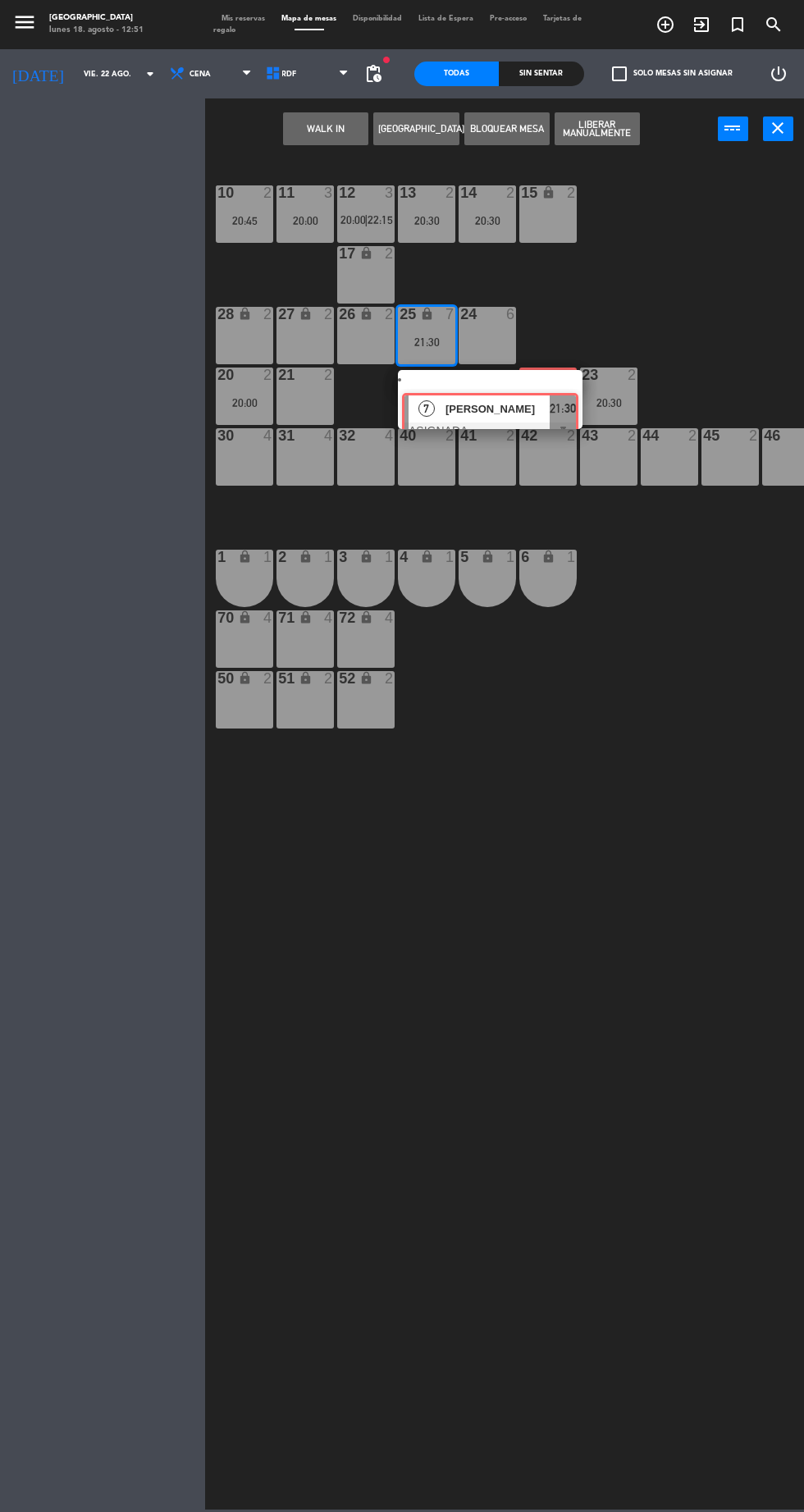
click at [543, 386] on div "22 4 20:30" at bounding box center [548, 398] width 53 height 57
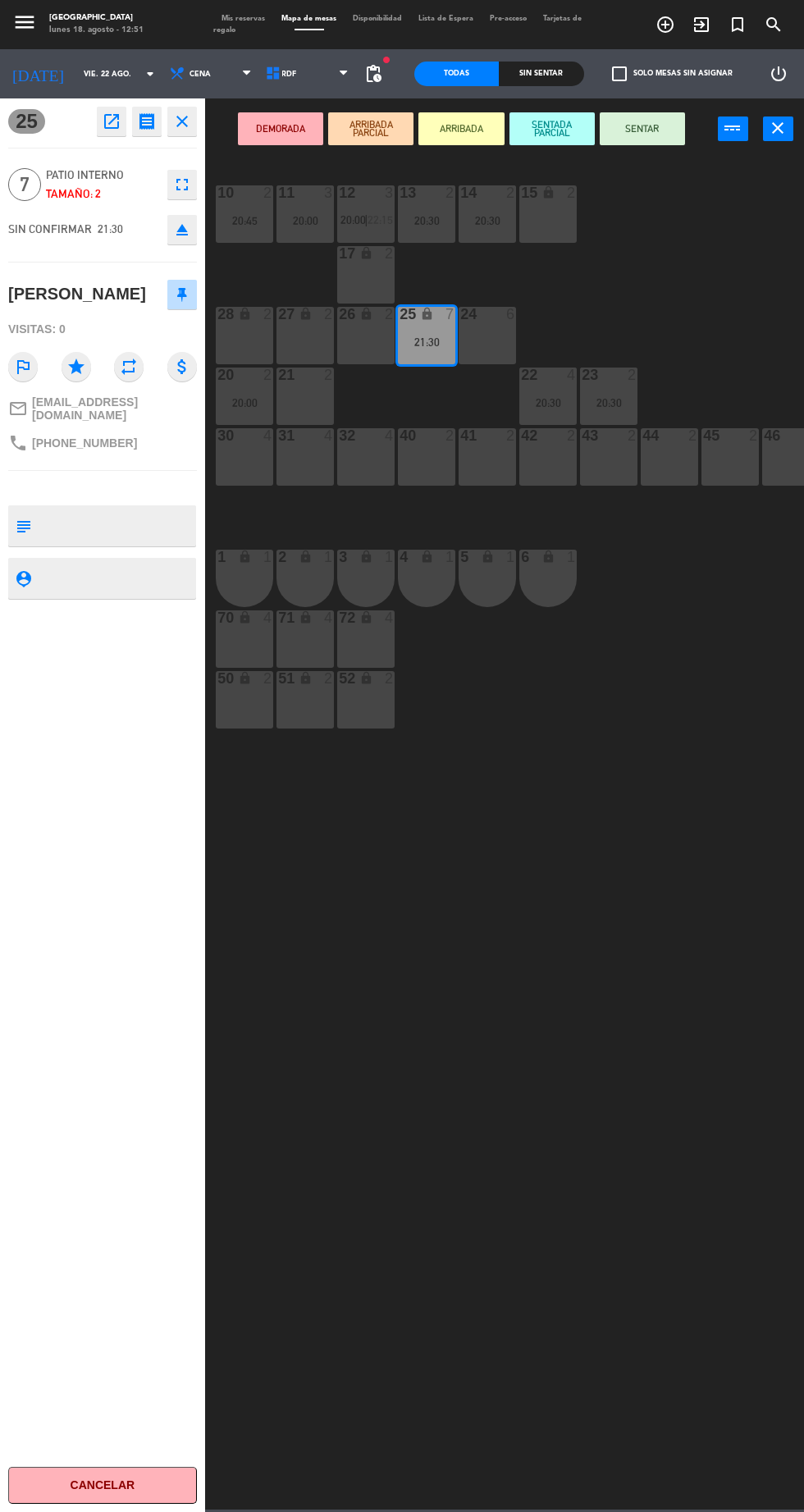
click at [459, 436] on div "41" at bounding box center [459, 436] width 27 height 15
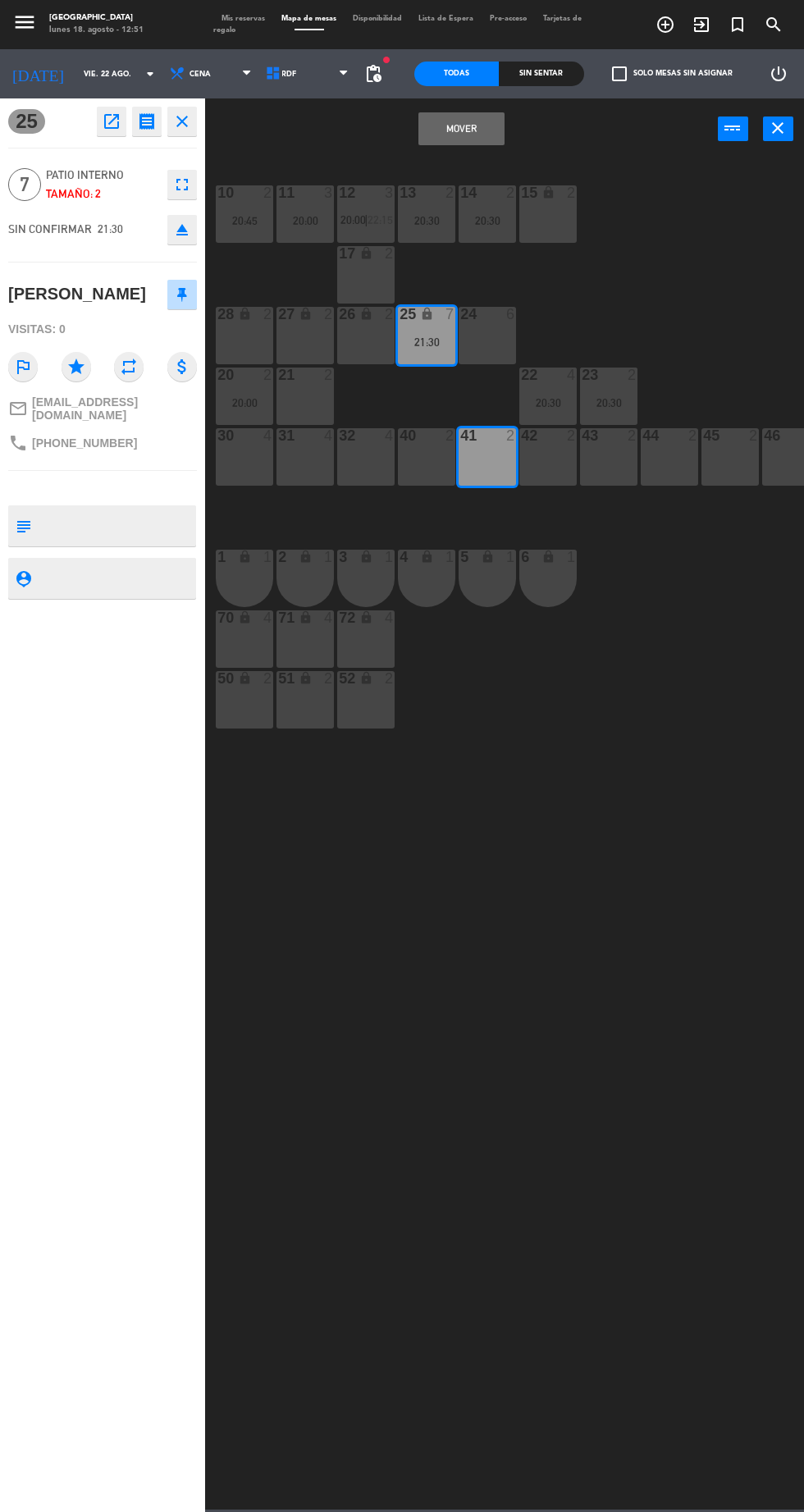
click at [428, 447] on div "40 2" at bounding box center [426, 457] width 57 height 57
click at [546, 470] on div "42 2" at bounding box center [548, 457] width 57 height 57
click at [471, 128] on button "Mover y Unir" at bounding box center [461, 128] width 86 height 33
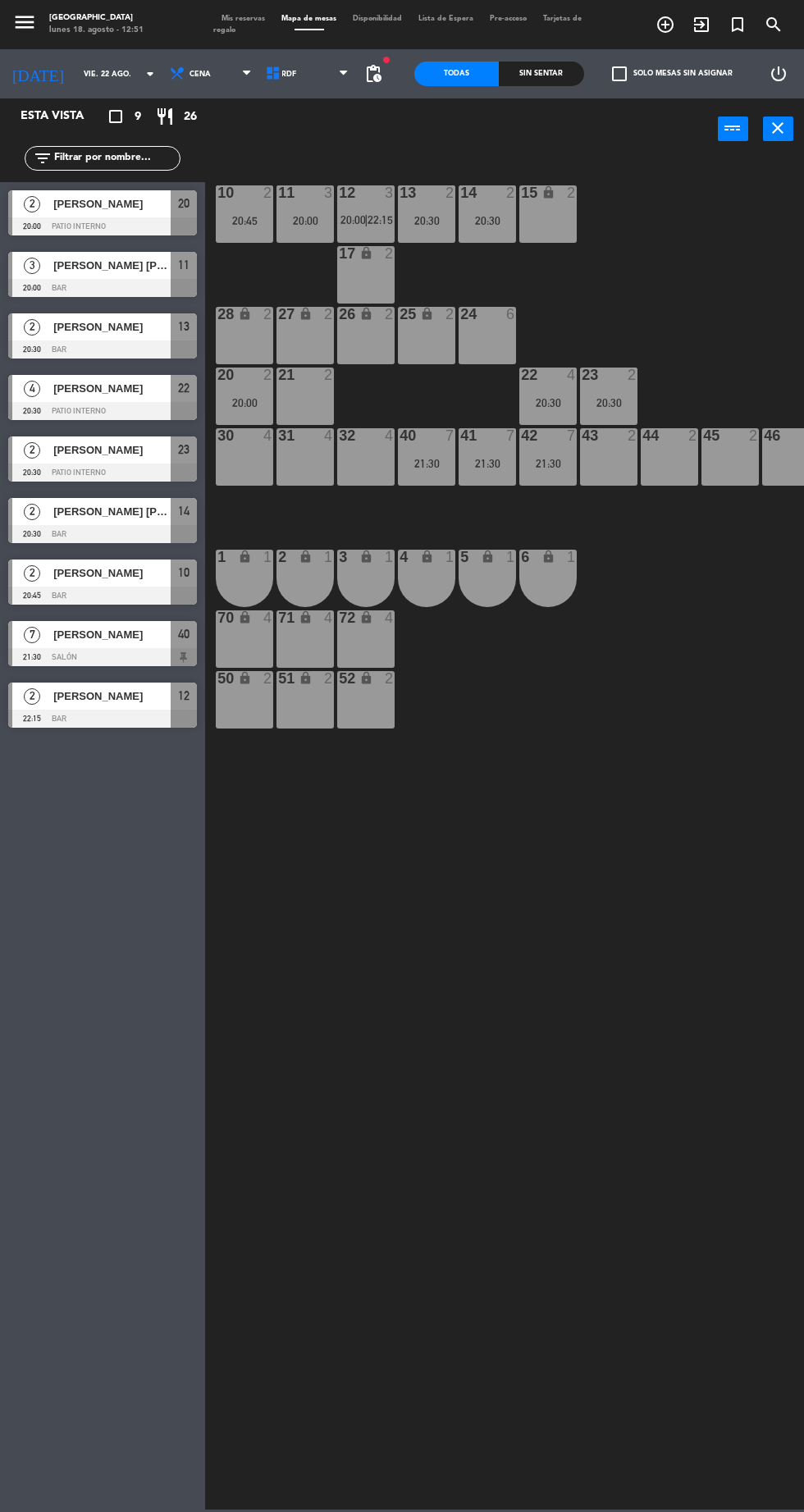
click at [103, 83] on input "vie. 22 ago." at bounding box center [127, 73] width 104 height 25
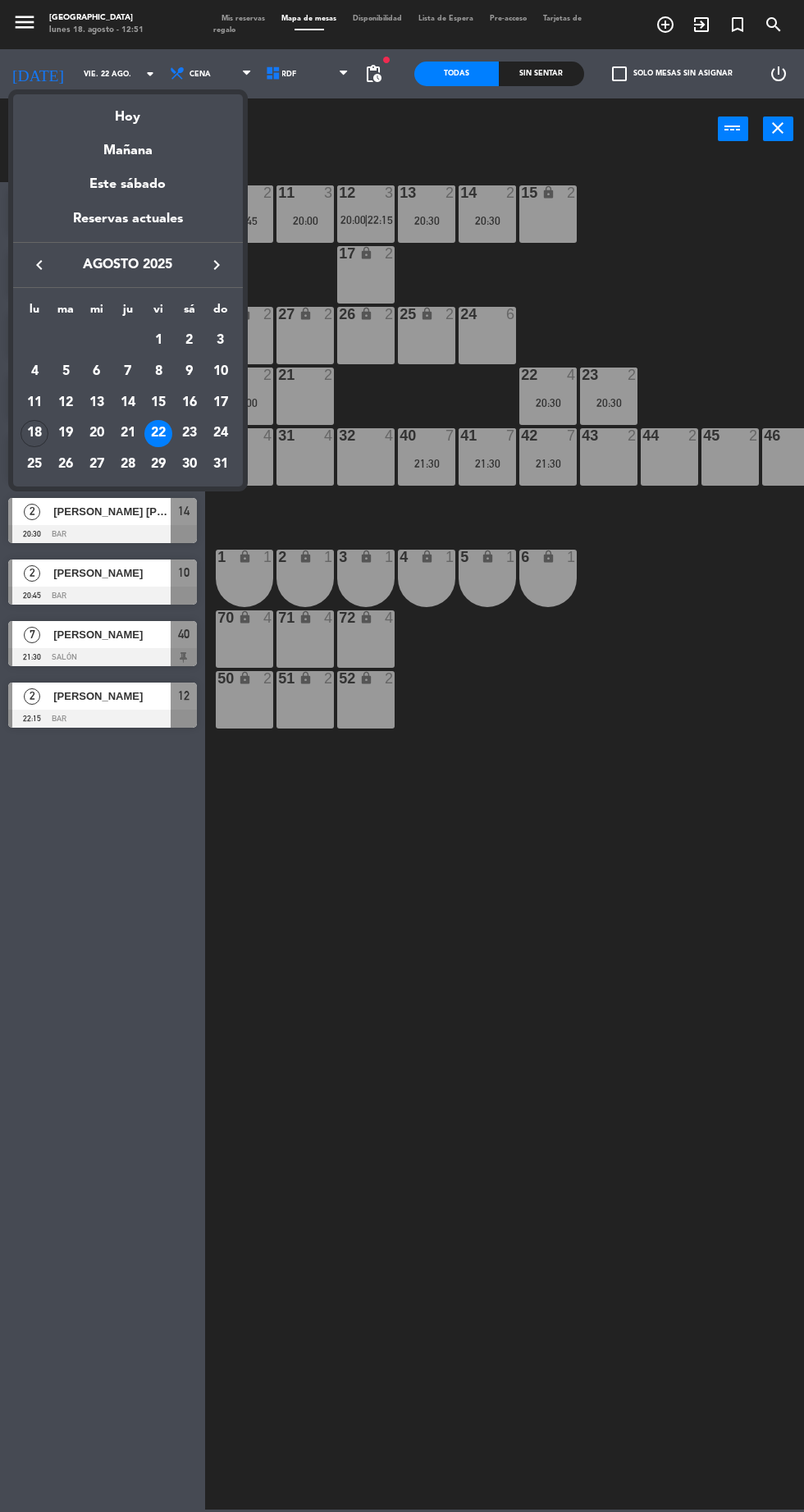
click at [189, 433] on div "23" at bounding box center [190, 434] width 28 height 28
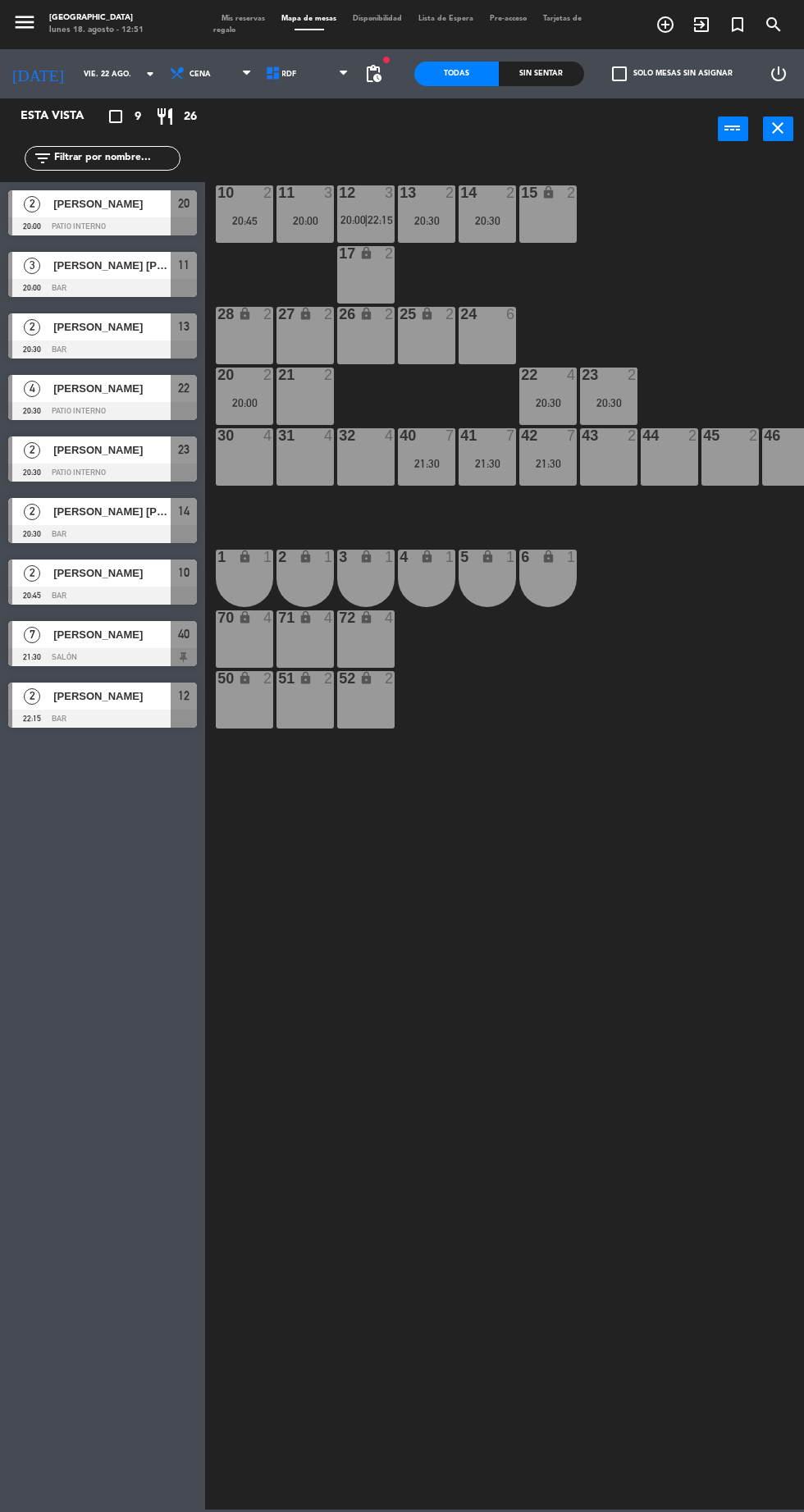
type input "sáb. 23 ago."
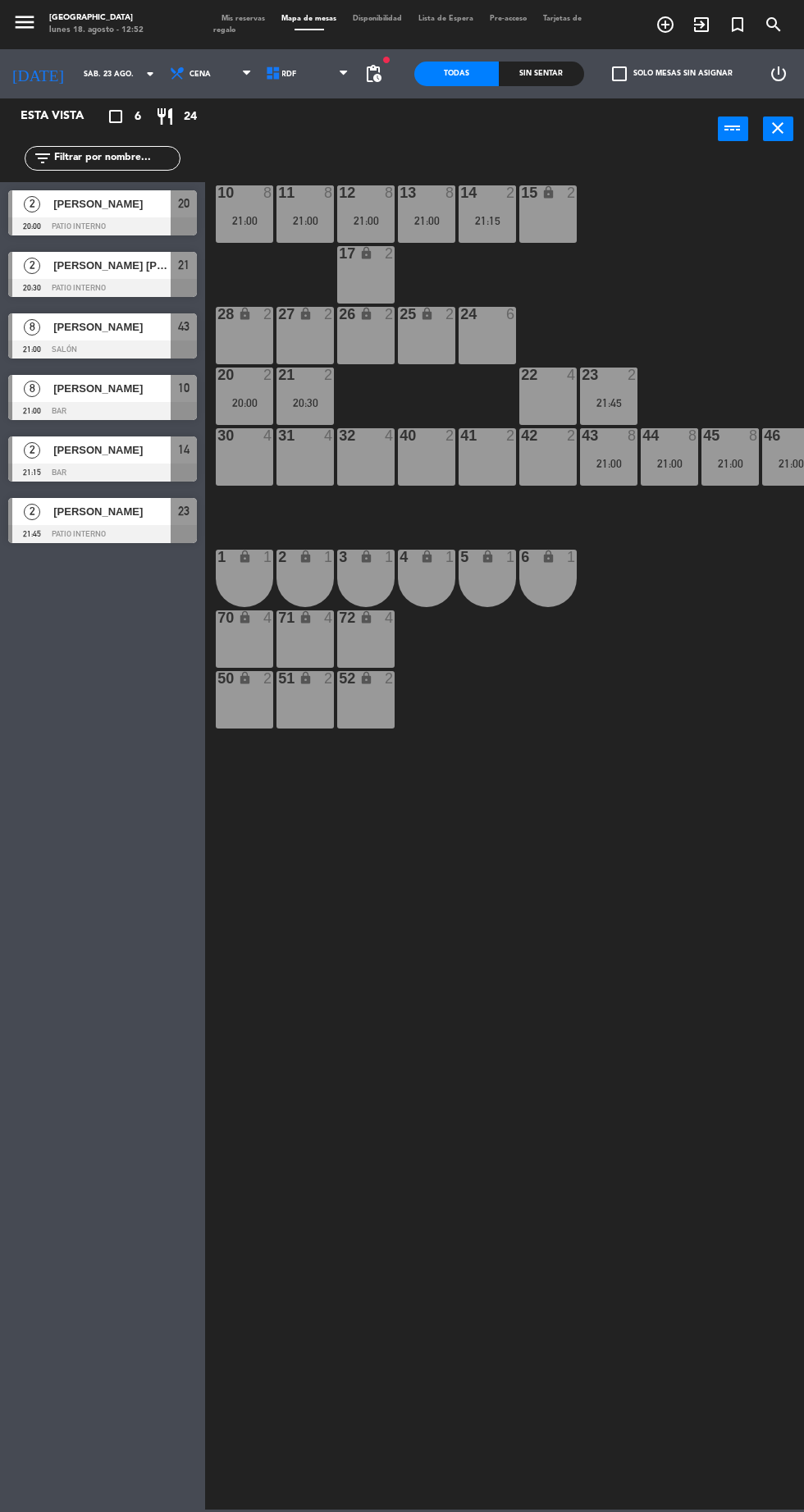
click at [619, 458] on div "21:00" at bounding box center [608, 463] width 57 height 11
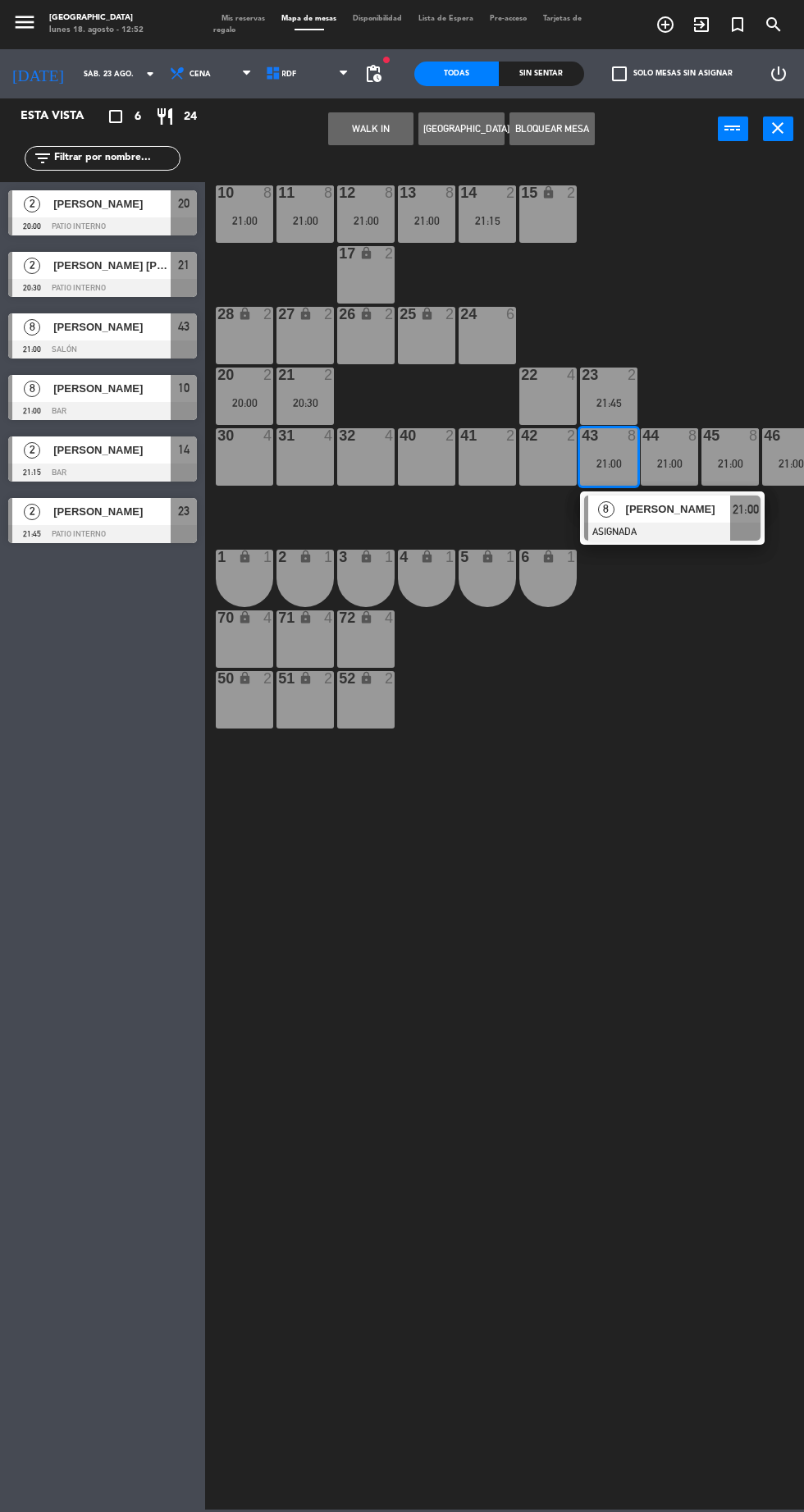
click at [522, 382] on div "22" at bounding box center [521, 375] width 1 height 15
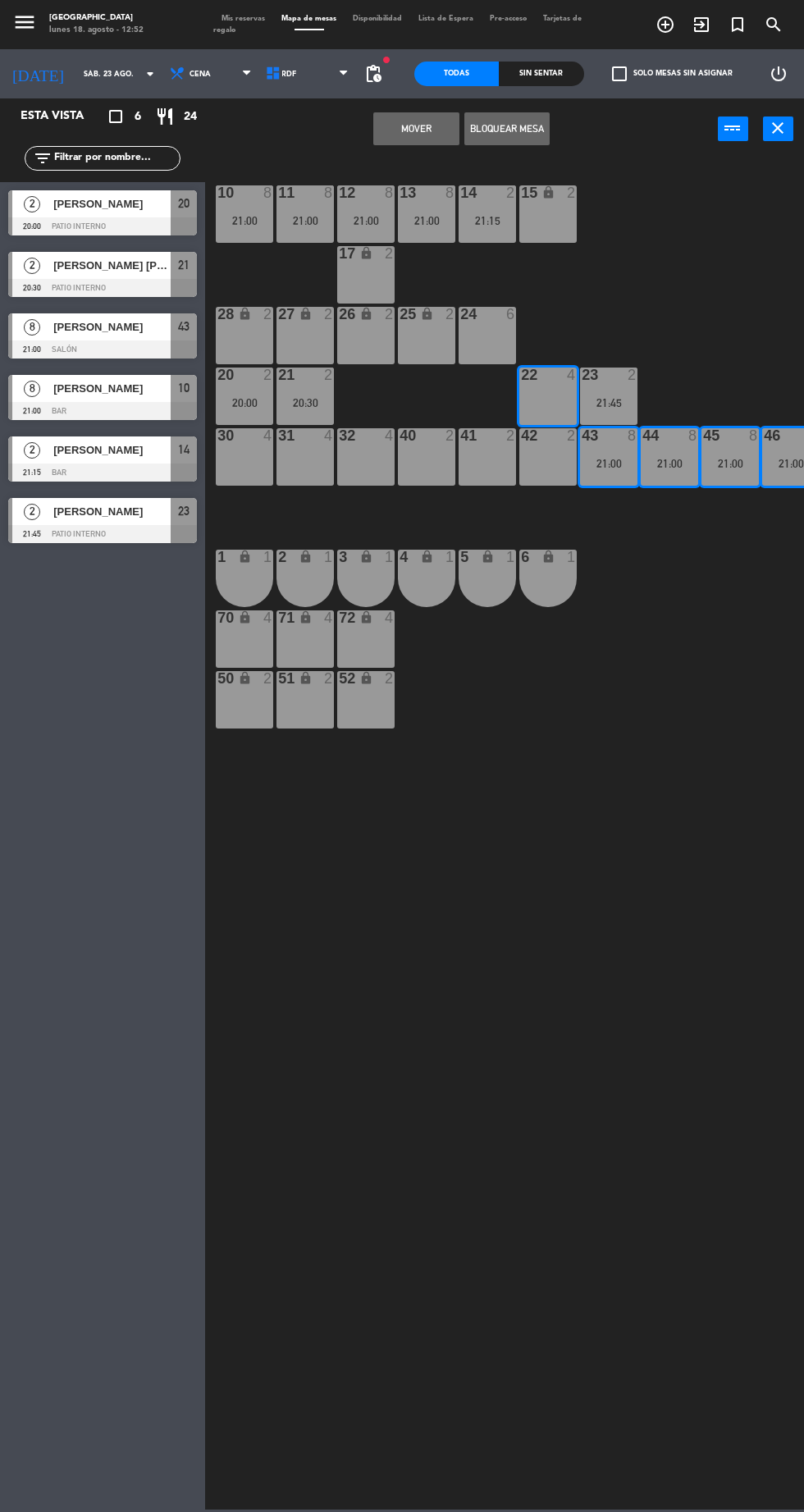
click at [412, 131] on button "Mover" at bounding box center [416, 128] width 86 height 33
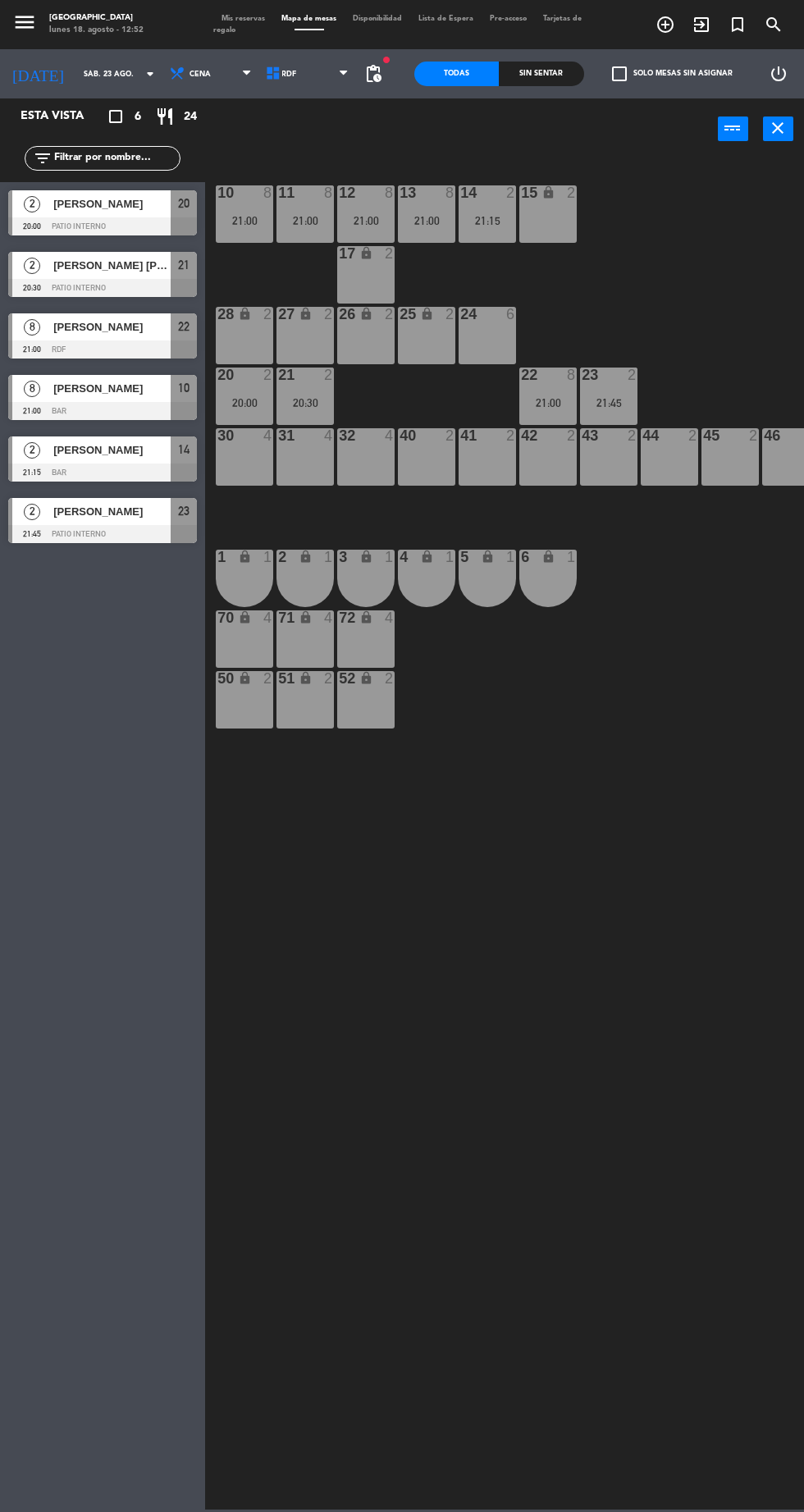
click at [547, 394] on div "22 8 21:00" at bounding box center [548, 395] width 57 height 57
click at [591, 450] on div "43 8 21:00" at bounding box center [608, 457] width 57 height 57
click at [795, 374] on div "10 8 21:00 11 8 21:00 12 8 21:00 13 8 21:00 14 2 21:15 15 lock 2 17 lock 2 24 6…" at bounding box center [509, 832] width 591 height 1353
click at [540, 400] on div "22 4" at bounding box center [548, 395] width 57 height 57
click at [770, 274] on div "10 8 21:00 11 8 21:00 12 8 21:00 13 8 21:00 14 2 21:15 15 lock 2 17 lock 2 24 6…" at bounding box center [509, 832] width 591 height 1353
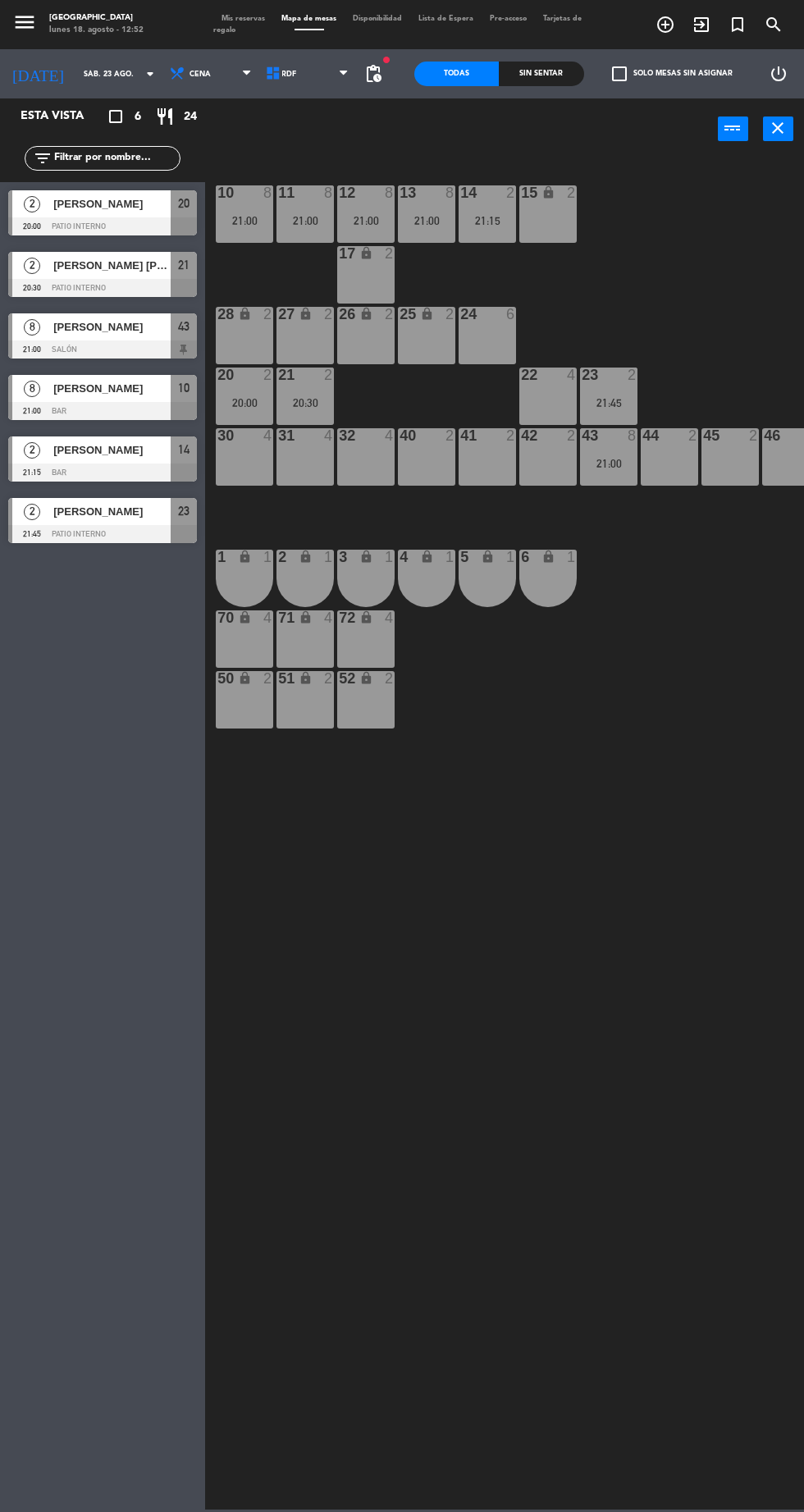
click at [609, 466] on div "21:00" at bounding box center [608, 463] width 57 height 11
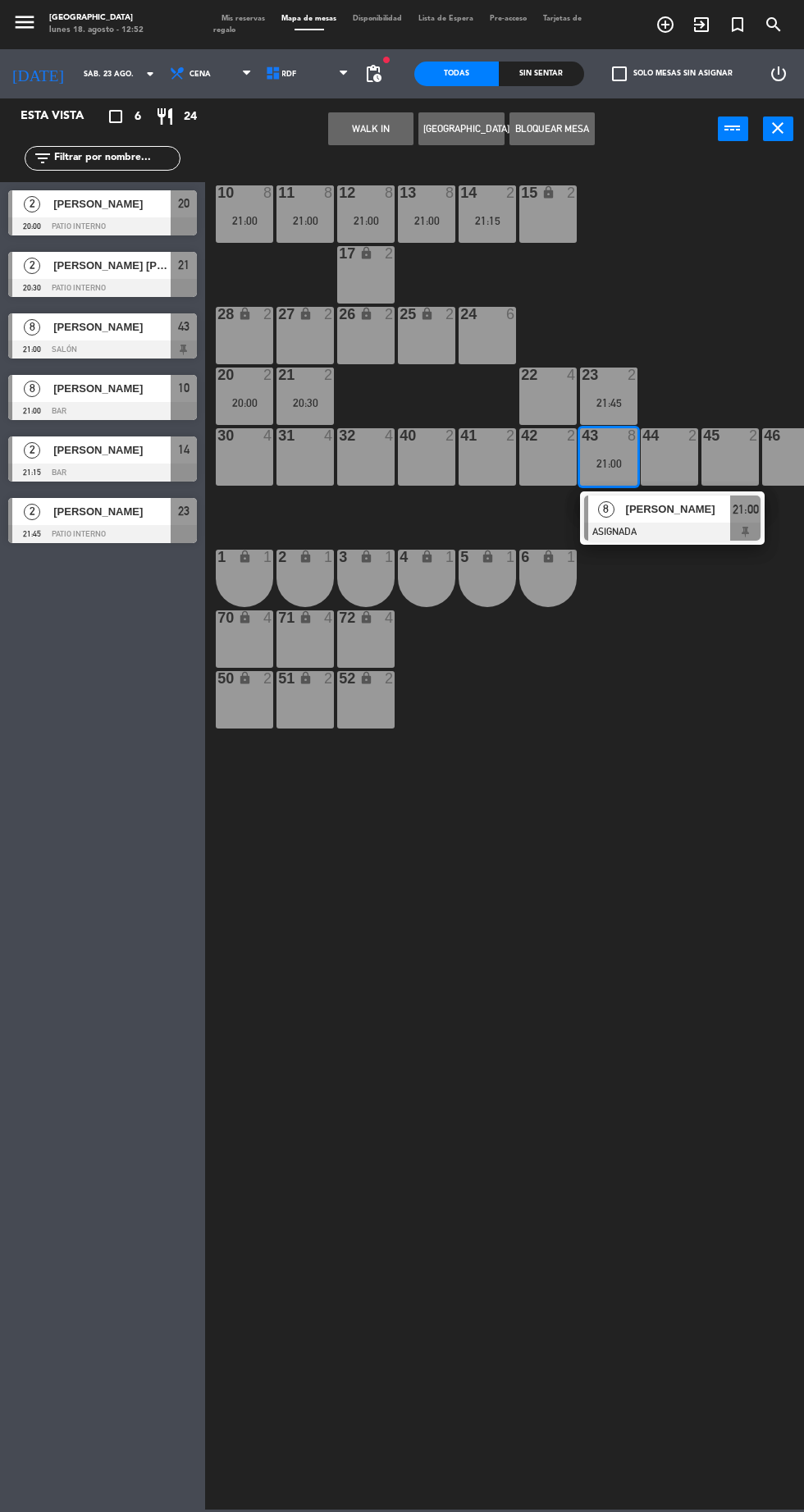
click at [539, 406] on div "22 4" at bounding box center [548, 395] width 57 height 57
click at [417, 128] on button "Mover" at bounding box center [416, 128] width 86 height 33
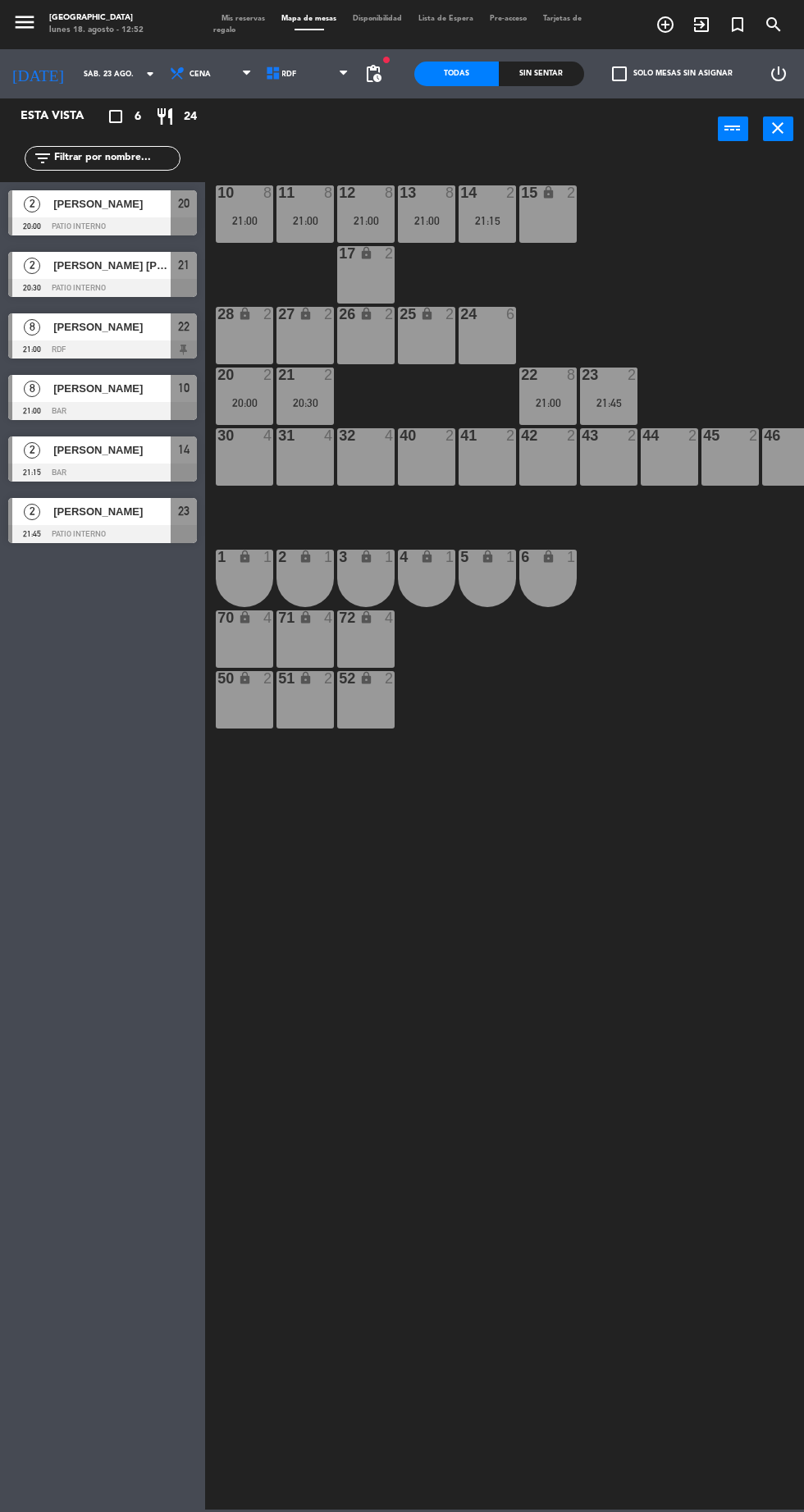
click at [541, 387] on div "22 8 21:00" at bounding box center [548, 395] width 57 height 57
click at [734, 261] on div "10 8 21:00 11 8 21:00 12 8 21:00 13 8 21:00 14 2 21:15 15 lock 2 17 lock 2 24 6…" at bounding box center [509, 832] width 591 height 1353
click at [630, 463] on div "21:00" at bounding box center [608, 463] width 57 height 11
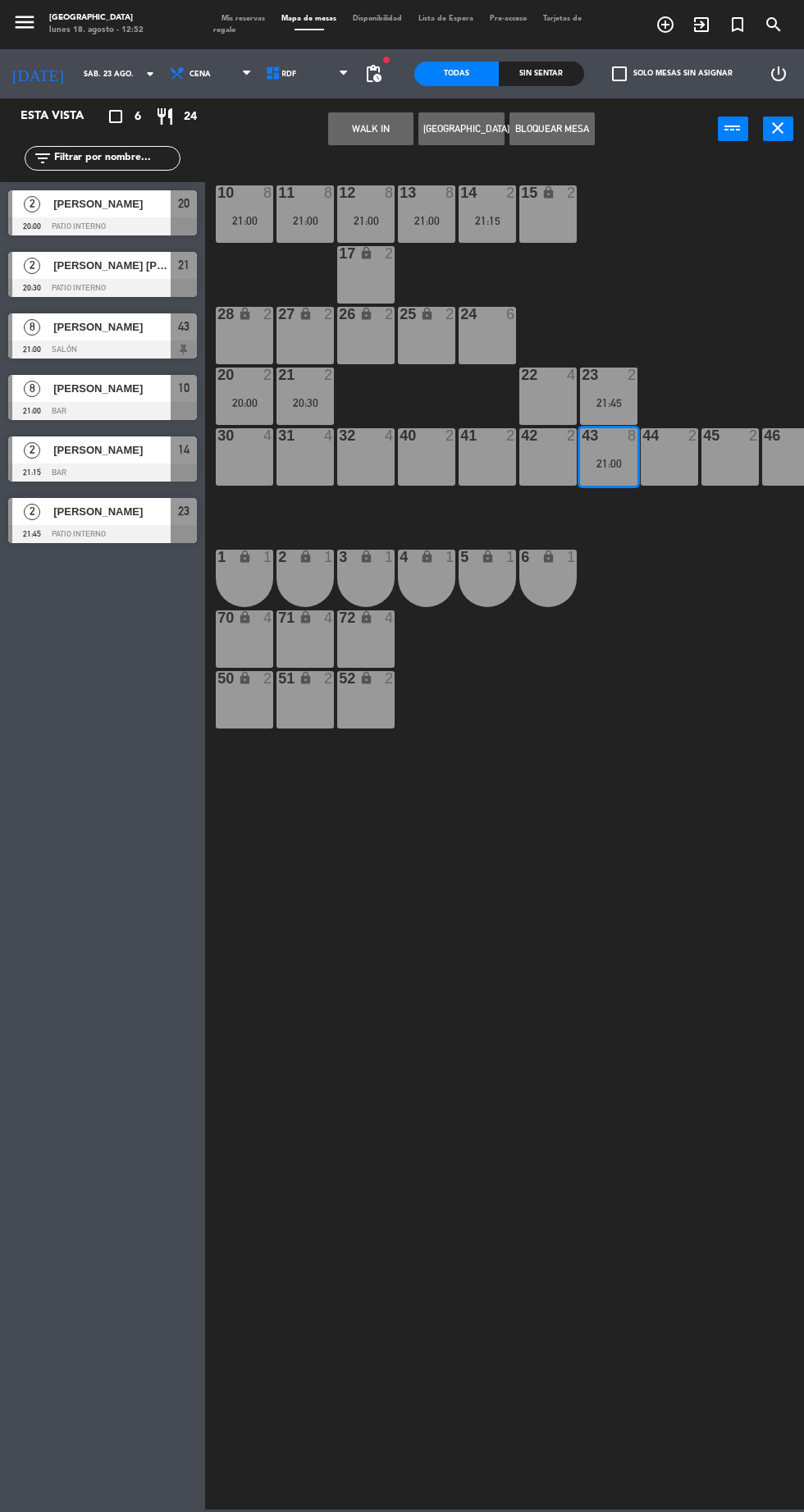
click at [680, 520] on div "10 8 21:00 11 8 21:00 12 8 21:00 13 8 21:00 14 2 21:15 15 lock 2 17 lock 2 24 6…" at bounding box center [509, 832] width 591 height 1353
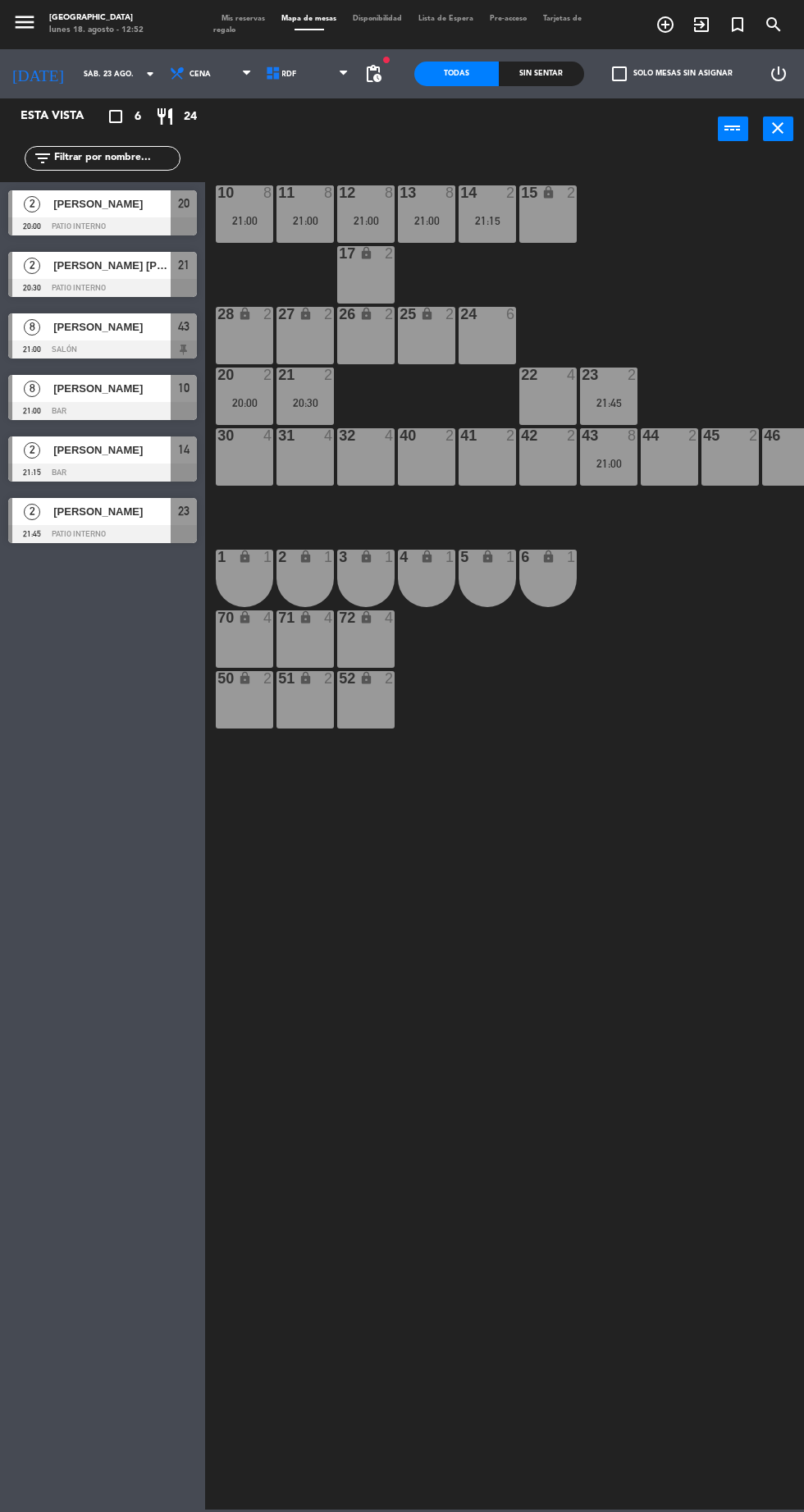
click at [503, 330] on div "24 6" at bounding box center [487, 335] width 57 height 57
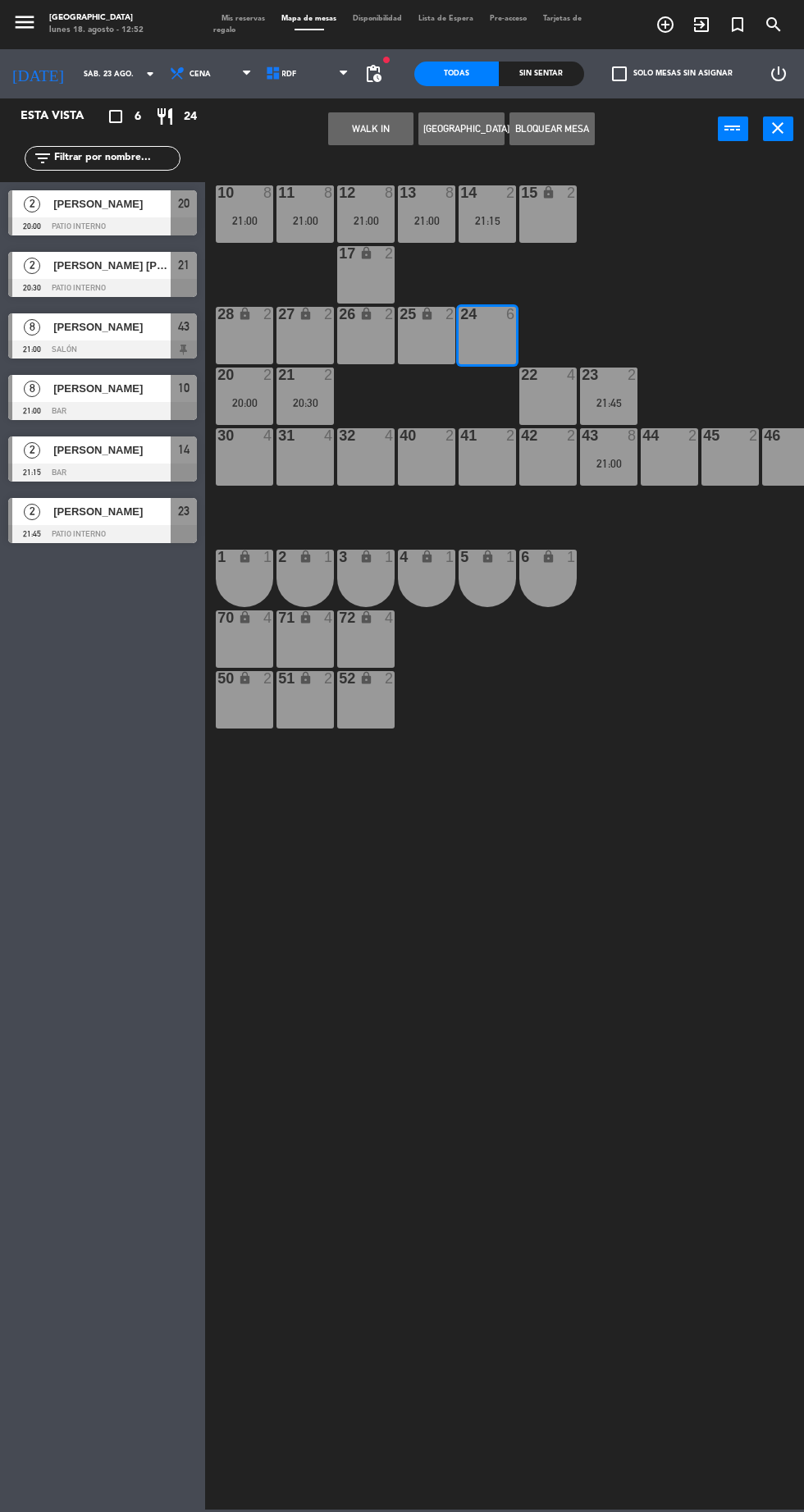
click at [374, 130] on button "WALK IN" at bounding box center [371, 128] width 86 height 33
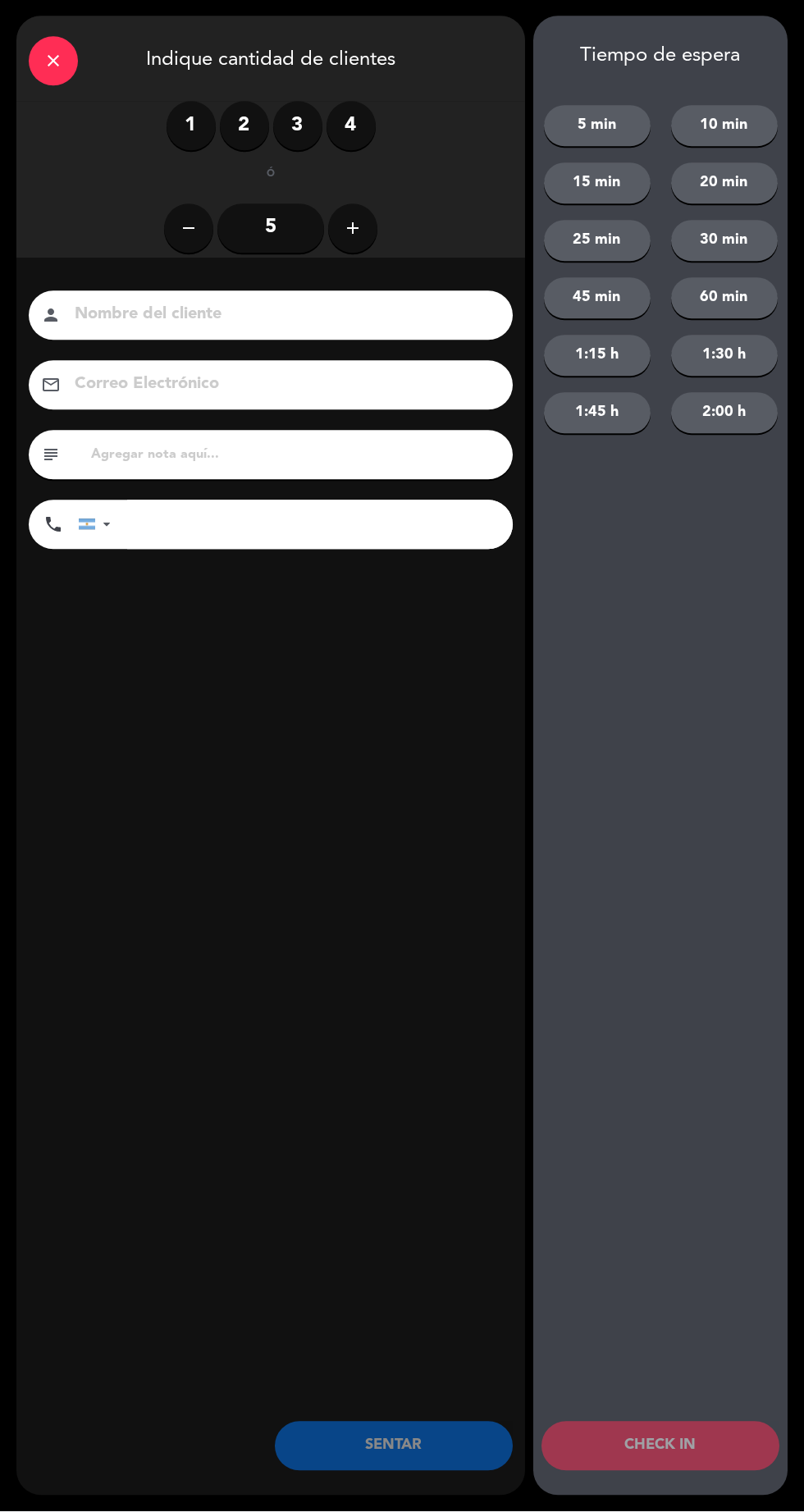
click at [48, 80] on div "close" at bounding box center [54, 61] width 49 height 49
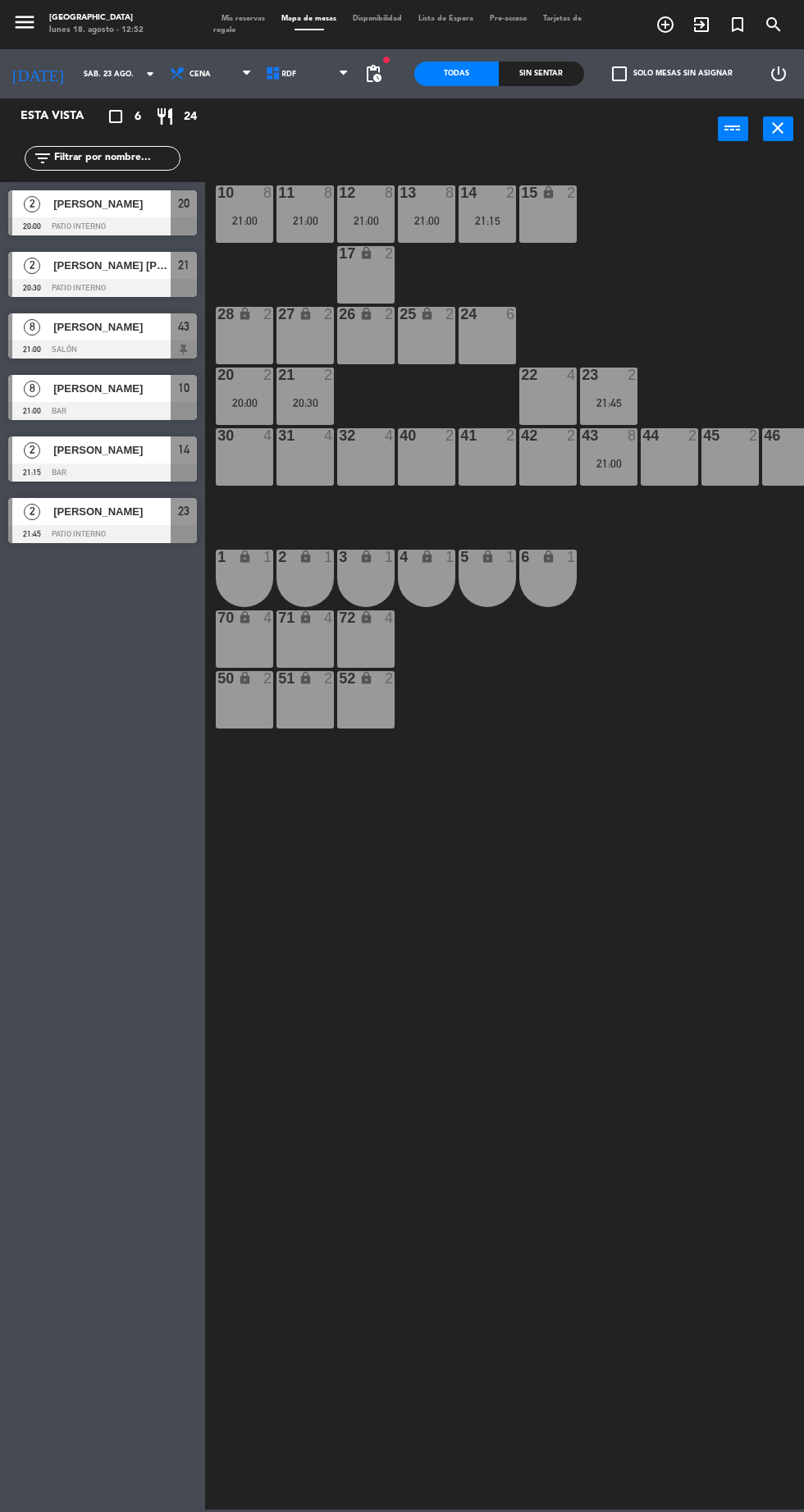
click at [679, 726] on div "10 8 21:00 11 8 21:00 12 8 21:00 13 8 21:00 14 2 21:15 15 lock 2 17 lock 2 24 6…" at bounding box center [509, 832] width 591 height 1353
click at [604, 461] on div "21:00" at bounding box center [608, 463] width 57 height 11
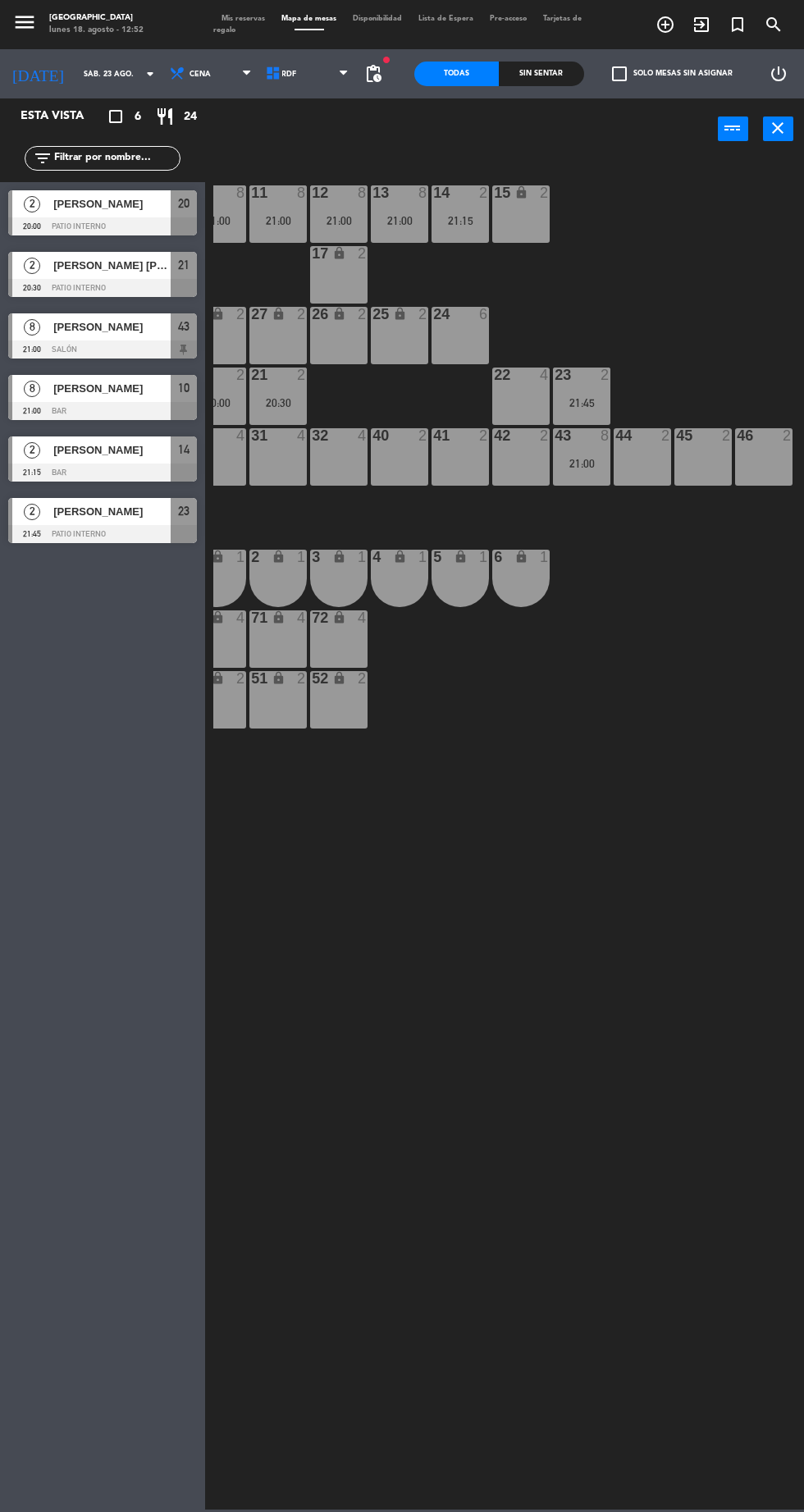
click at [583, 465] on div "21:00" at bounding box center [581, 463] width 57 height 11
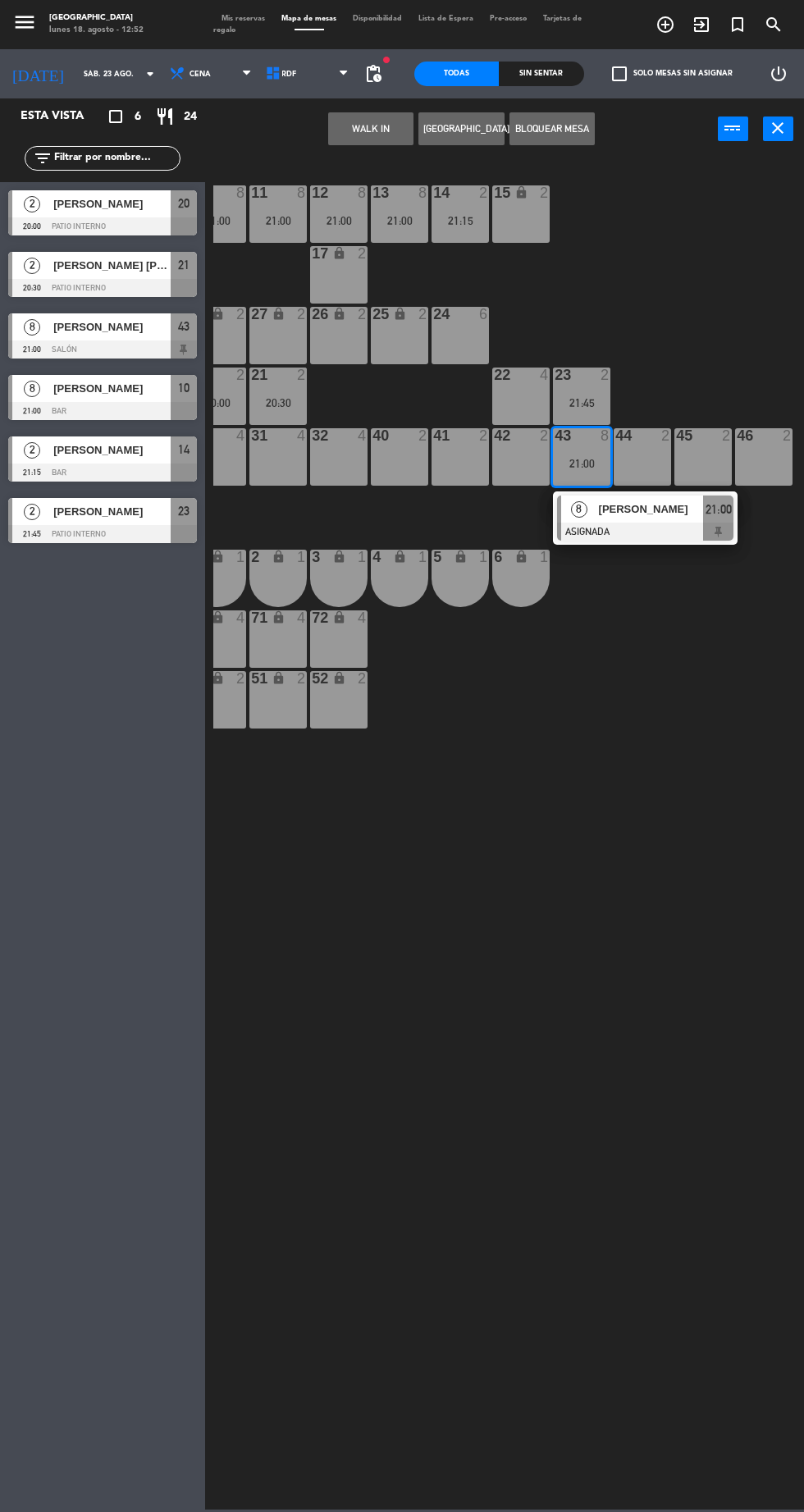
click at [660, 532] on div at bounding box center [645, 531] width 176 height 18
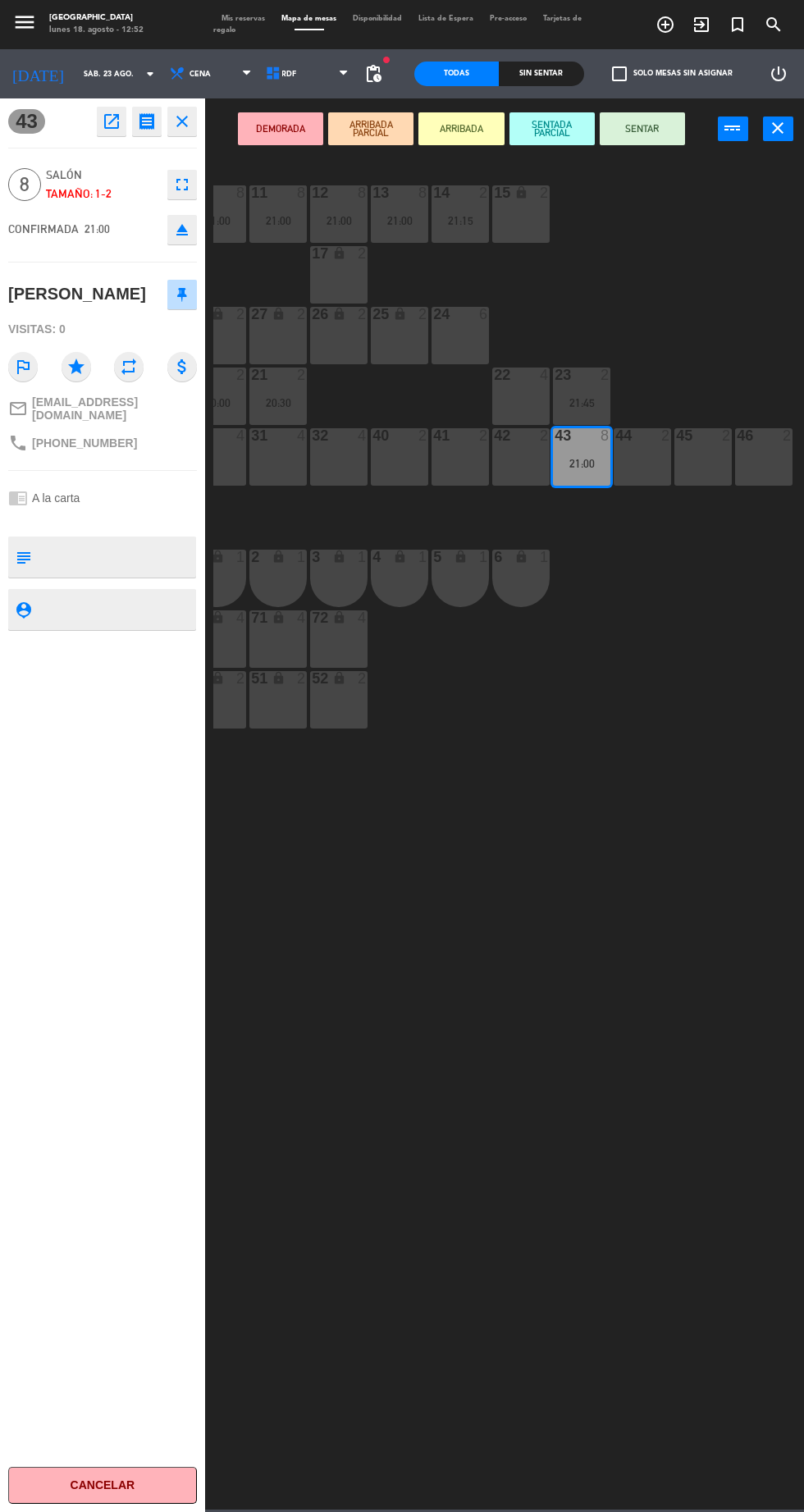
click at [438, 315] on div "2" at bounding box center [426, 314] width 27 height 16
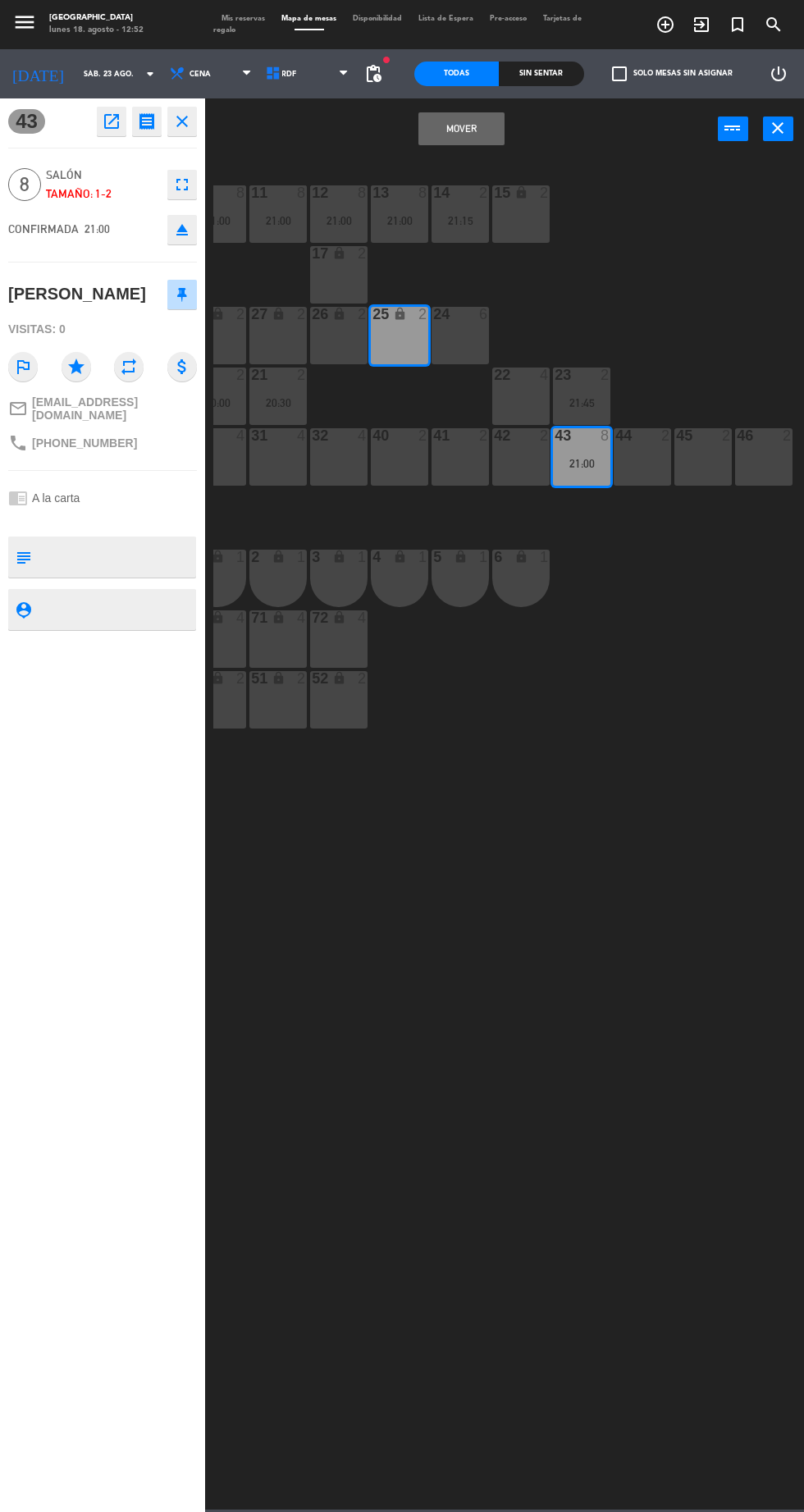
click at [477, 126] on button "Mover" at bounding box center [461, 128] width 86 height 33
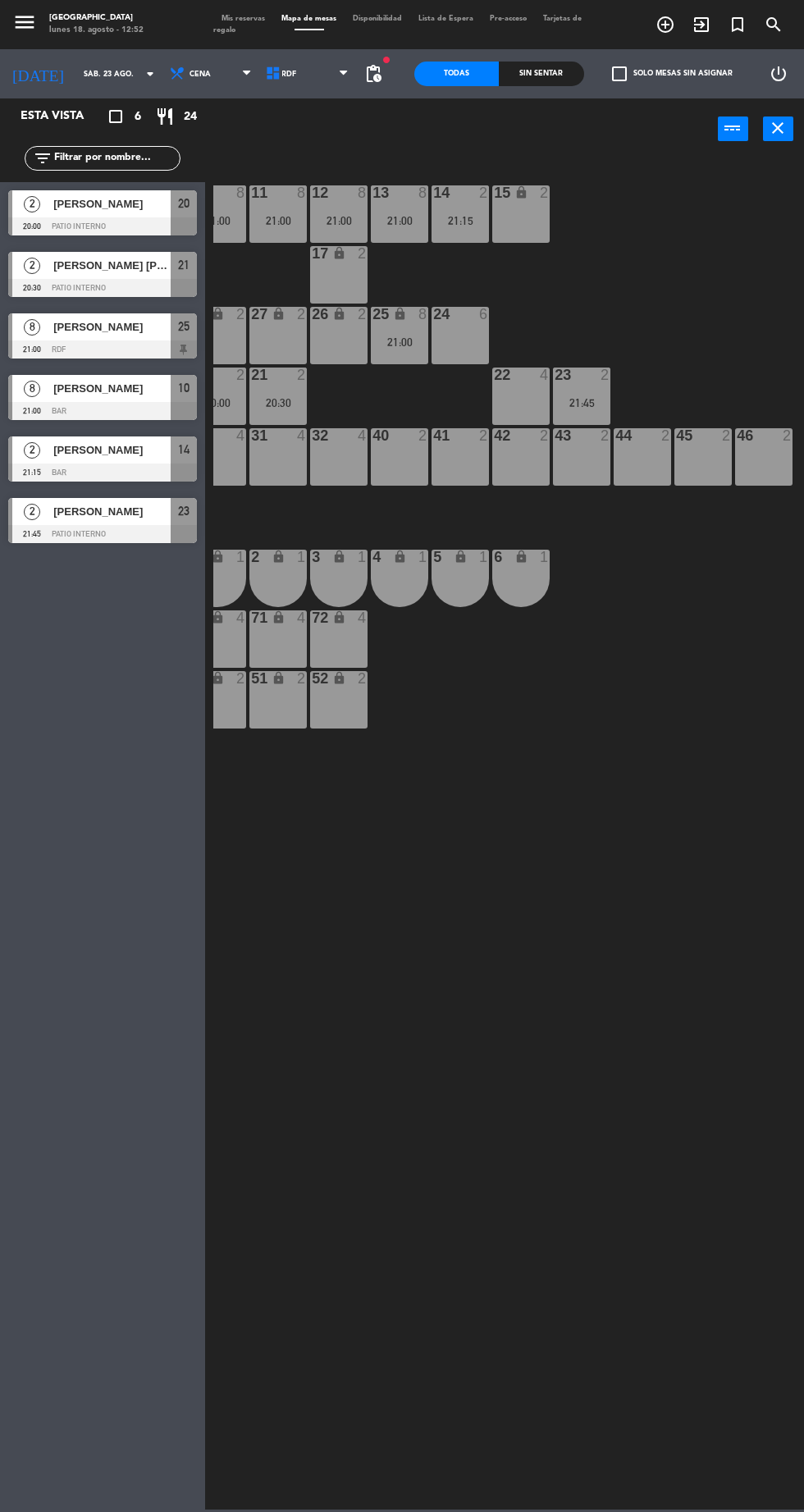
click at [399, 342] on div "21:00" at bounding box center [399, 342] width 57 height 11
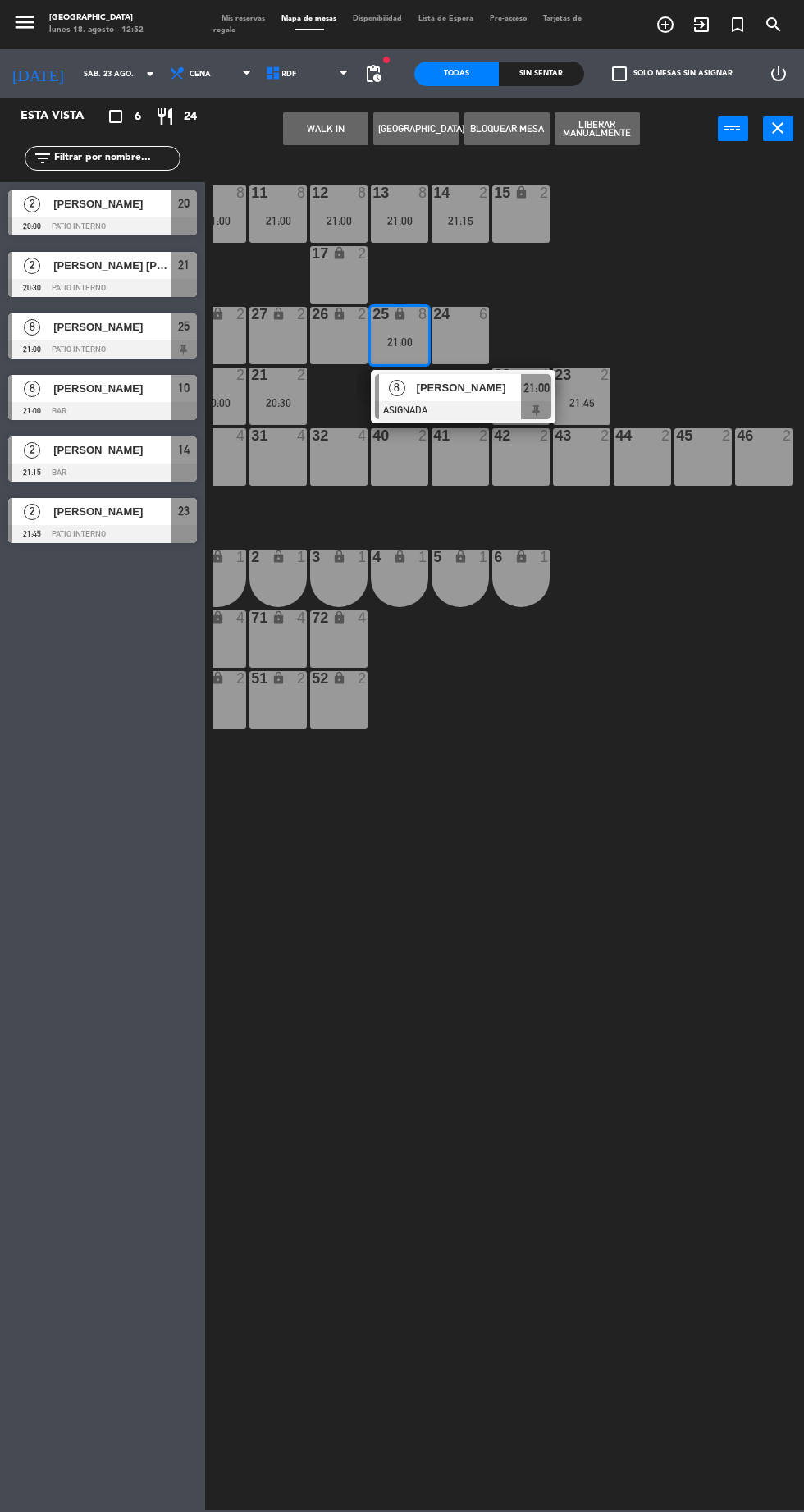
click at [460, 402] on div at bounding box center [462, 410] width 176 height 18
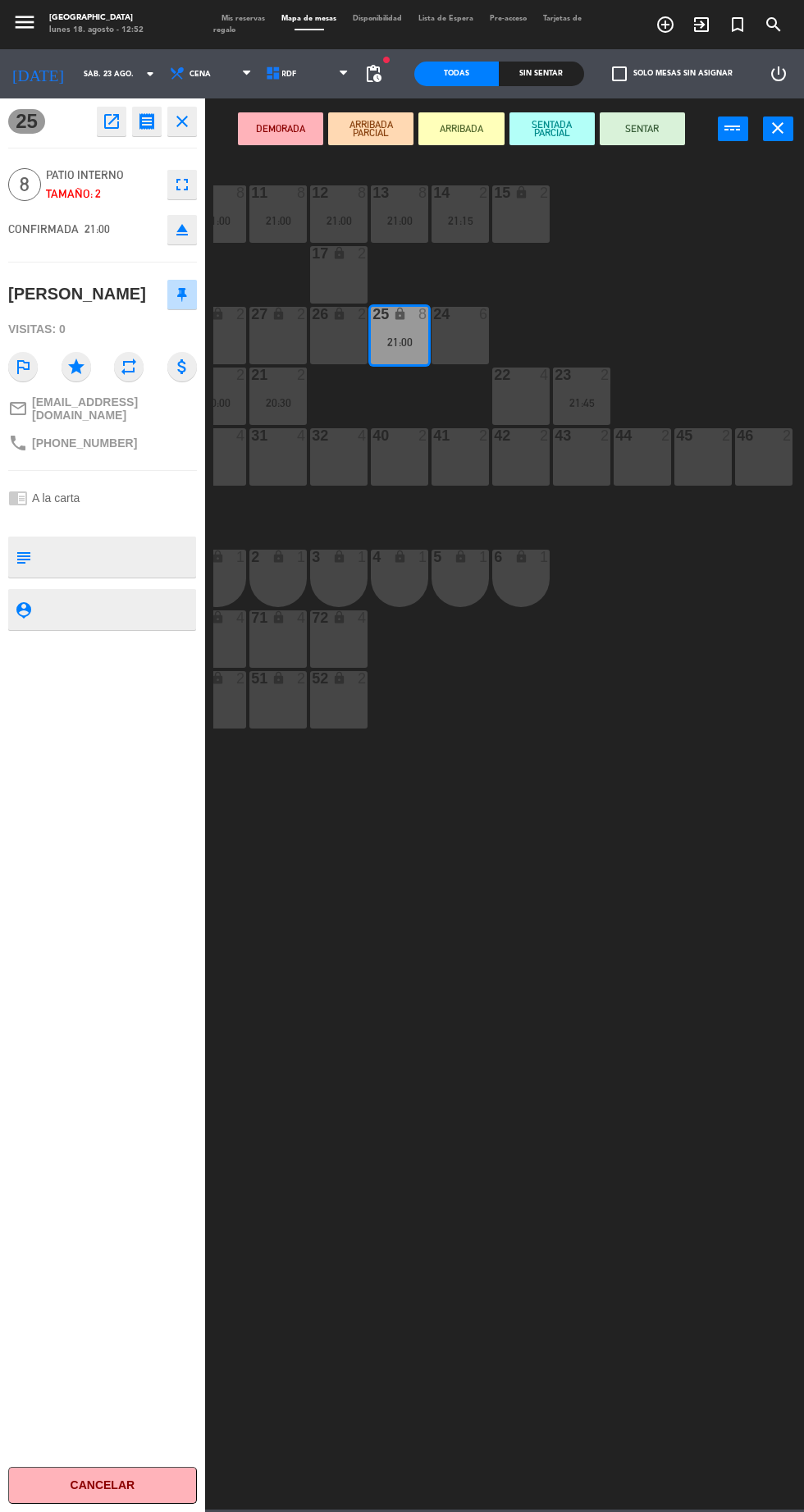
click at [764, 467] on div "46 2" at bounding box center [764, 457] width 57 height 57
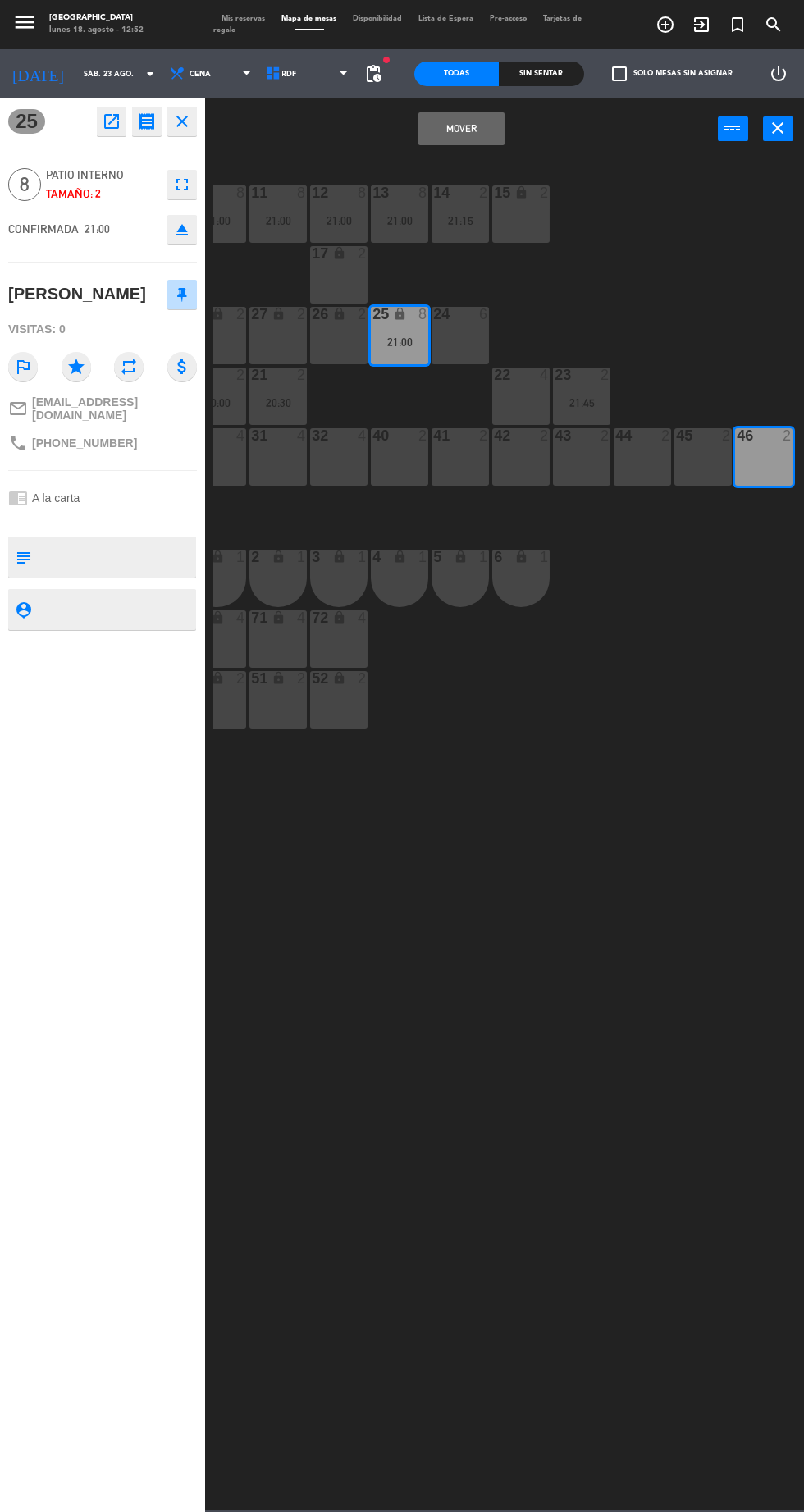
click at [695, 481] on div "45 2" at bounding box center [702, 457] width 57 height 57
click at [635, 469] on div "44 2" at bounding box center [642, 457] width 57 height 57
click at [586, 467] on div "43 2" at bounding box center [581, 457] width 57 height 57
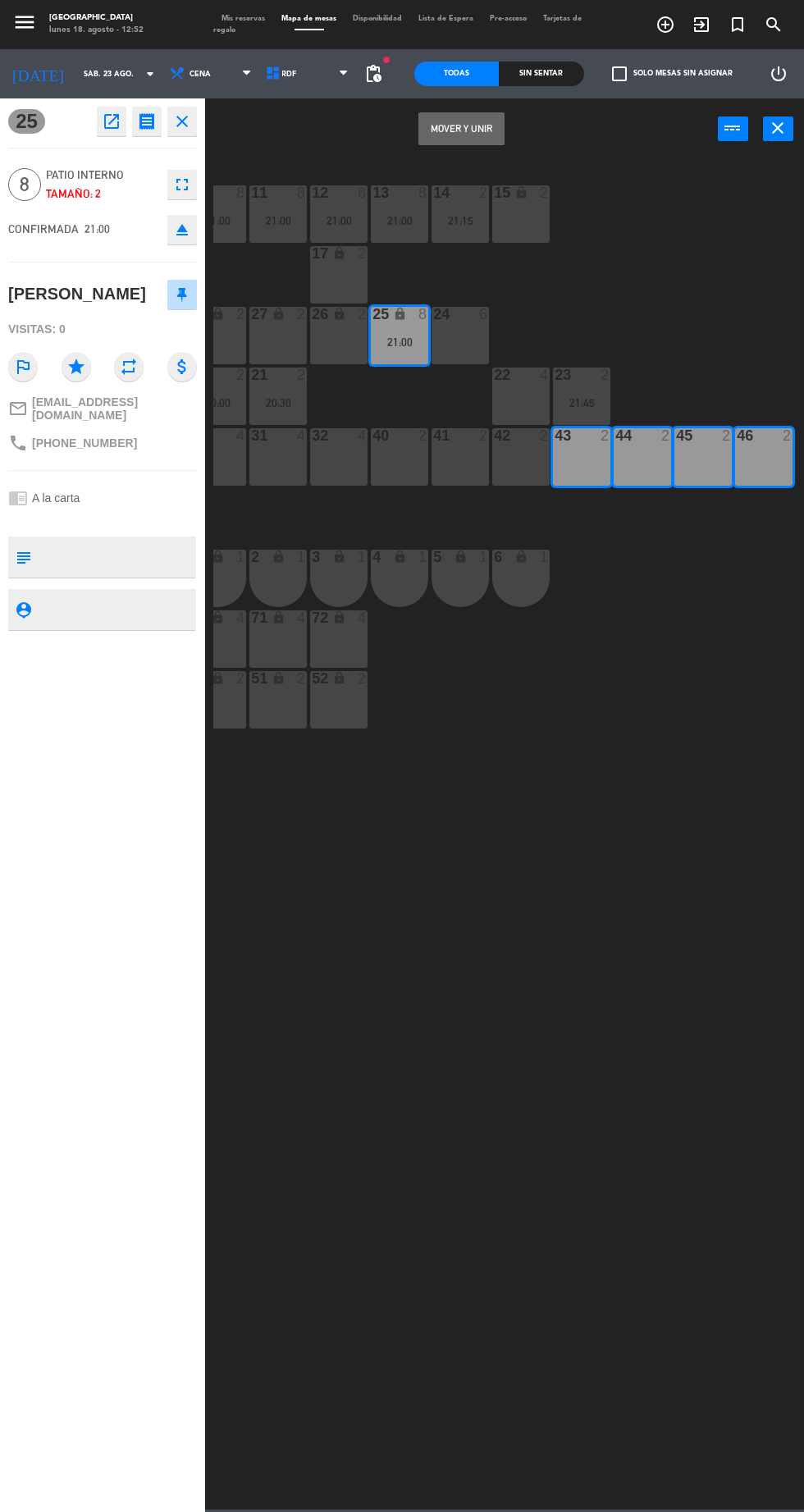
click at [484, 119] on button "Mover y Unir" at bounding box center [461, 128] width 86 height 33
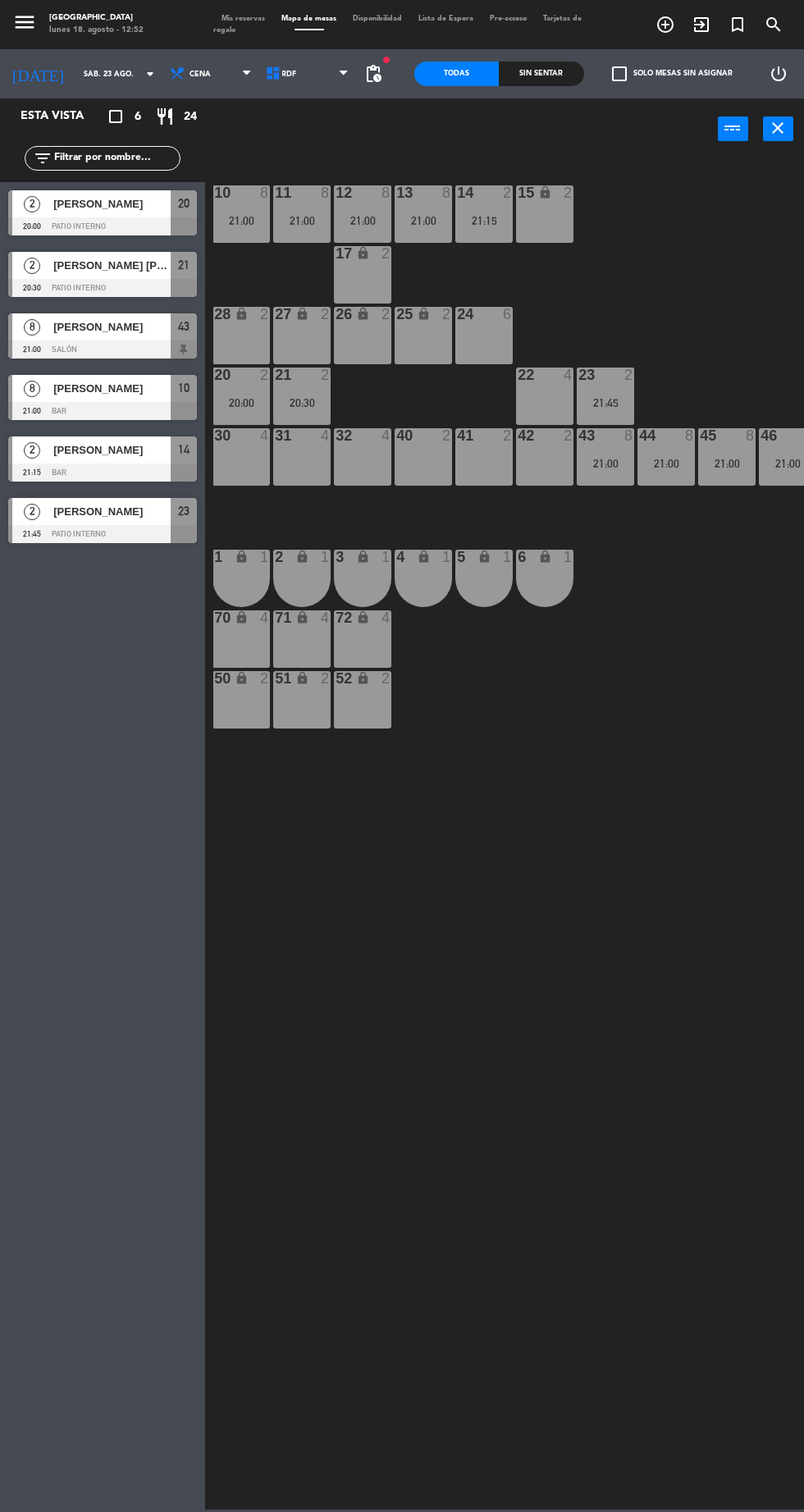
scroll to position [0, 4]
click at [611, 403] on div "21:45" at bounding box center [604, 403] width 57 height 11
click at [463, 223] on div "21:15" at bounding box center [483, 220] width 57 height 11
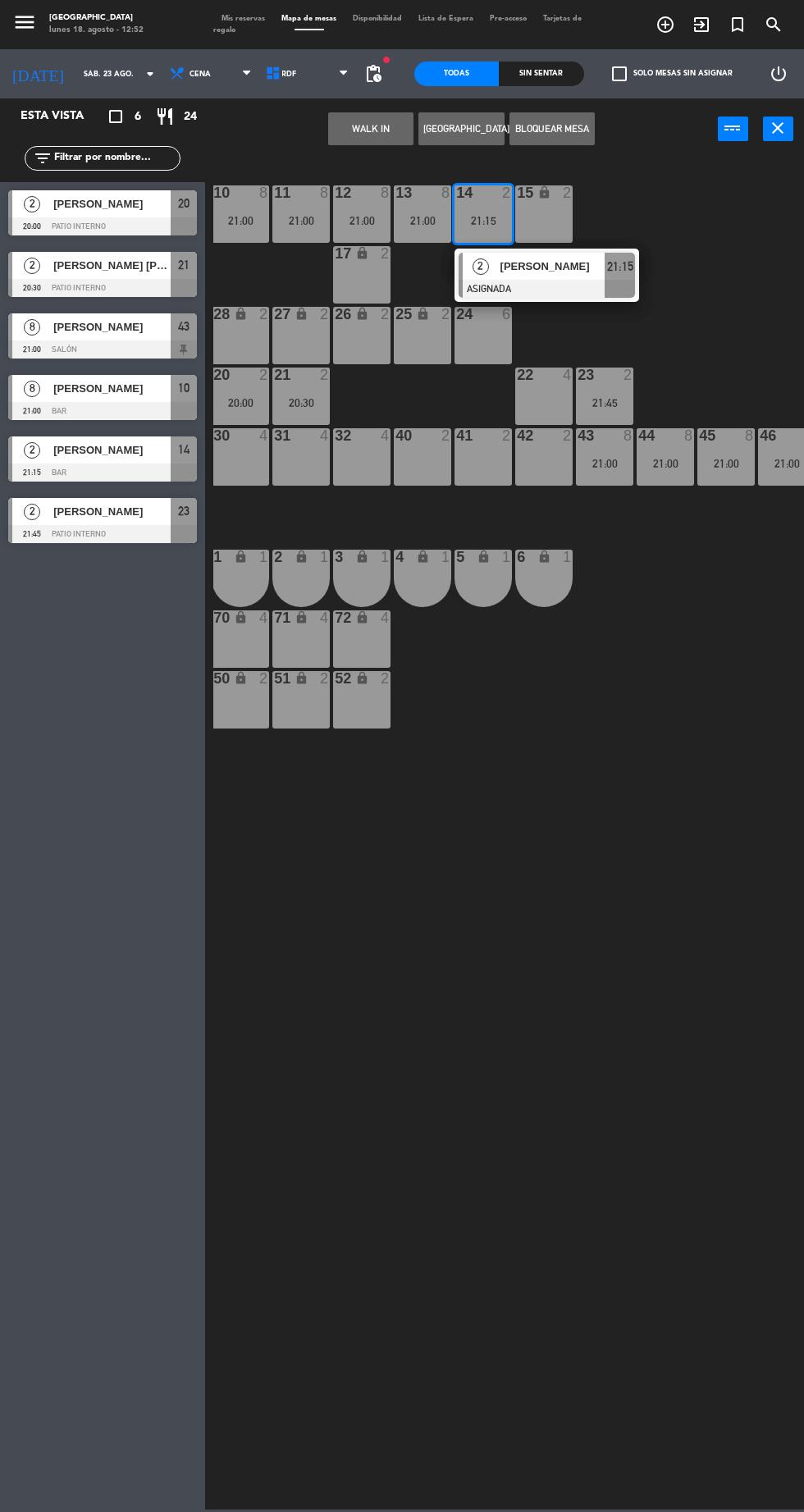
click at [541, 468] on div "42 2" at bounding box center [543, 457] width 57 height 57
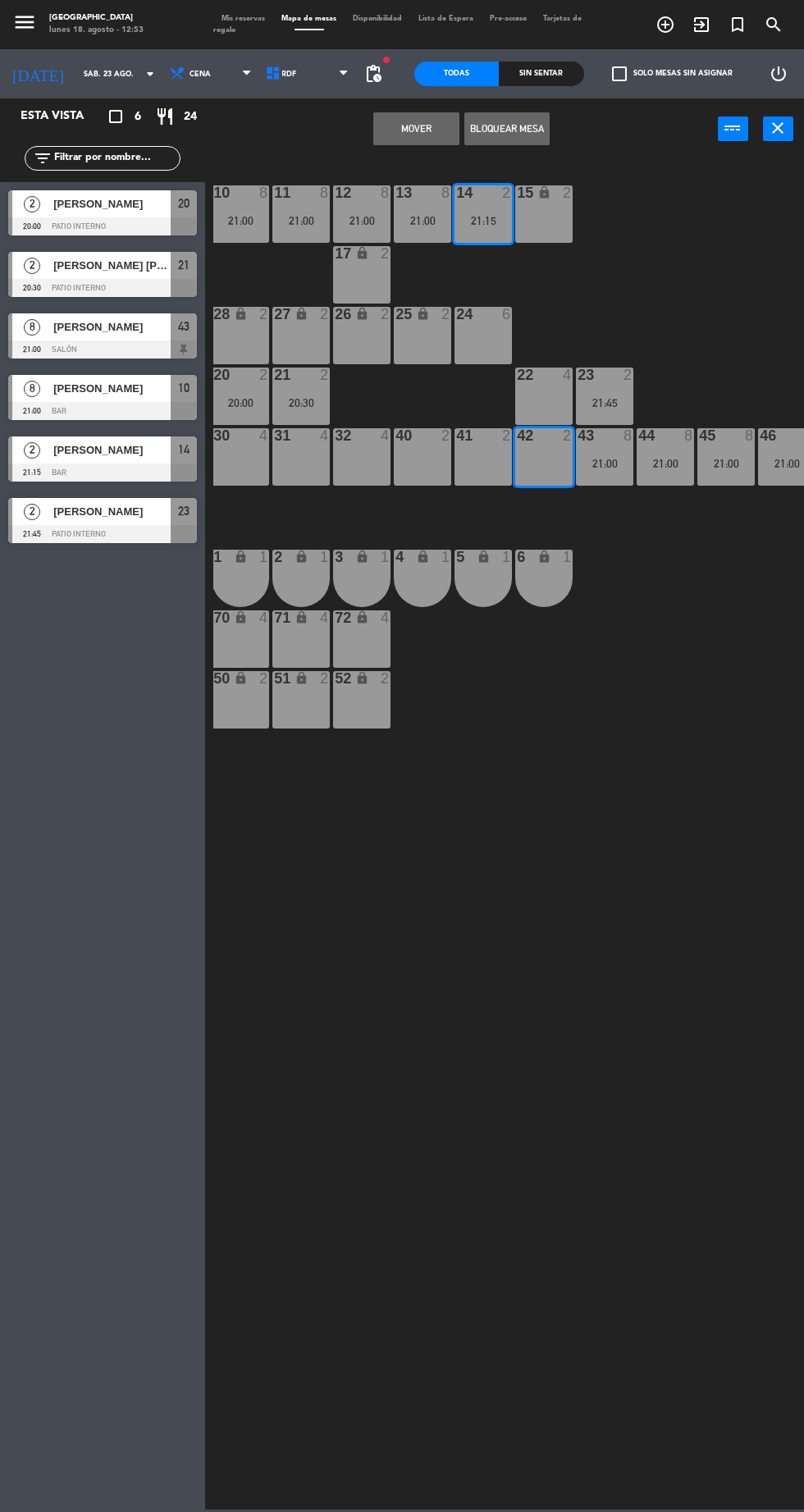
click at [425, 121] on button "Mover" at bounding box center [416, 128] width 86 height 33
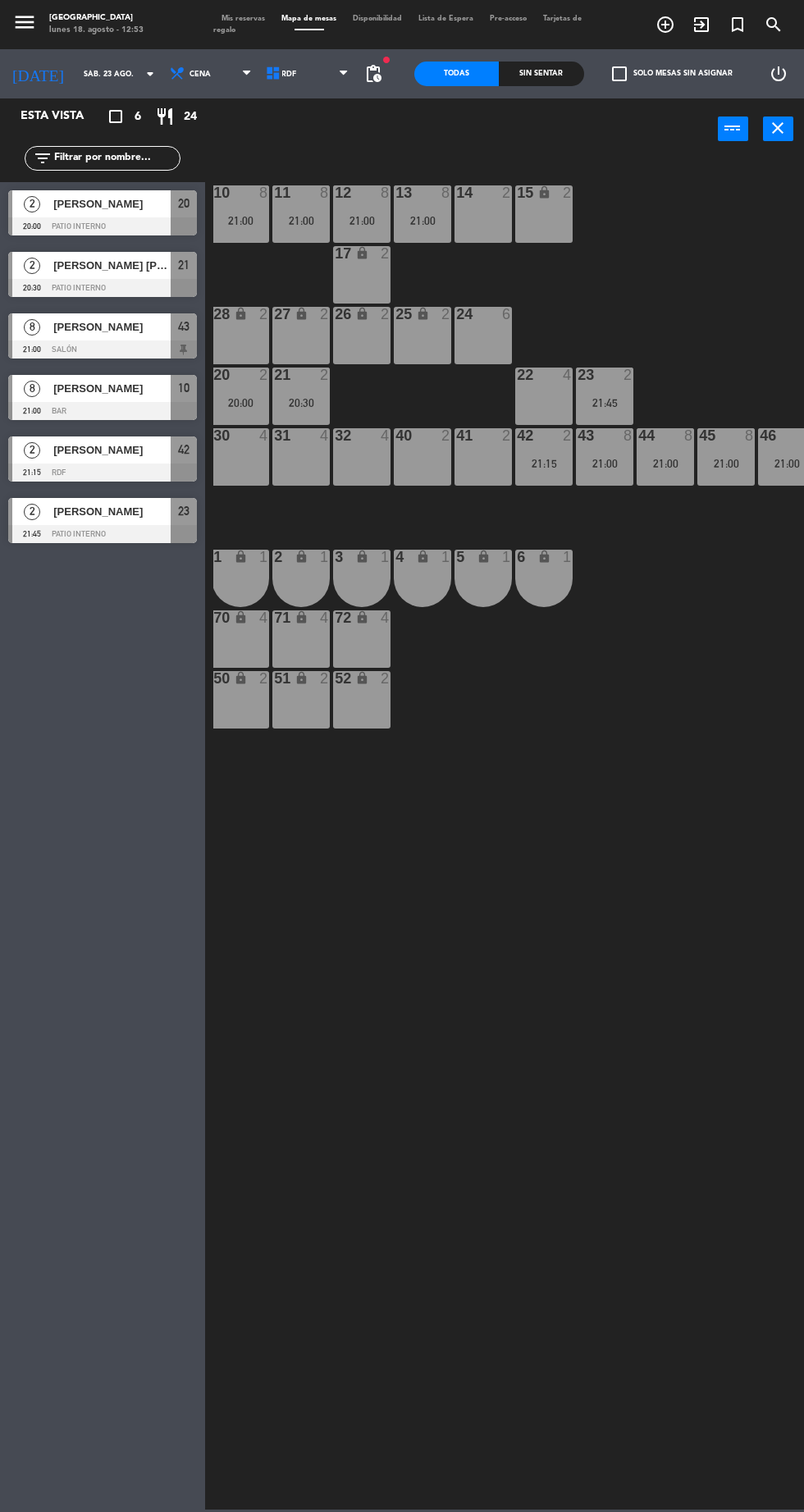
click at [605, 393] on div "23 2 21:45" at bounding box center [604, 395] width 57 height 57
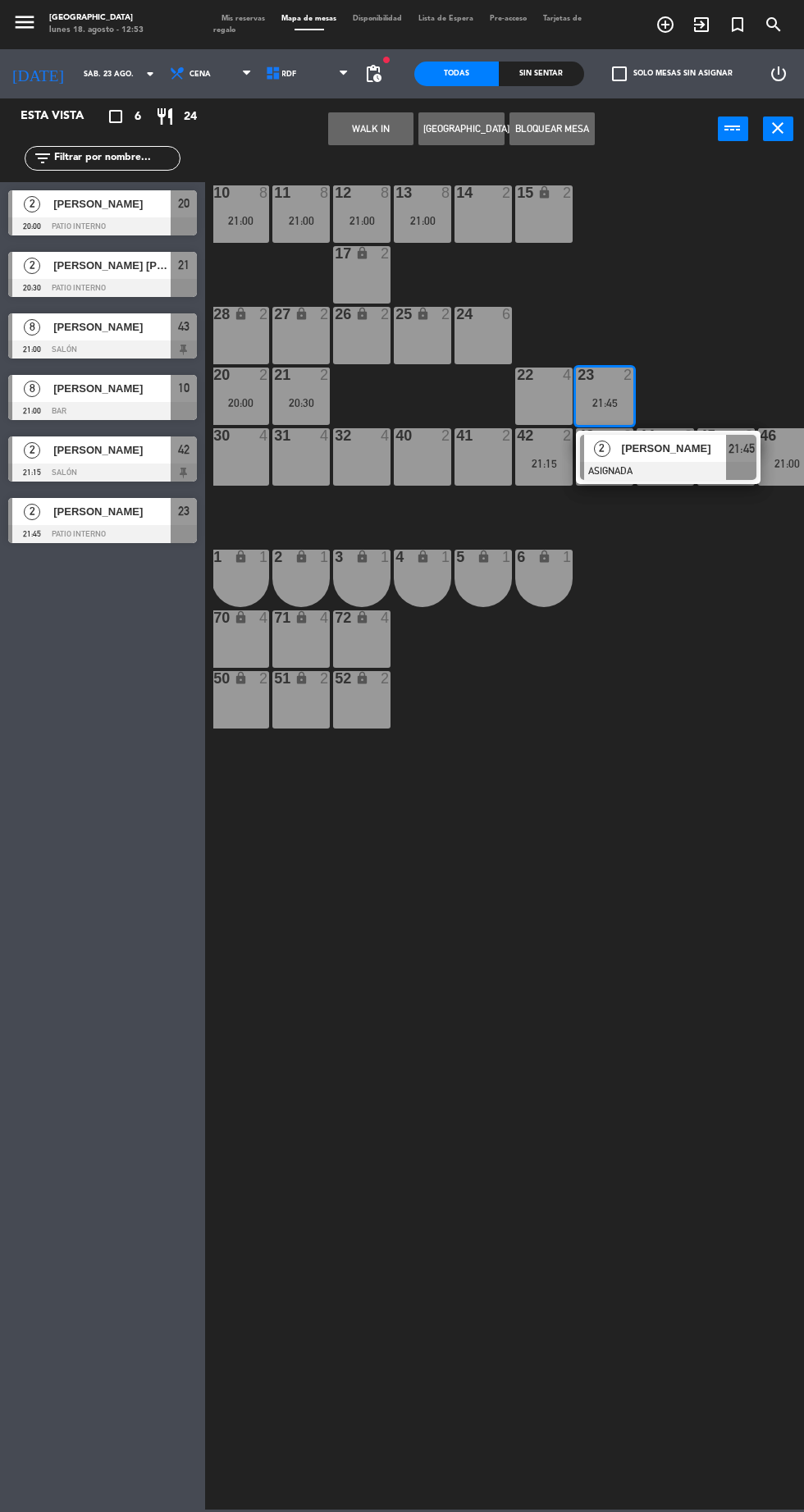
click at [480, 205] on div "14 2" at bounding box center [483, 214] width 57 height 57
click at [417, 128] on button "Mover" at bounding box center [416, 128] width 86 height 33
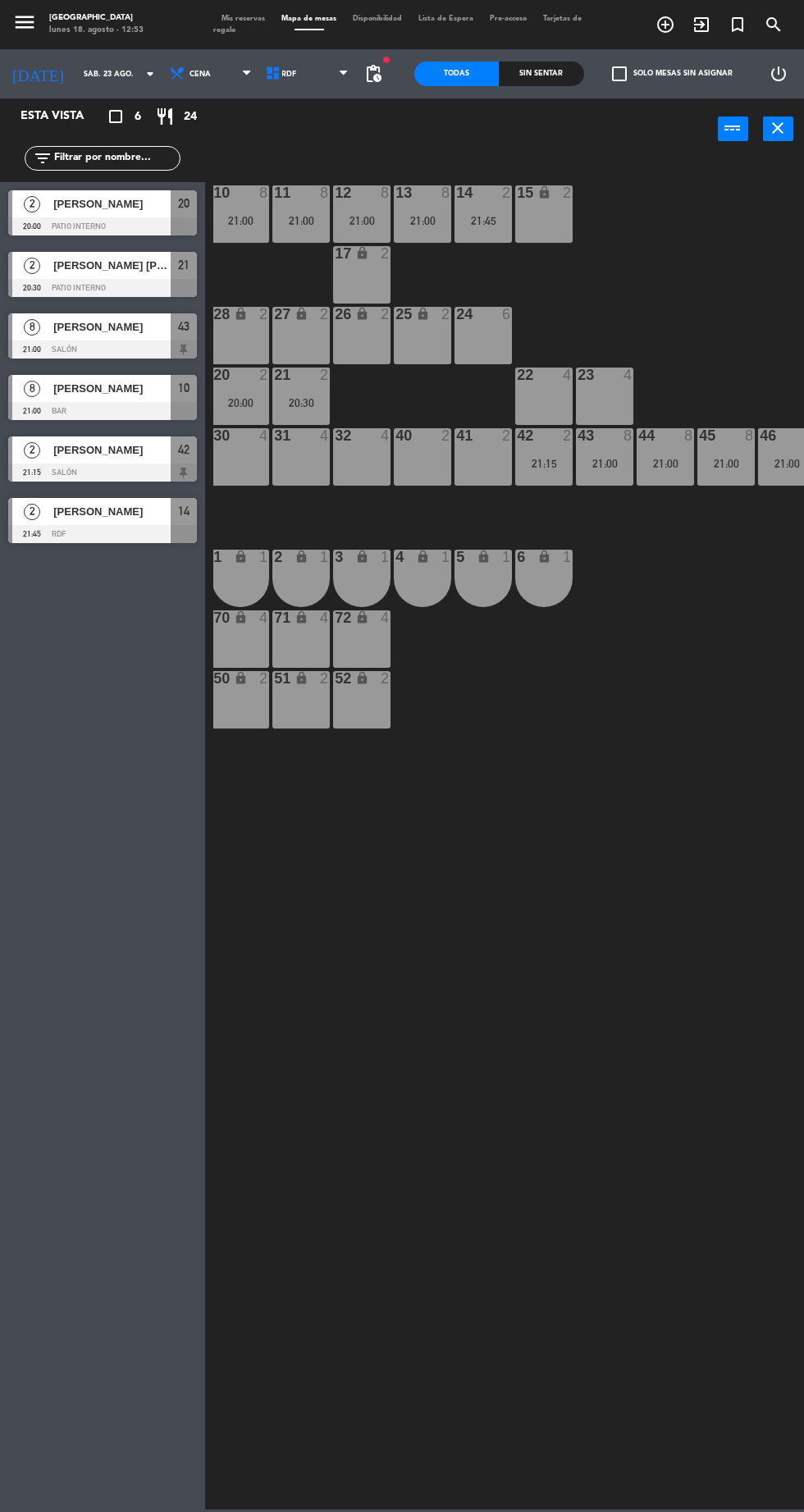
click at [700, 808] on div "10 8 21:00 11 8 21:00 12 8 21:00 13 8 21:00 14 2 21:45 15 lock 2 17 lock 2 24 6…" at bounding box center [509, 832] width 591 height 1353
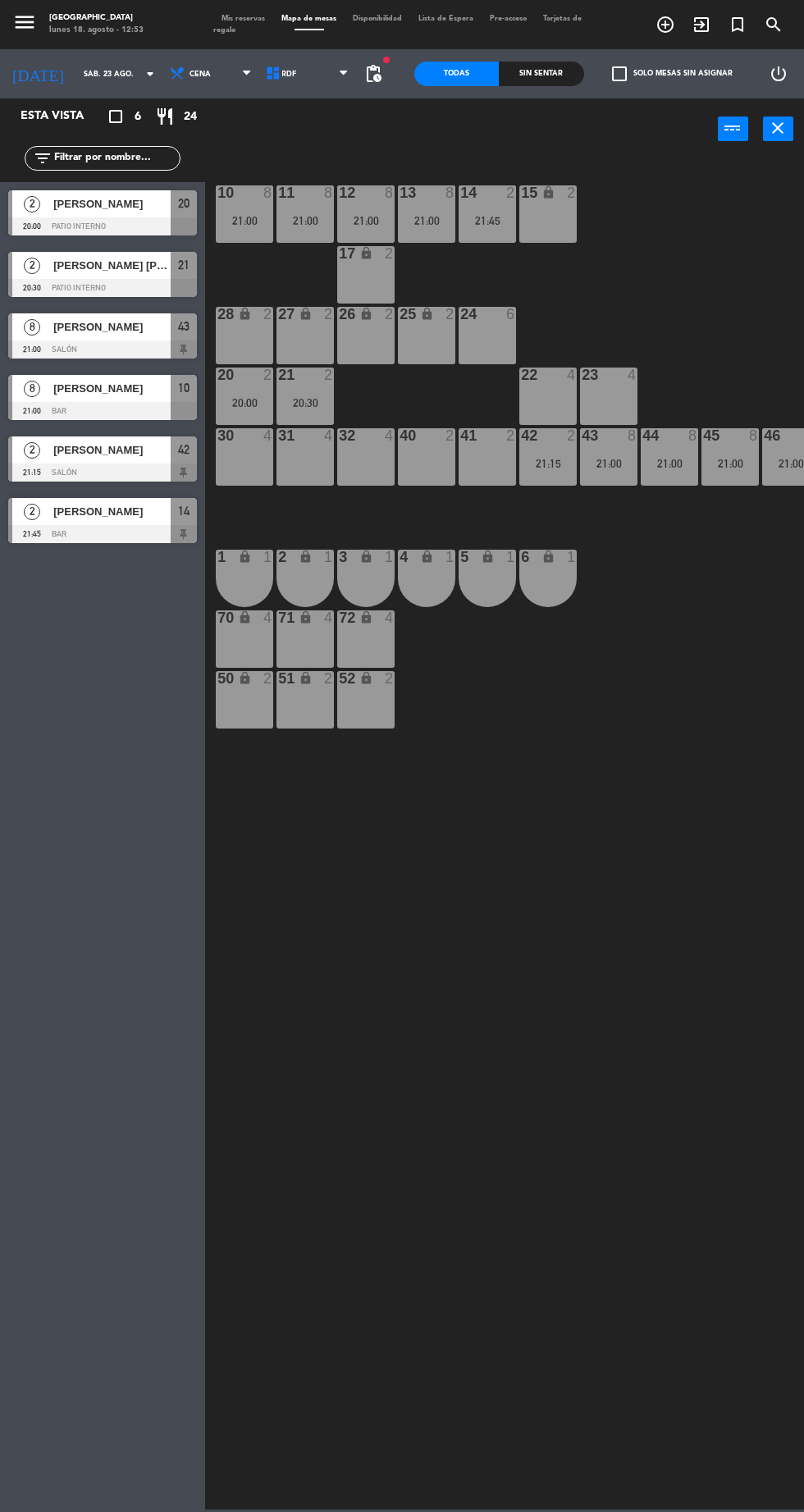
click at [99, 77] on input "sáb. 23 ago." at bounding box center [127, 73] width 104 height 25
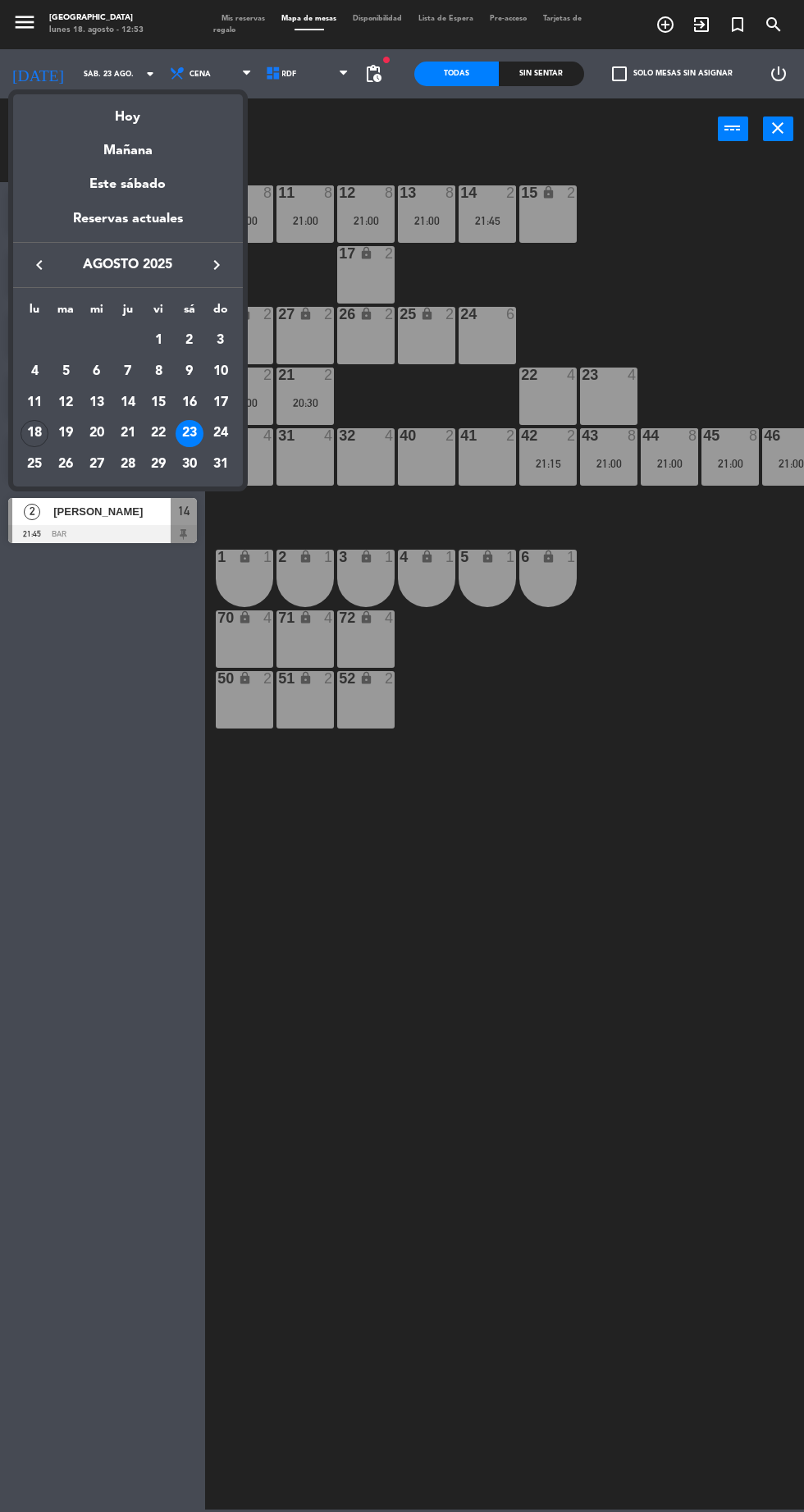
click at [446, 832] on div at bounding box center [402, 756] width 804 height 1512
